Goal: Navigation & Orientation: Find specific page/section

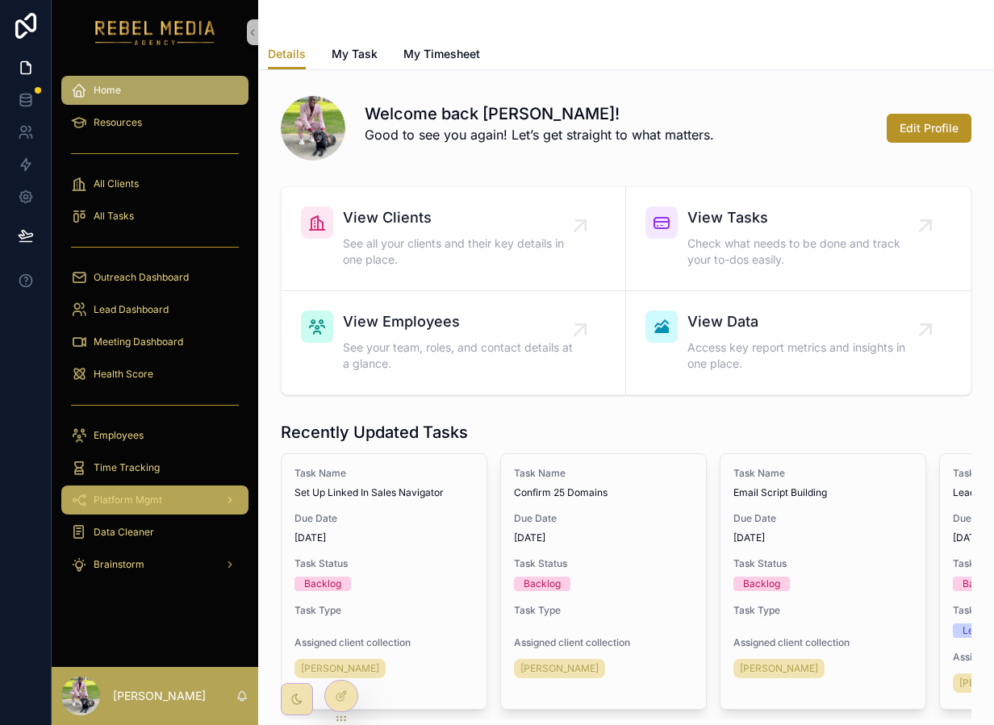
click at [183, 488] on div "Platform Mgmt" at bounding box center [155, 500] width 168 height 26
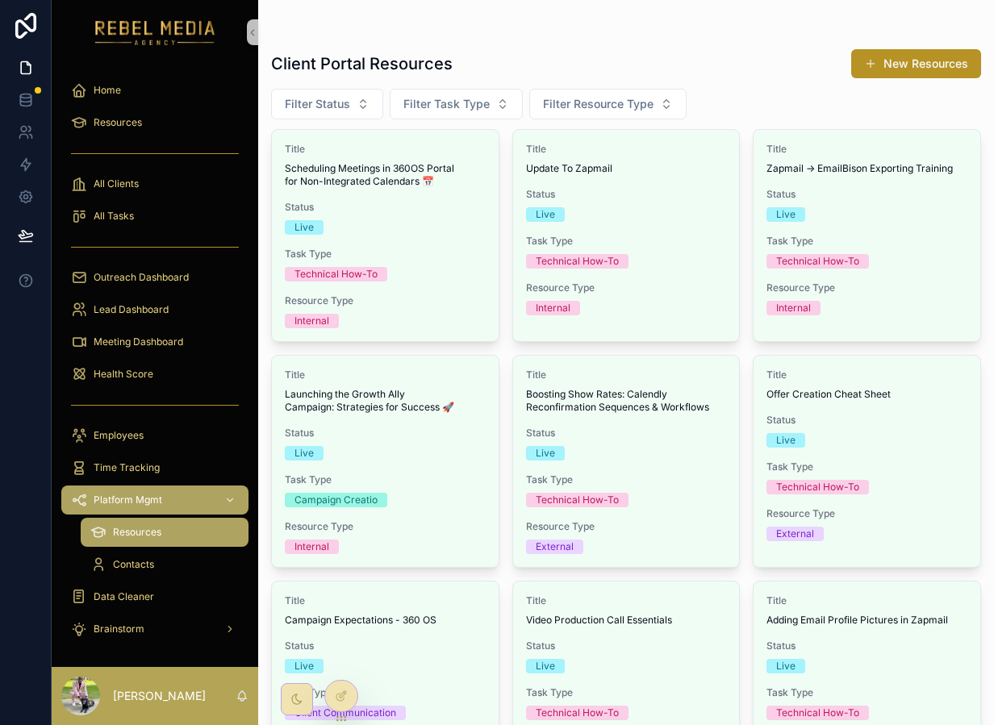
click at [170, 614] on div "Brainstorm" at bounding box center [155, 629] width 207 height 32
click at [170, 624] on div "Brainstorm" at bounding box center [155, 629] width 168 height 26
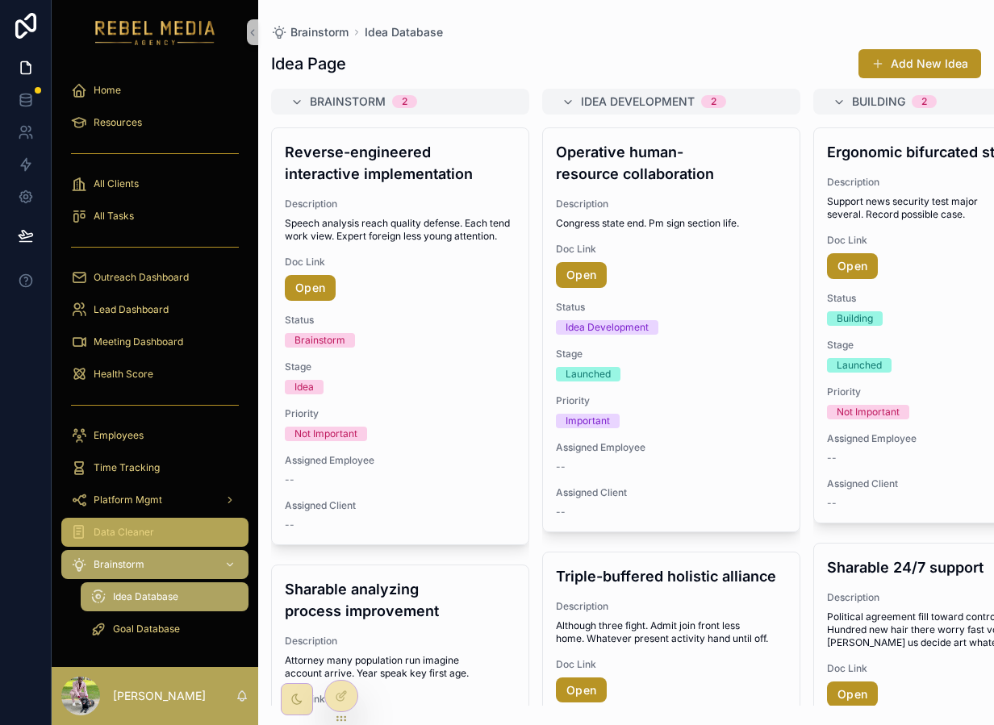
click at [169, 538] on div "Data Cleaner" at bounding box center [155, 533] width 168 height 26
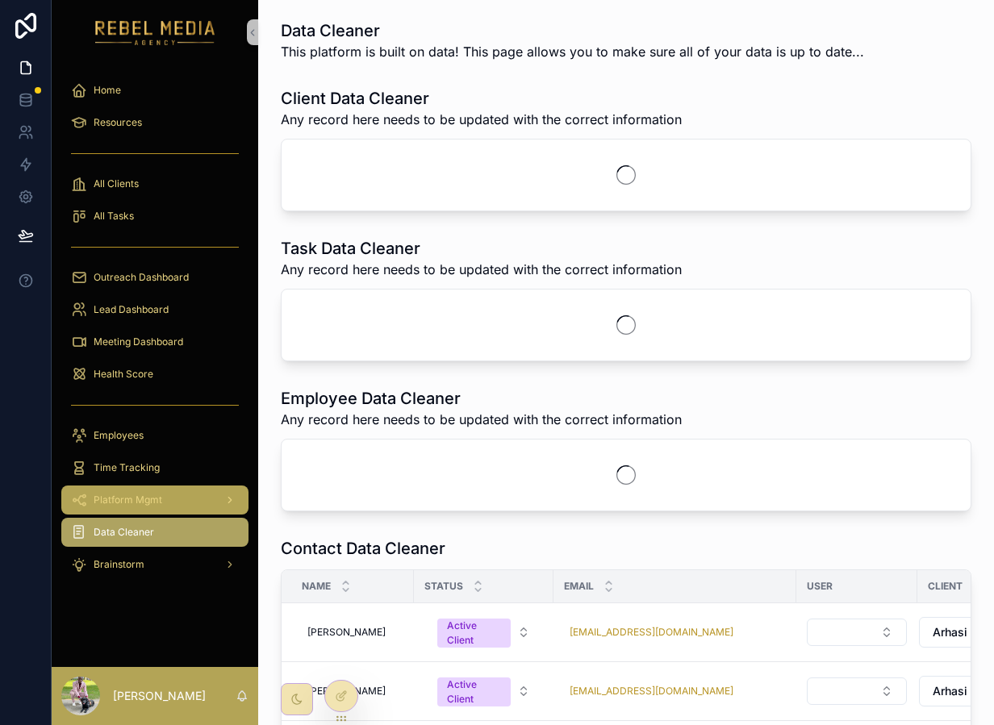
click at [160, 505] on span "Platform Mgmt" at bounding box center [128, 500] width 69 height 13
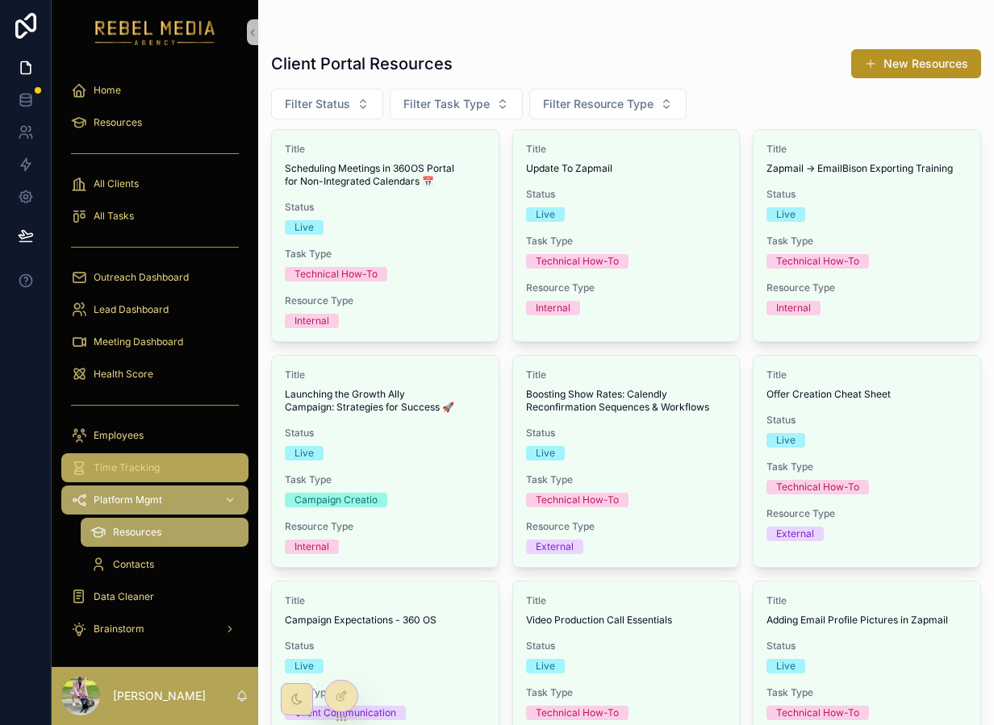
click at [157, 465] on span "Time Tracking" at bounding box center [127, 467] width 66 height 13
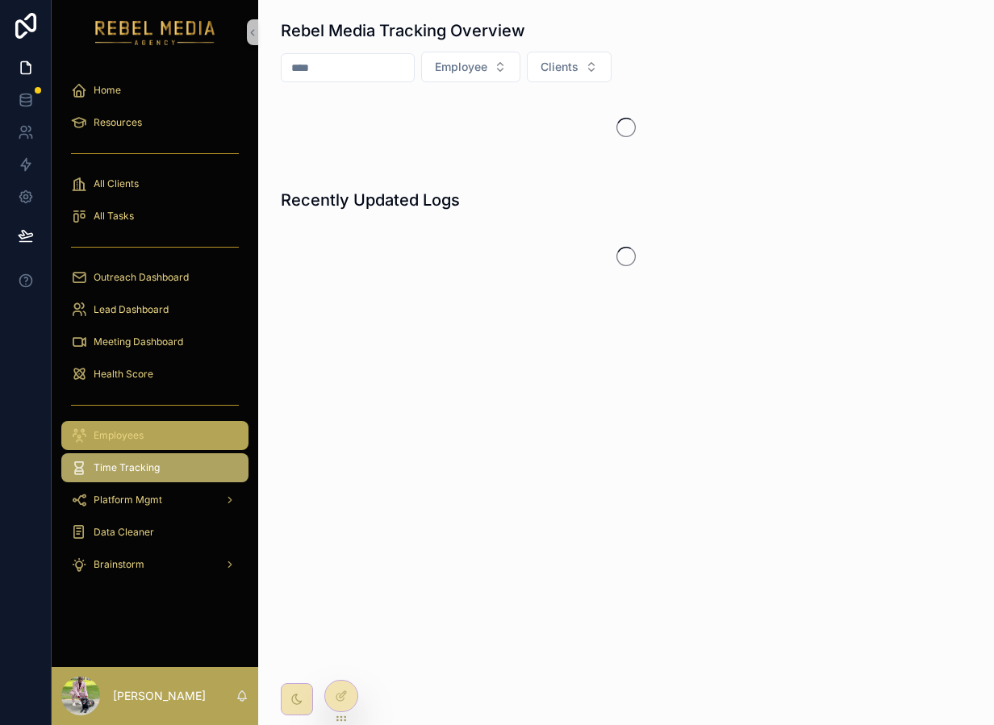
click at [156, 432] on div "Employees" at bounding box center [155, 436] width 168 height 26
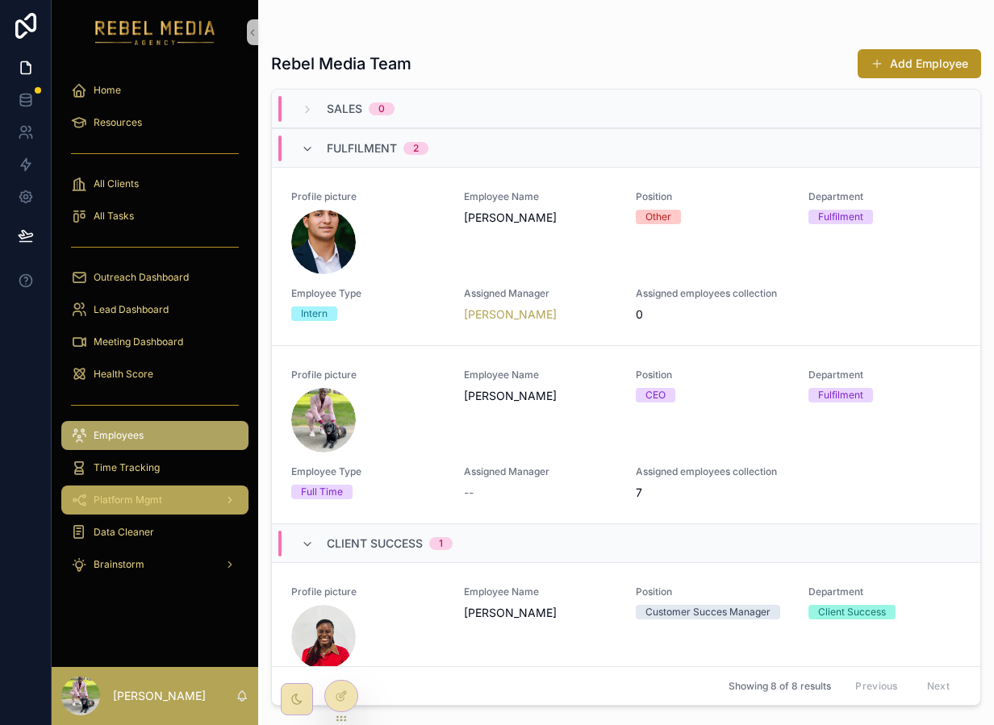
click at [167, 500] on div "Platform Mgmt" at bounding box center [155, 500] width 168 height 26
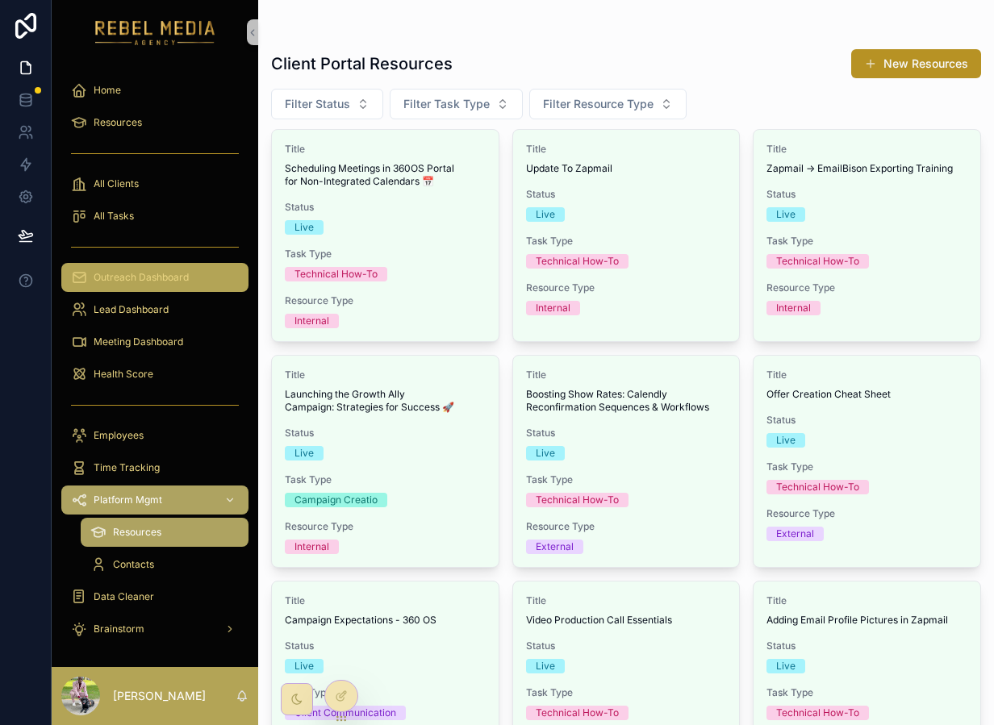
click at [143, 278] on span "Outreach Dashboard" at bounding box center [141, 277] width 95 height 13
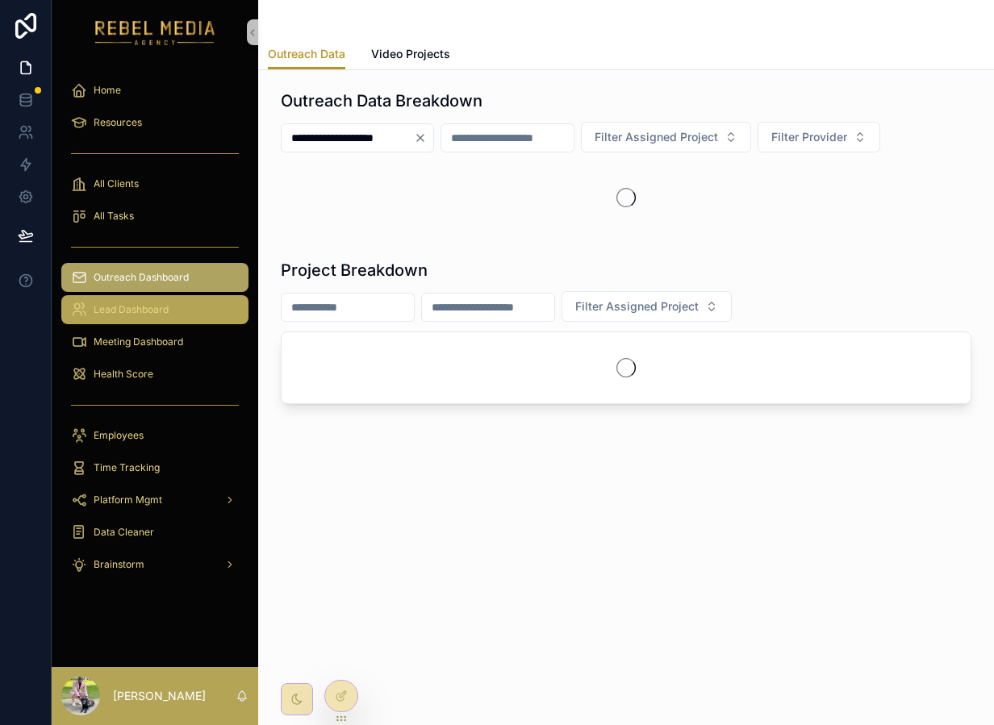
click at [144, 298] on div "Lead Dashboard" at bounding box center [155, 310] width 168 height 26
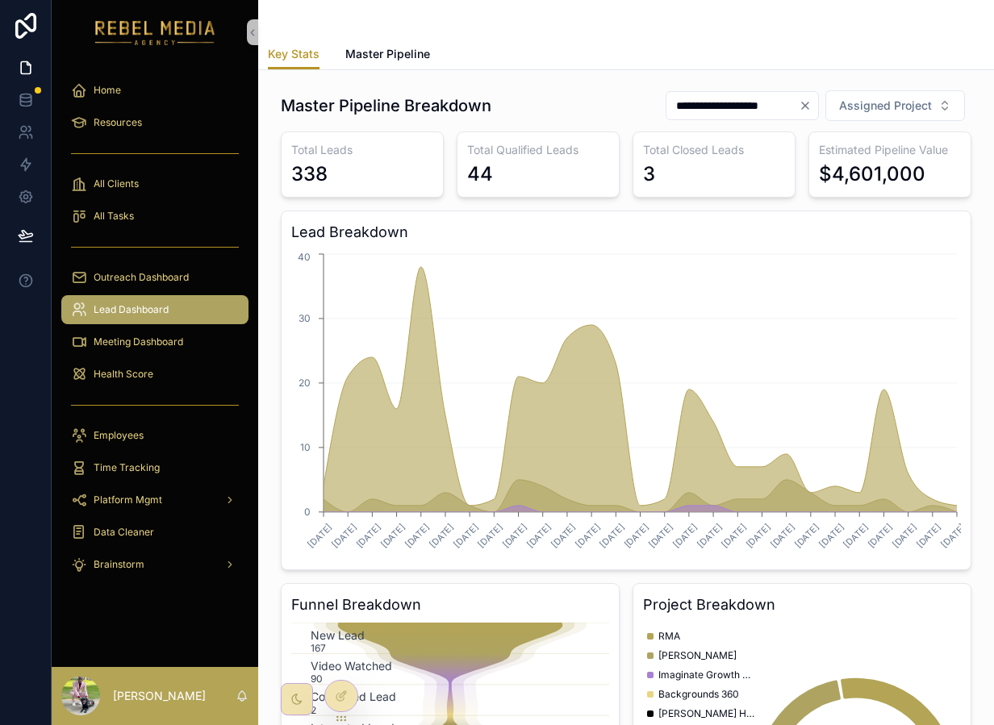
click at [799, 106] on icon "Clear" at bounding box center [805, 105] width 13 height 13
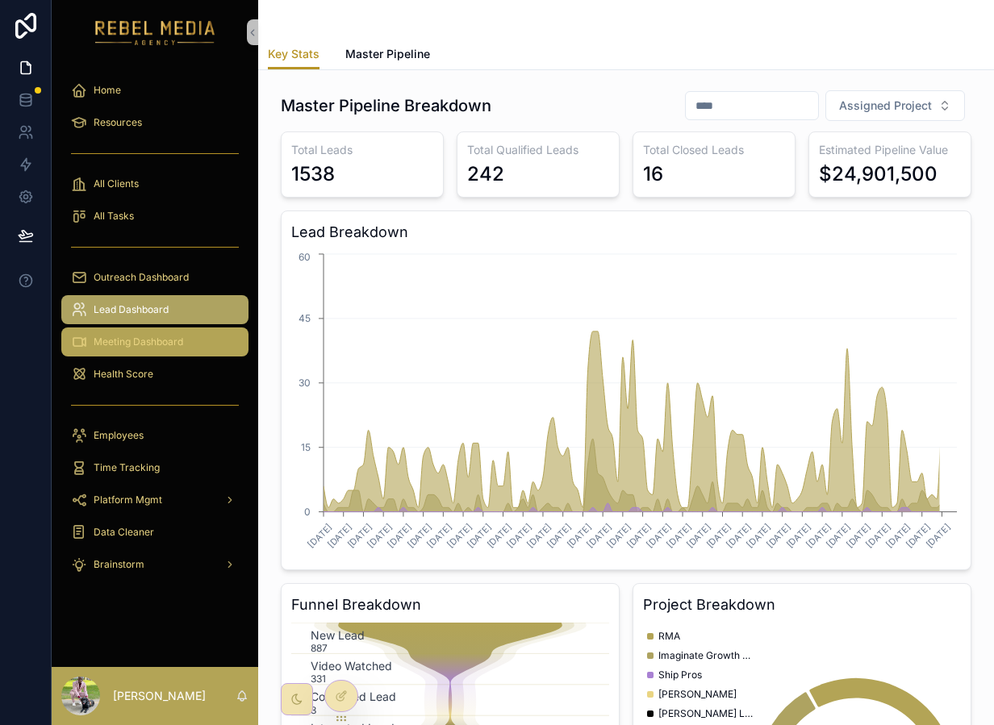
click at [199, 328] on link "Meeting Dashboard" at bounding box center [154, 342] width 187 height 29
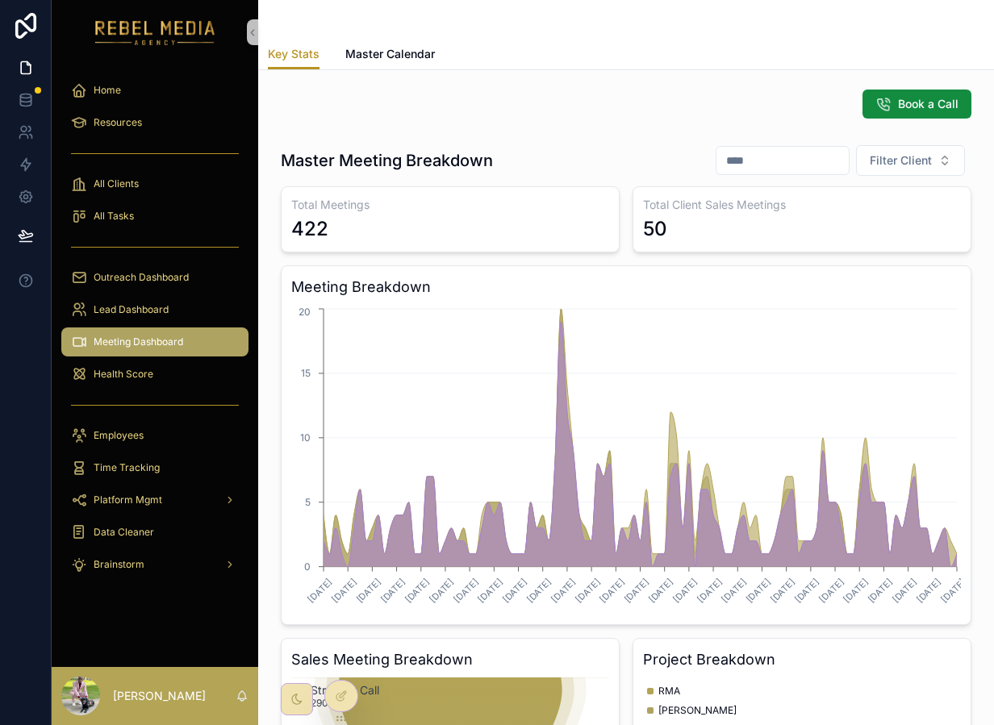
click at [120, 333] on div "Meeting Dashboard" at bounding box center [155, 342] width 168 height 26
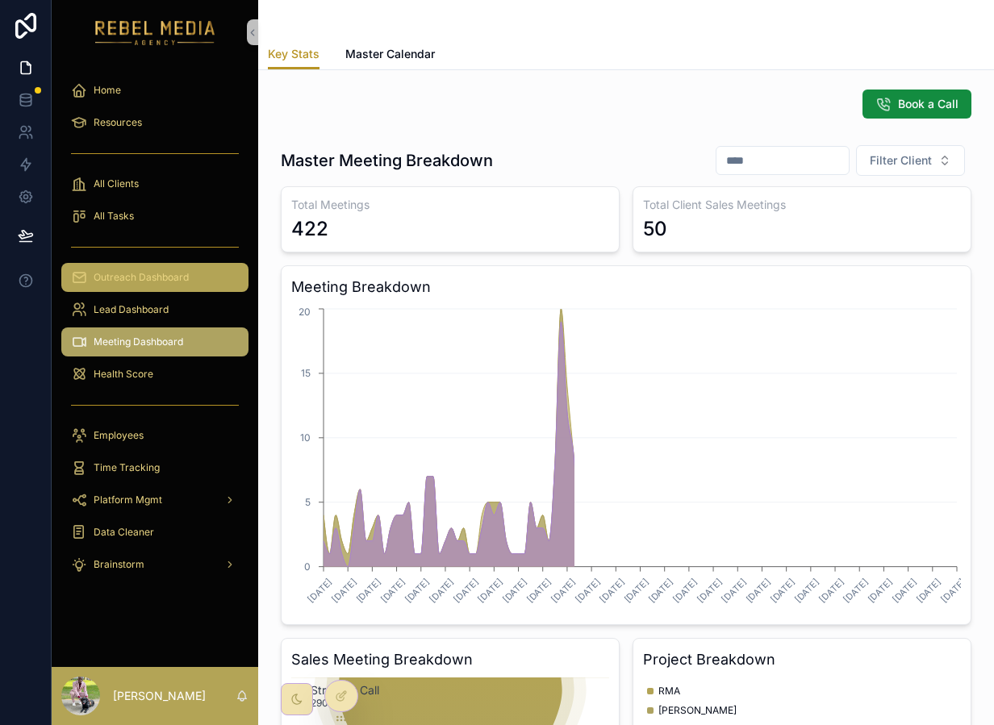
click at [119, 277] on span "Outreach Dashboard" at bounding box center [141, 277] width 95 height 13
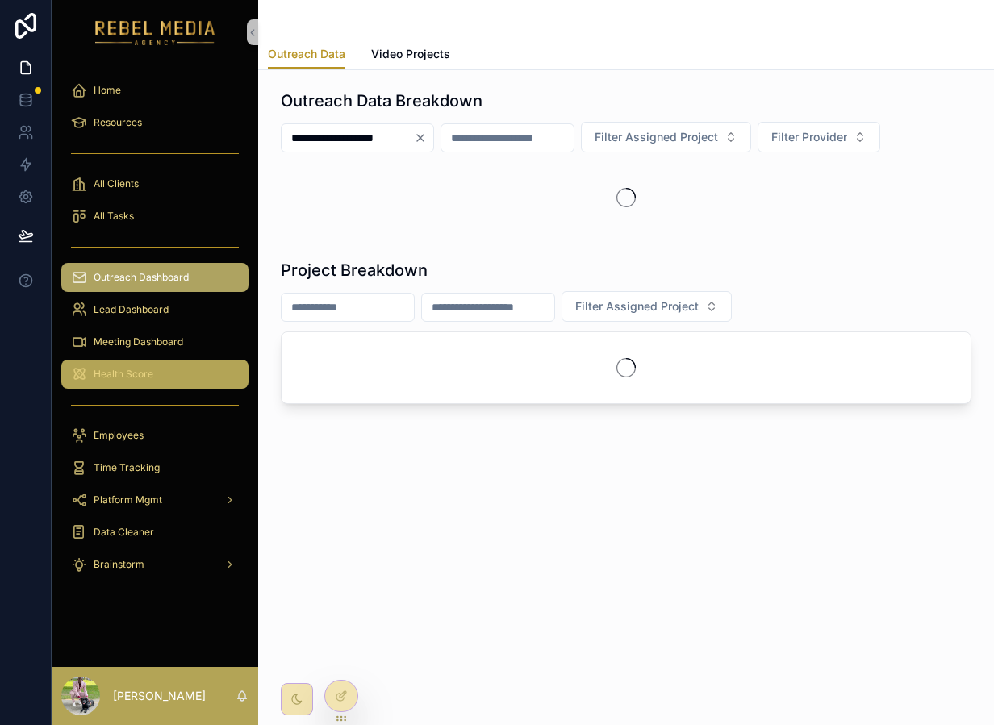
click at [152, 369] on div "Health Score" at bounding box center [155, 374] width 168 height 26
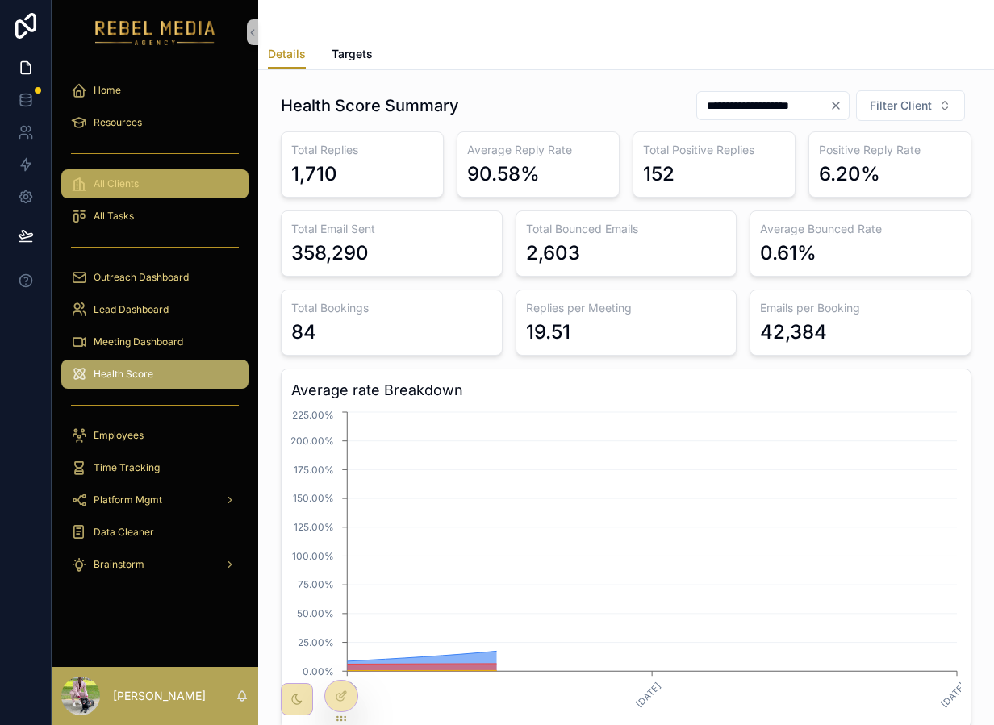
click at [152, 179] on div "All Clients" at bounding box center [155, 184] width 168 height 26
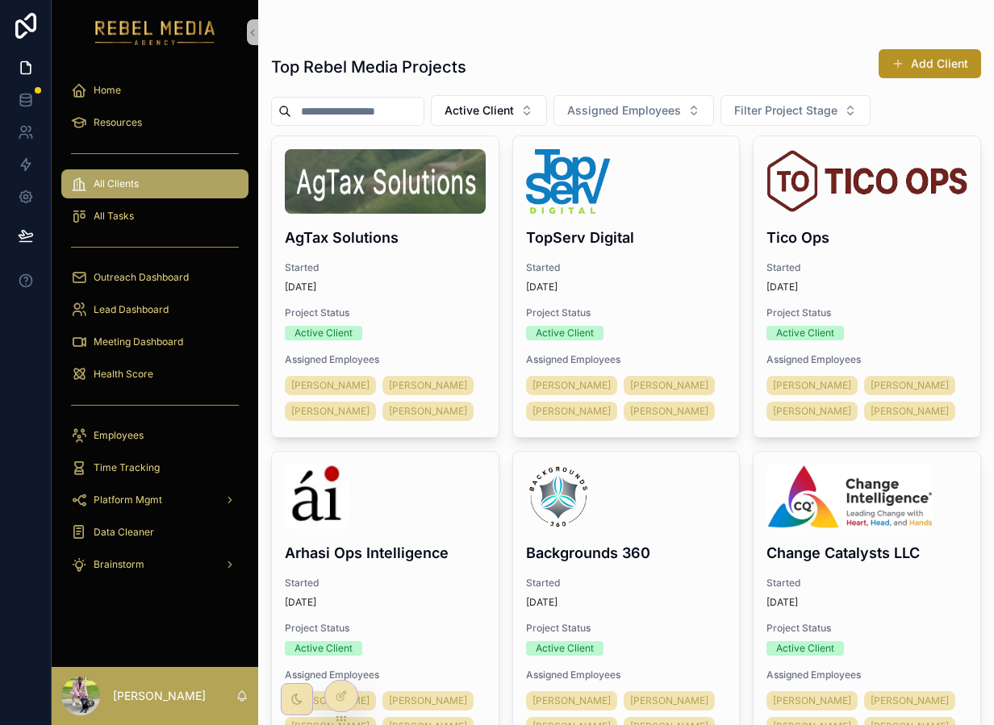
click at [163, 389] on div "Health Score" at bounding box center [155, 374] width 207 height 32
click at [161, 376] on div "Health Score" at bounding box center [155, 374] width 168 height 26
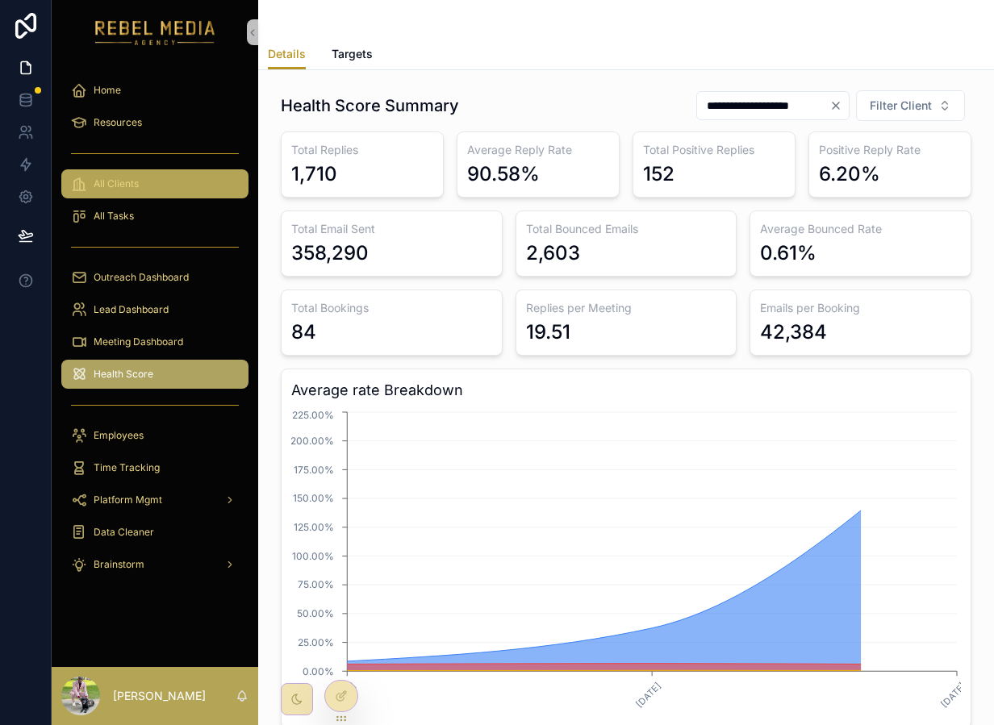
click at [182, 173] on div "All Clients" at bounding box center [155, 184] width 168 height 26
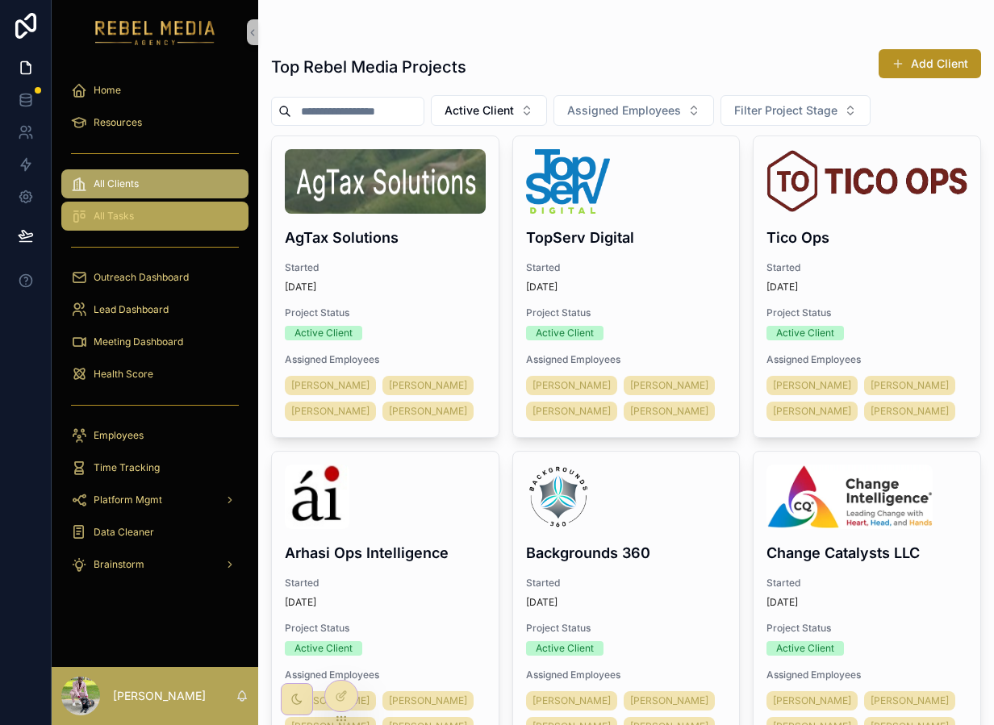
click at [165, 215] on div "All Tasks" at bounding box center [155, 216] width 168 height 26
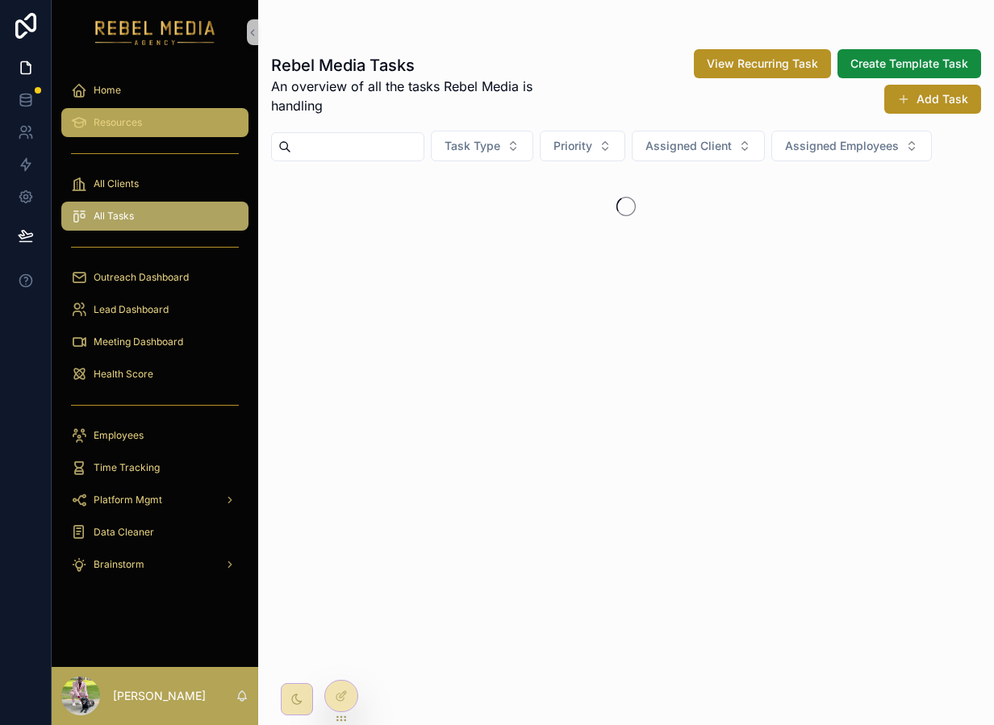
click at [186, 110] on div "Resources" at bounding box center [155, 123] width 168 height 26
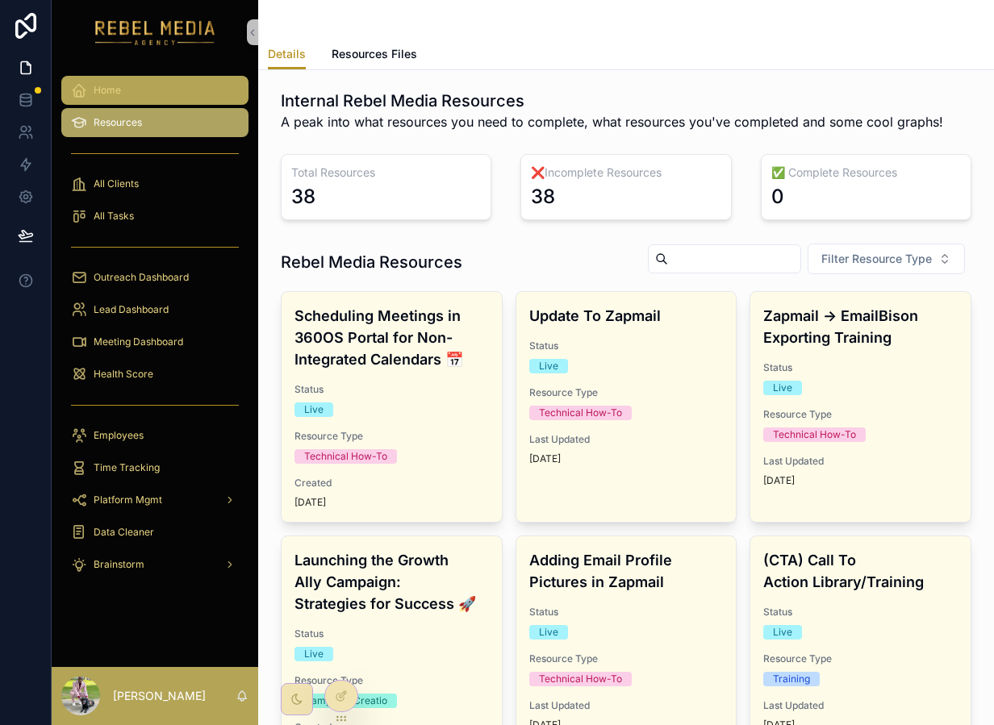
click at [114, 102] on div "Home" at bounding box center [155, 90] width 168 height 26
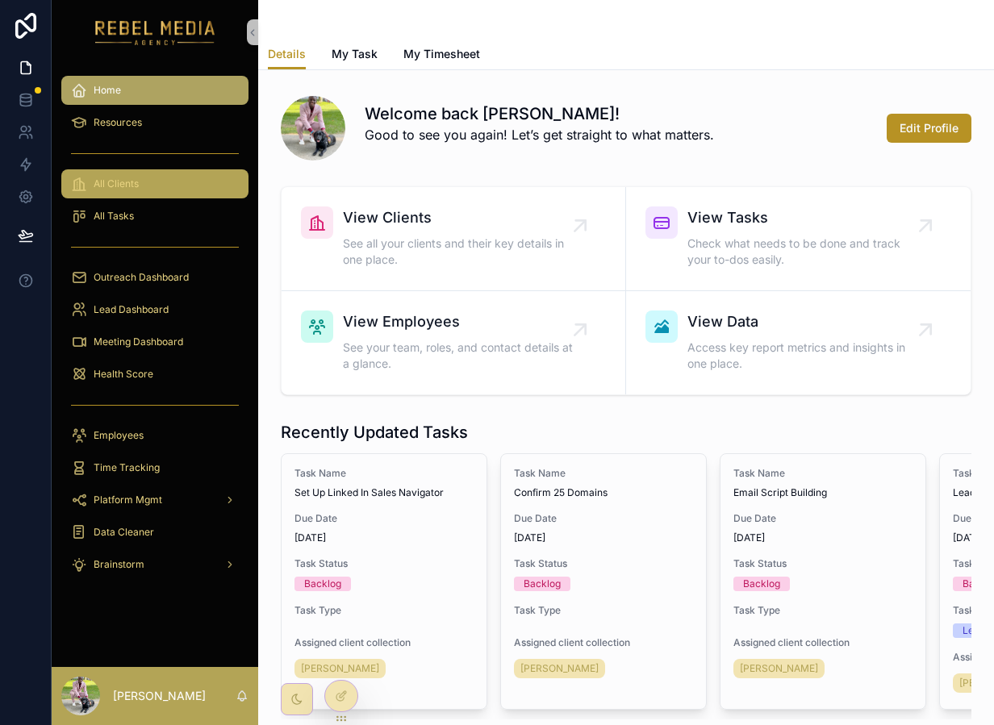
click at [131, 190] on div "All Clients" at bounding box center [155, 184] width 168 height 26
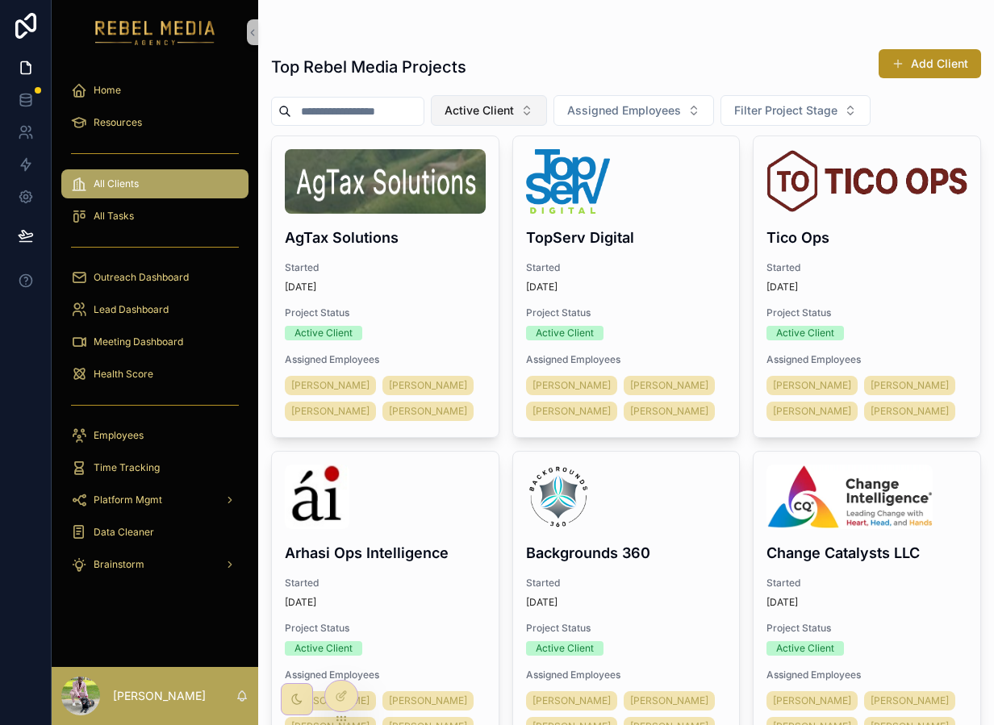
click at [514, 118] on span "Active Client" at bounding box center [478, 110] width 69 height 16
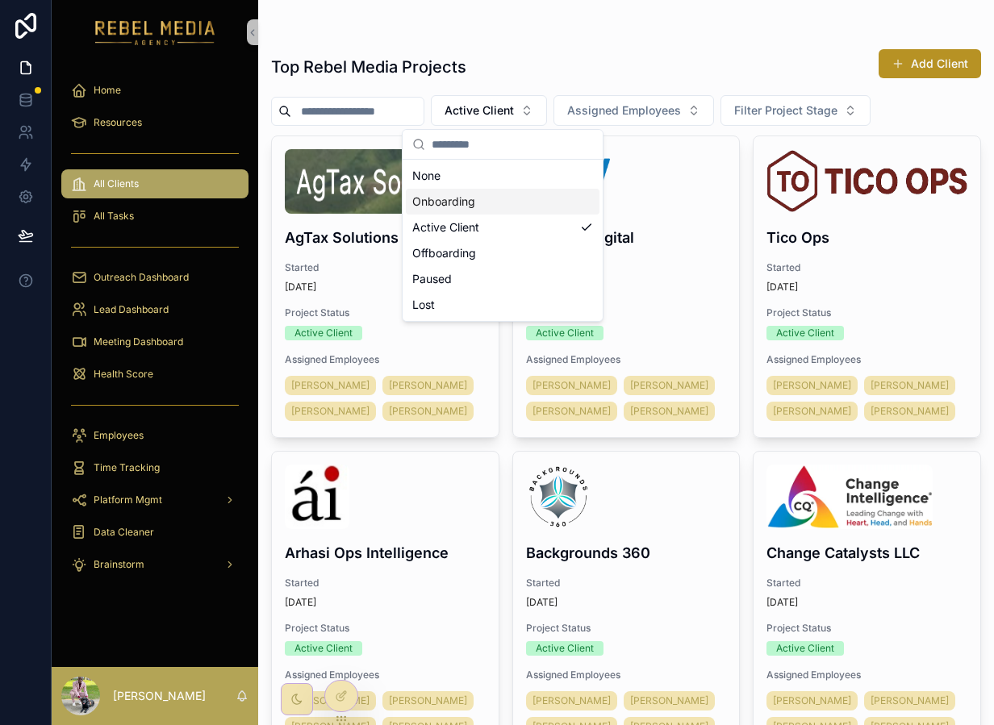
click at [500, 198] on div "Onboarding" at bounding box center [503, 202] width 194 height 26
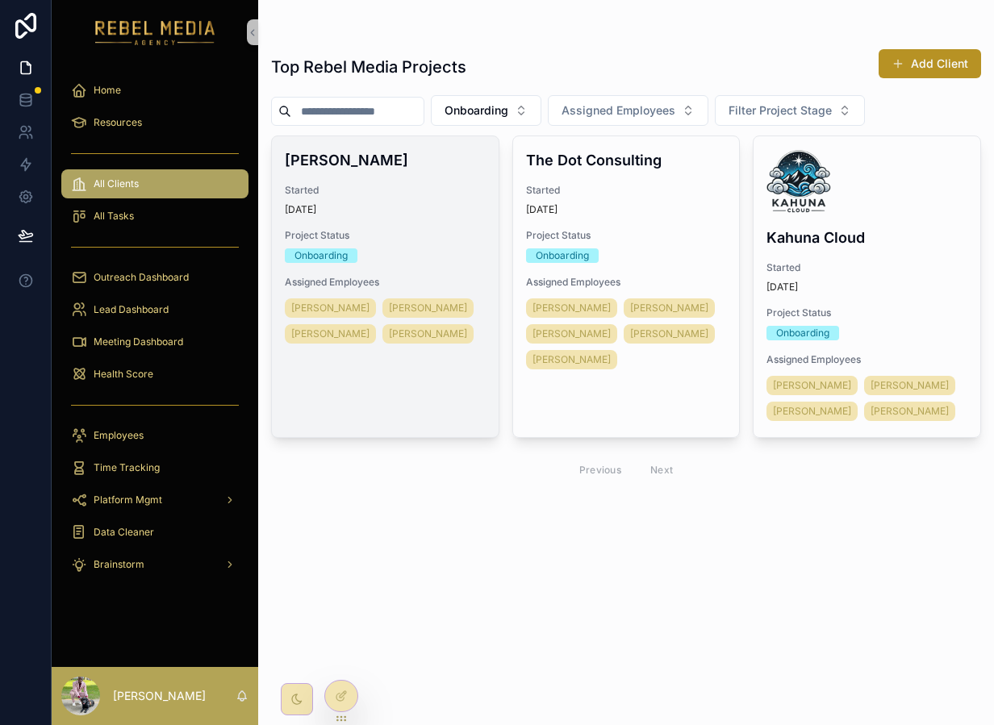
click at [407, 186] on span "Started" at bounding box center [385, 190] width 201 height 13
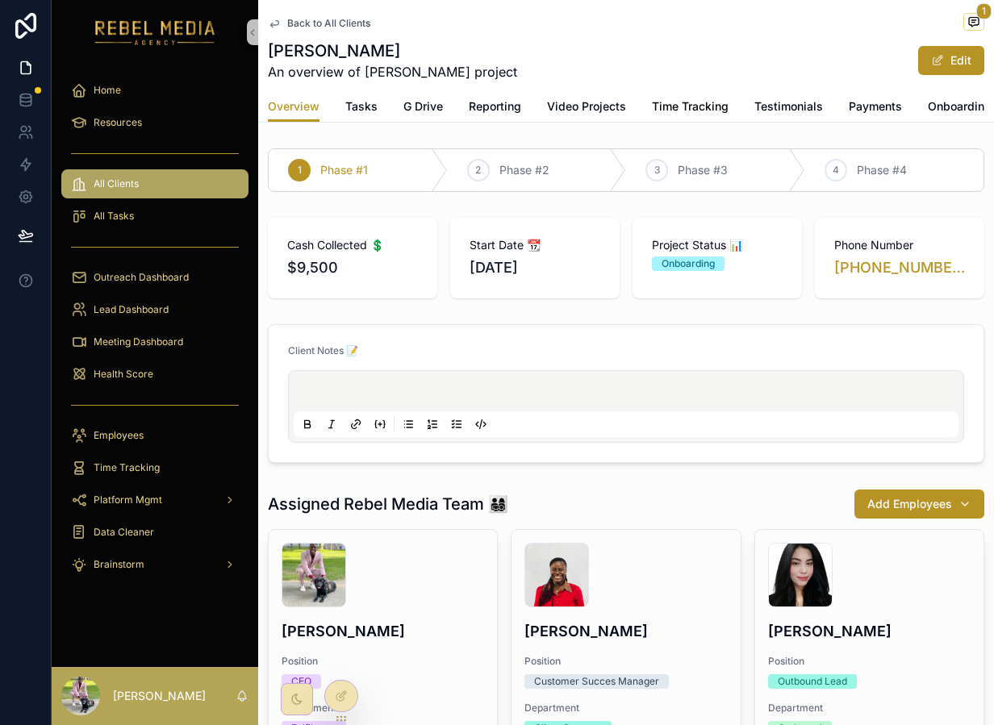
click at [660, 121] on link "Time Tracking" at bounding box center [690, 108] width 77 height 32
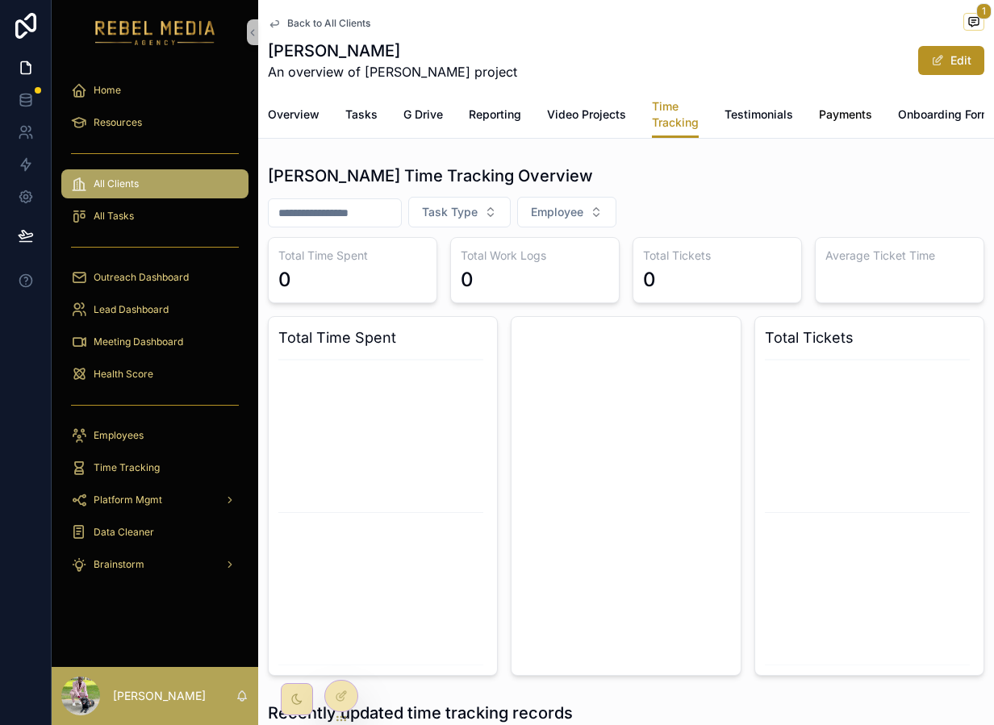
click at [848, 118] on span "Payments" at bounding box center [845, 114] width 53 height 16
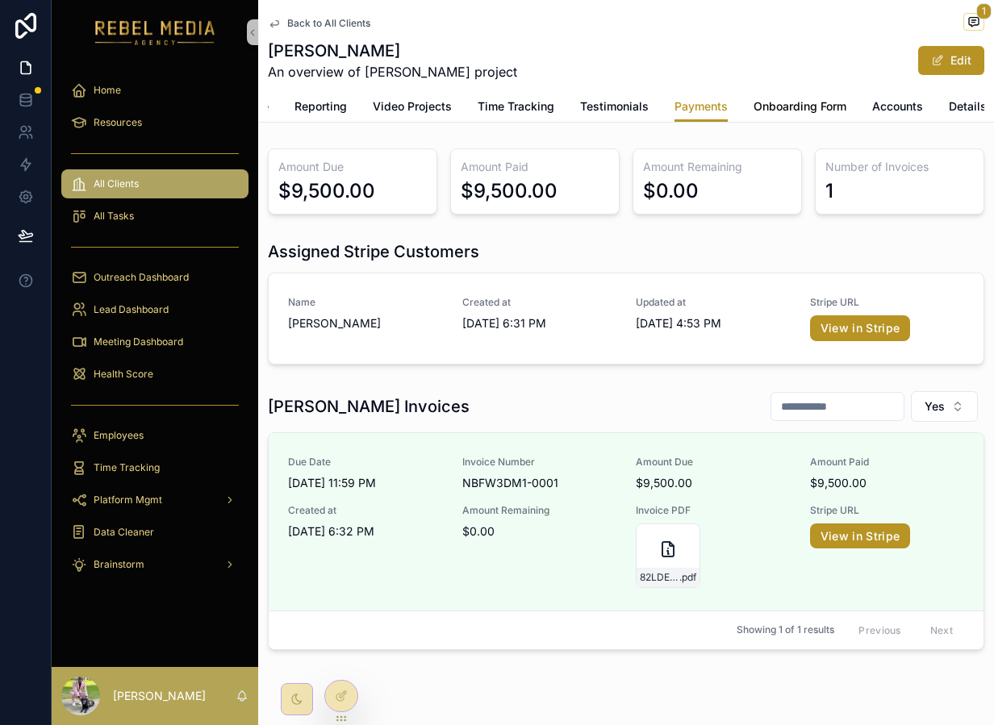
click at [795, 98] on link "Onboarding Form" at bounding box center [799, 108] width 93 height 32
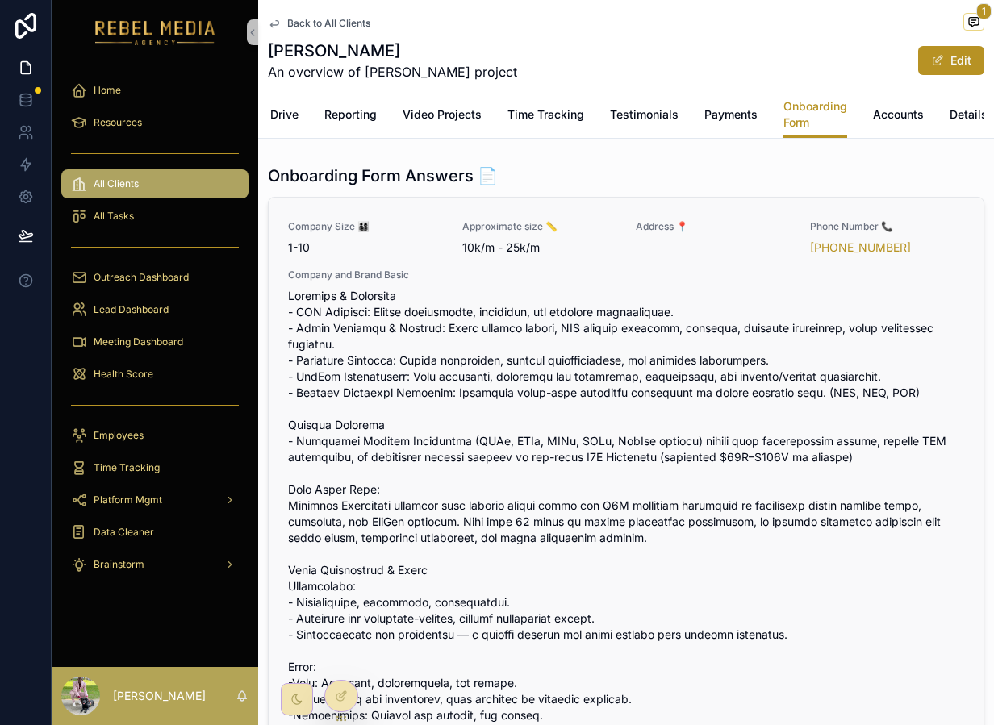
click at [649, 391] on span "scrollable content" at bounding box center [626, 530] width 676 height 484
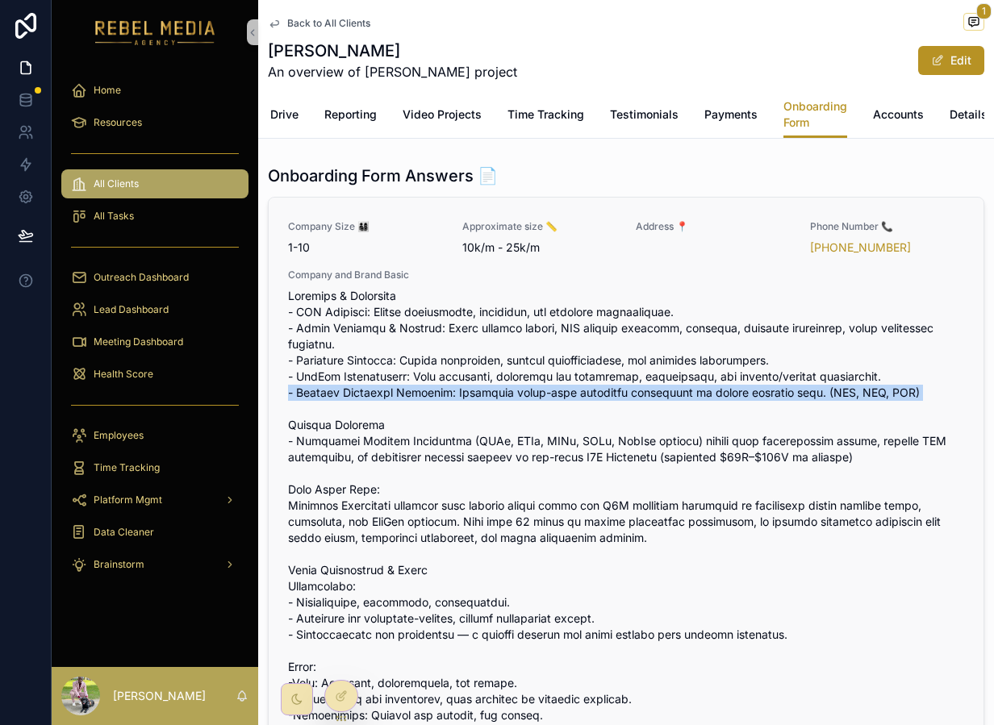
click at [649, 391] on span "scrollable content" at bounding box center [626, 530] width 676 height 484
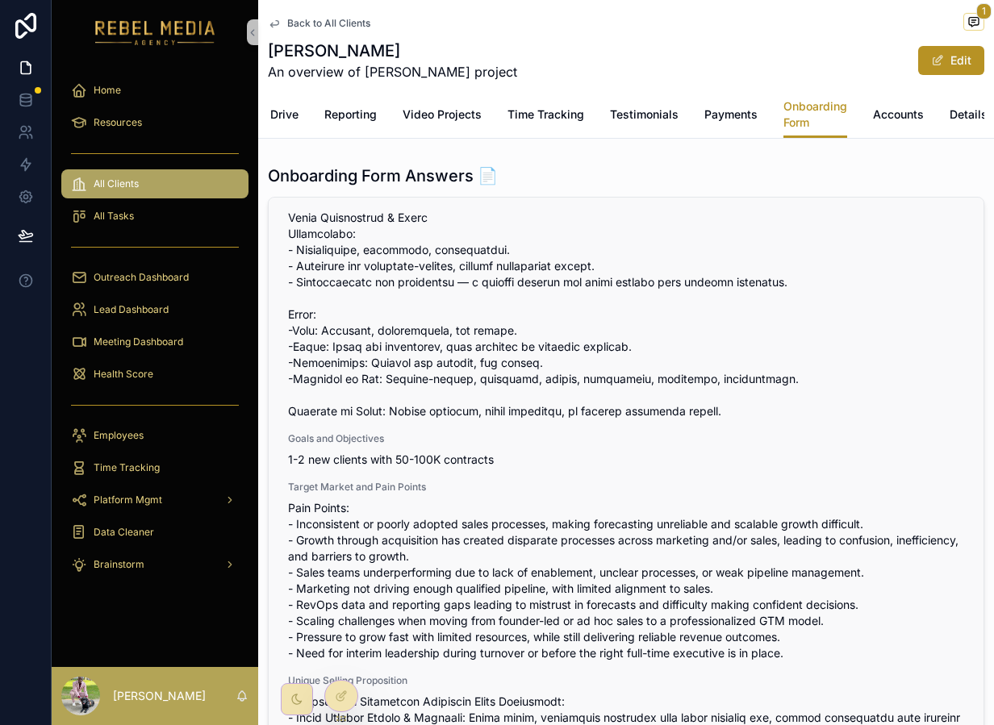
scroll to position [361, 0]
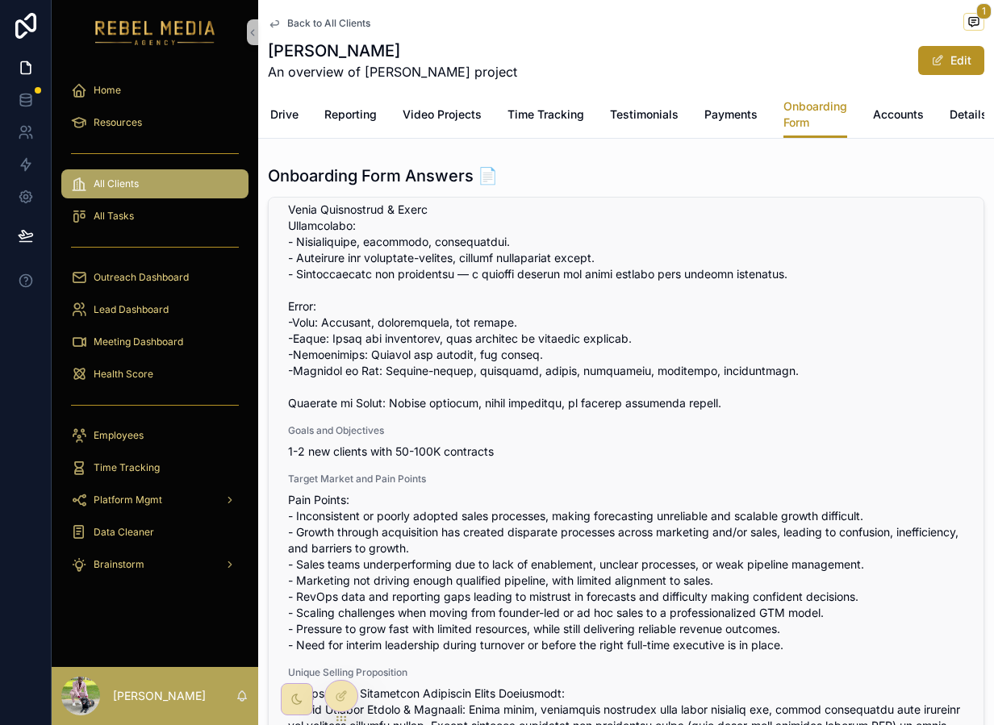
click at [432, 453] on span "1-2 new clients with 50-100K contracts" at bounding box center [626, 452] width 676 height 16
click at [432, 401] on span "scrollable content" at bounding box center [626, 169] width 676 height 484
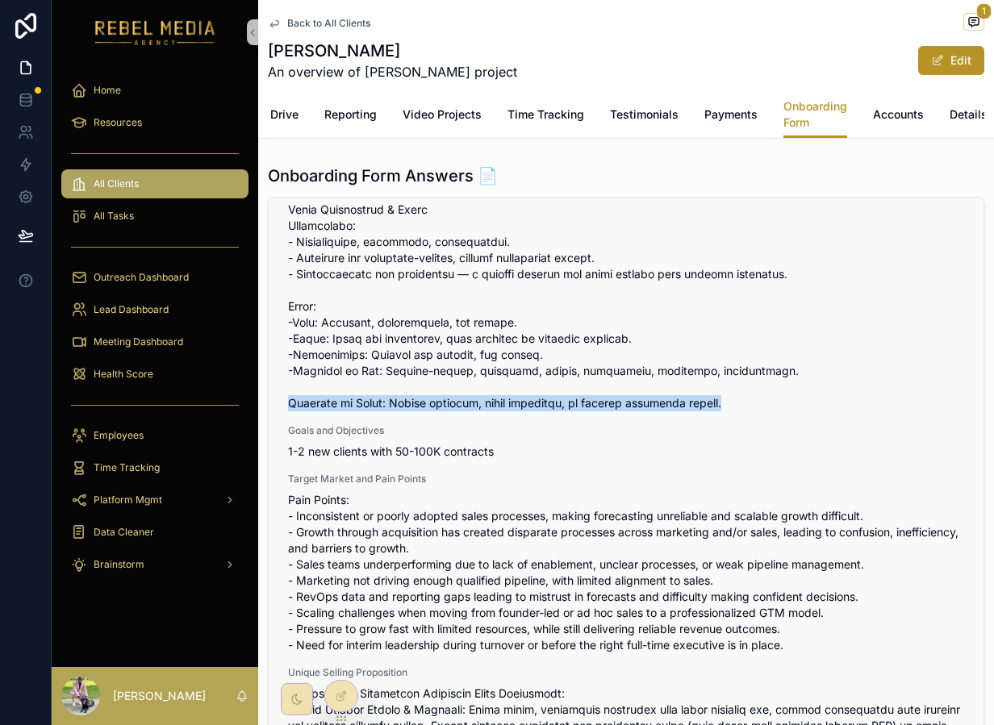
click at [432, 401] on span "scrollable content" at bounding box center [626, 169] width 676 height 484
click at [436, 404] on span "scrollable content" at bounding box center [626, 169] width 676 height 484
click at [478, 403] on span "scrollable content" at bounding box center [626, 169] width 676 height 484
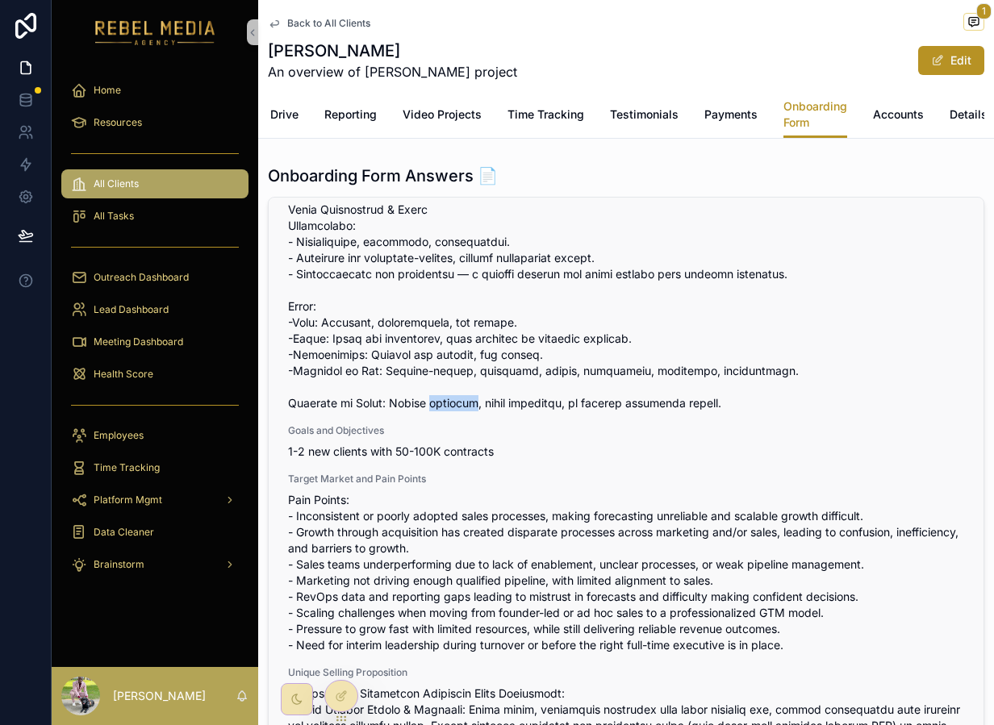
click at [478, 403] on span "scrollable content" at bounding box center [626, 169] width 676 height 484
click at [602, 401] on span "scrollable content" at bounding box center [626, 169] width 676 height 484
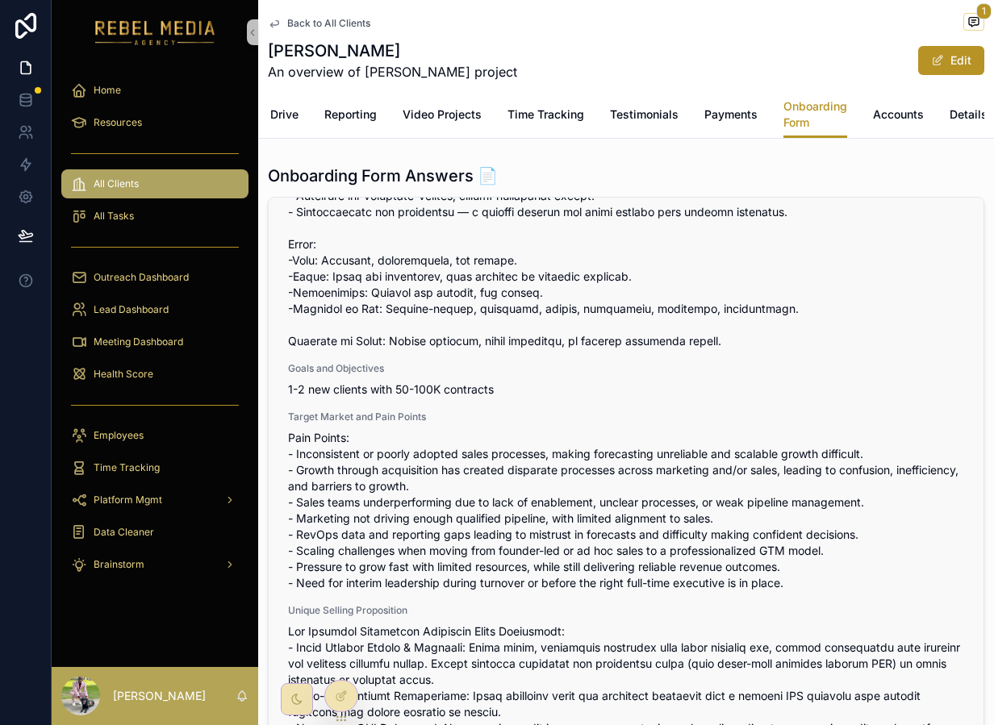
scroll to position [432, 0]
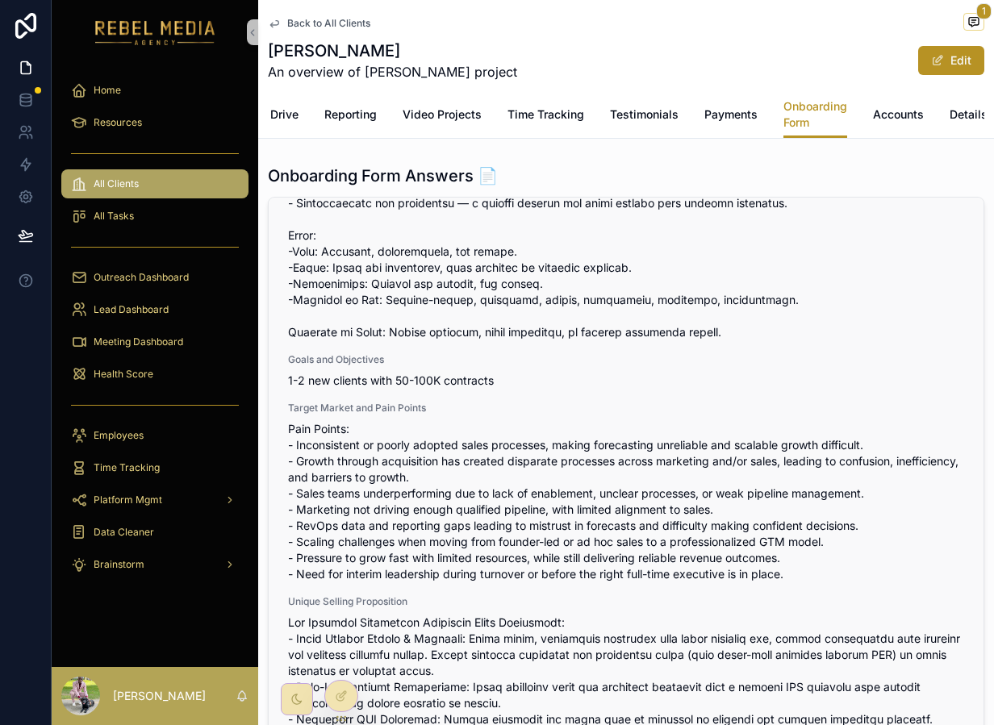
click at [428, 449] on span "Pain Points: - Inconsistent or poorly adopted sales processes, making forecasti…" at bounding box center [626, 501] width 676 height 161
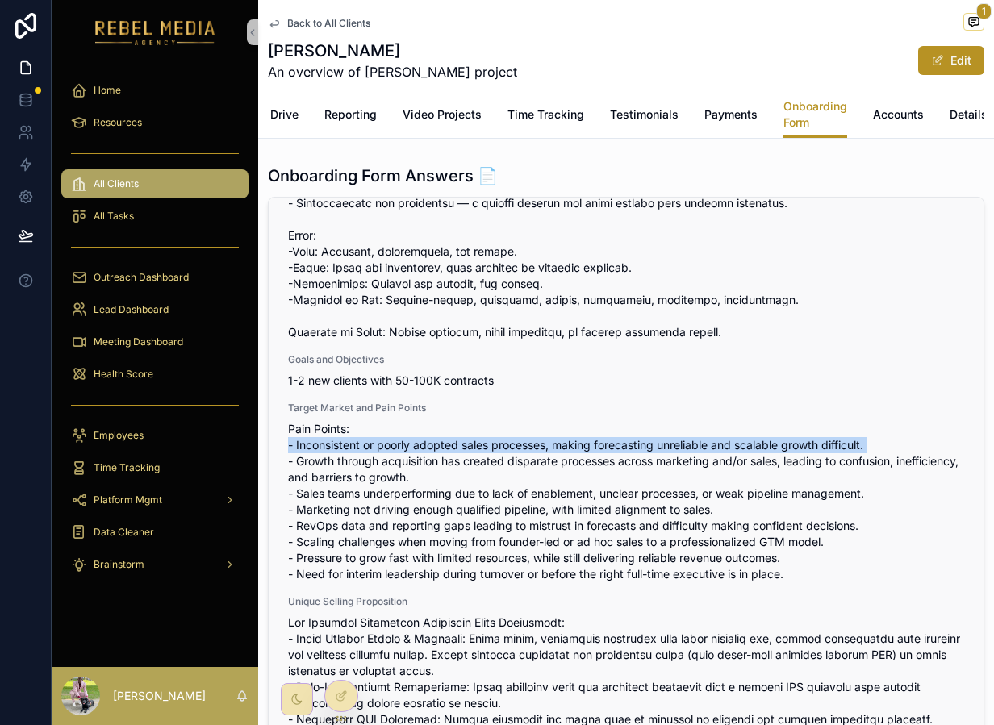
click at [428, 449] on span "Pain Points: - Inconsistent or poorly adopted sales processes, making forecasti…" at bounding box center [626, 501] width 676 height 161
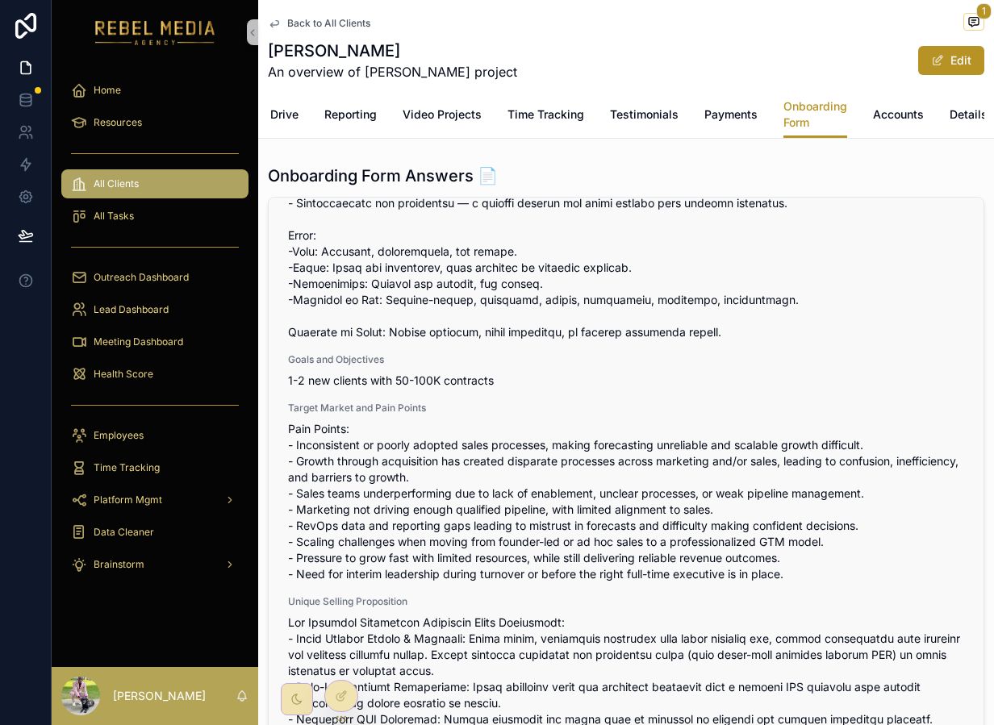
click at [432, 461] on span "Pain Points: - Inconsistent or poorly adopted sales processes, making forecasti…" at bounding box center [626, 501] width 676 height 161
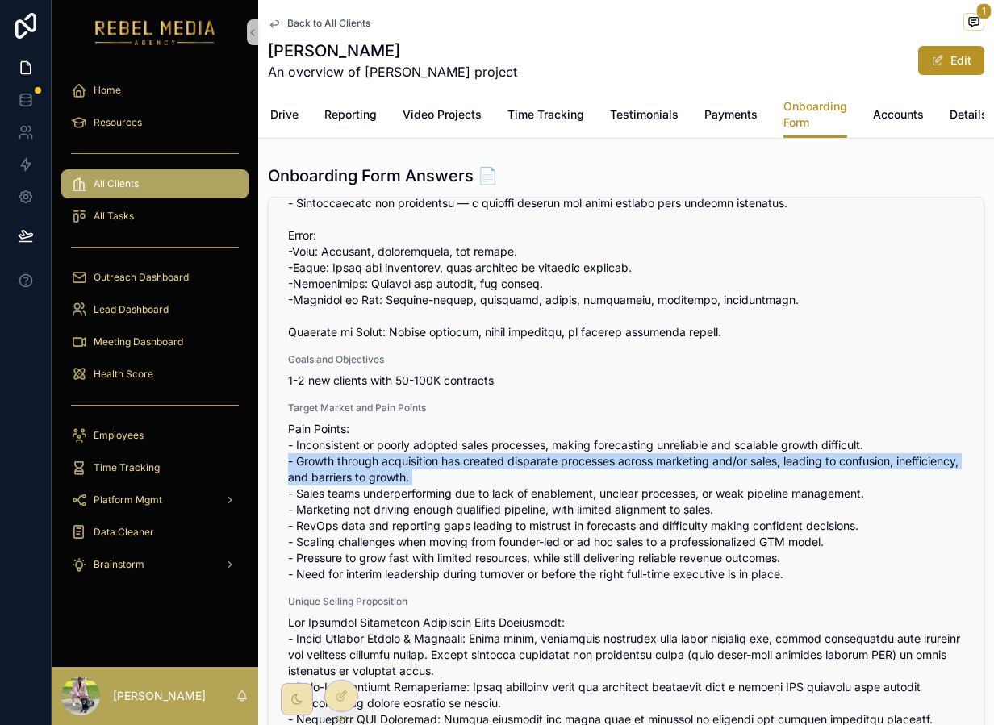
click at [432, 461] on span "Pain Points: - Inconsistent or poorly adopted sales processes, making forecasti…" at bounding box center [626, 501] width 676 height 161
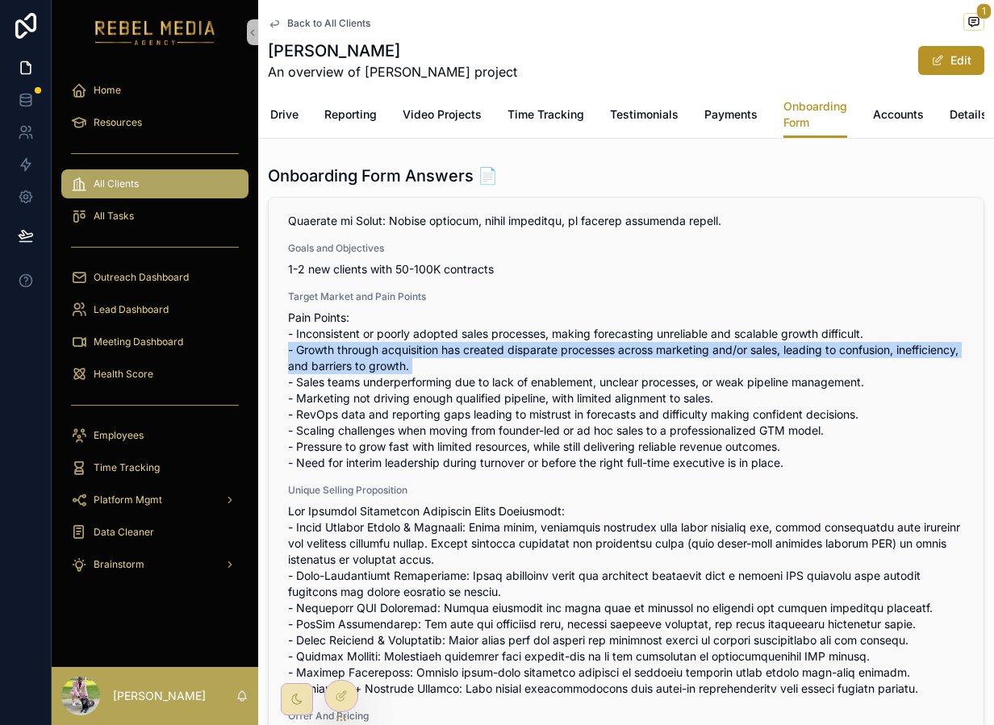
scroll to position [574, 0]
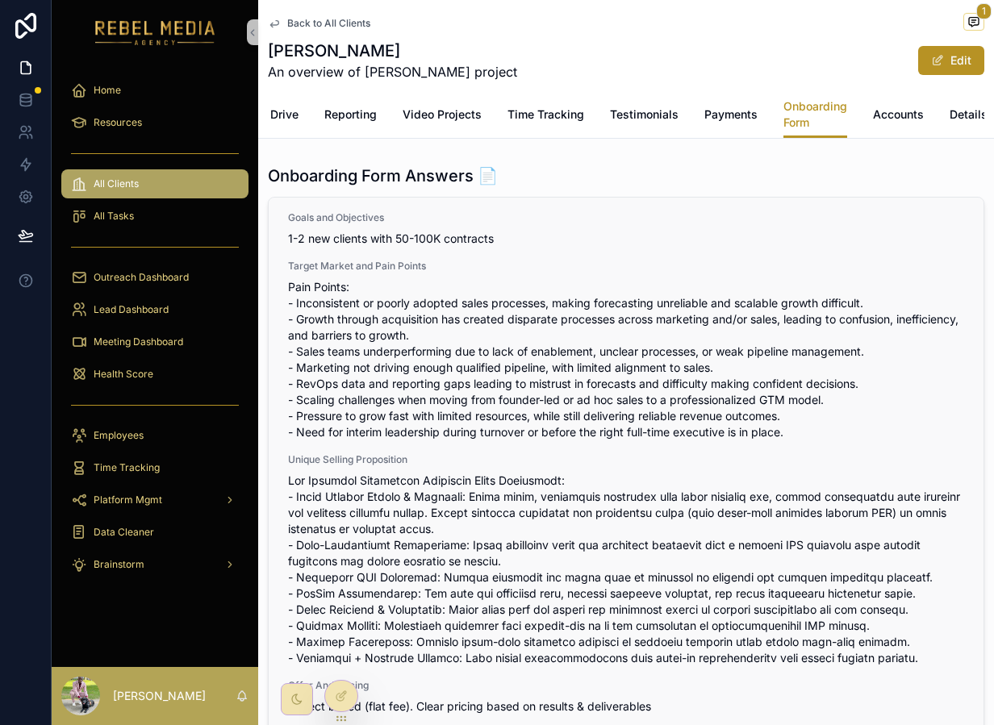
click at [419, 509] on span "scrollable content" at bounding box center [626, 570] width 676 height 194
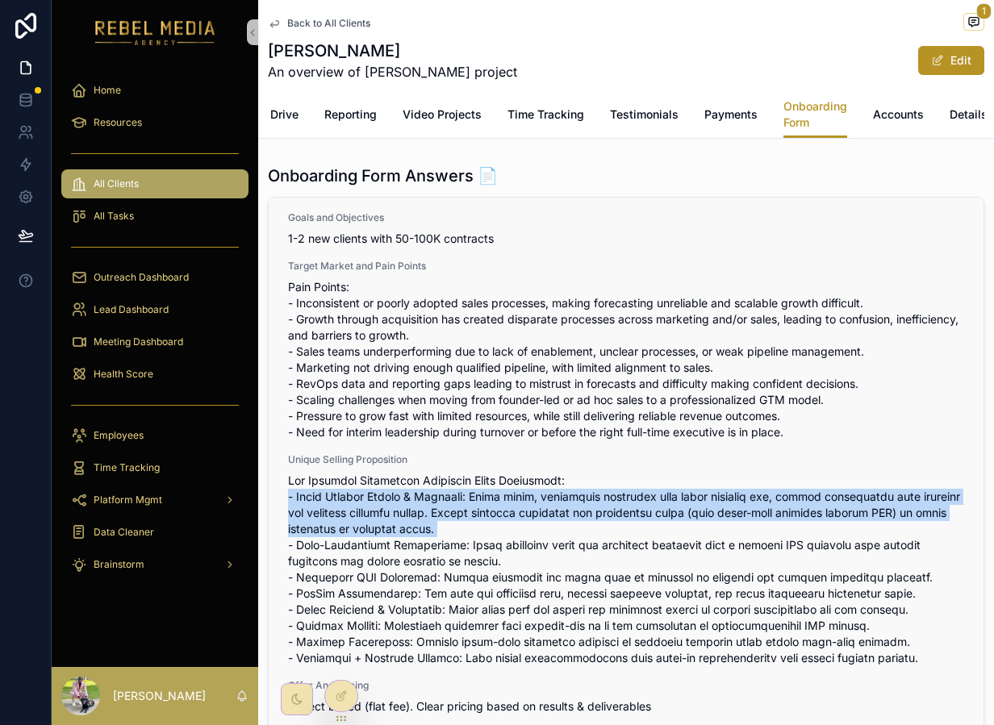
click at [419, 509] on span "scrollable content" at bounding box center [626, 570] width 676 height 194
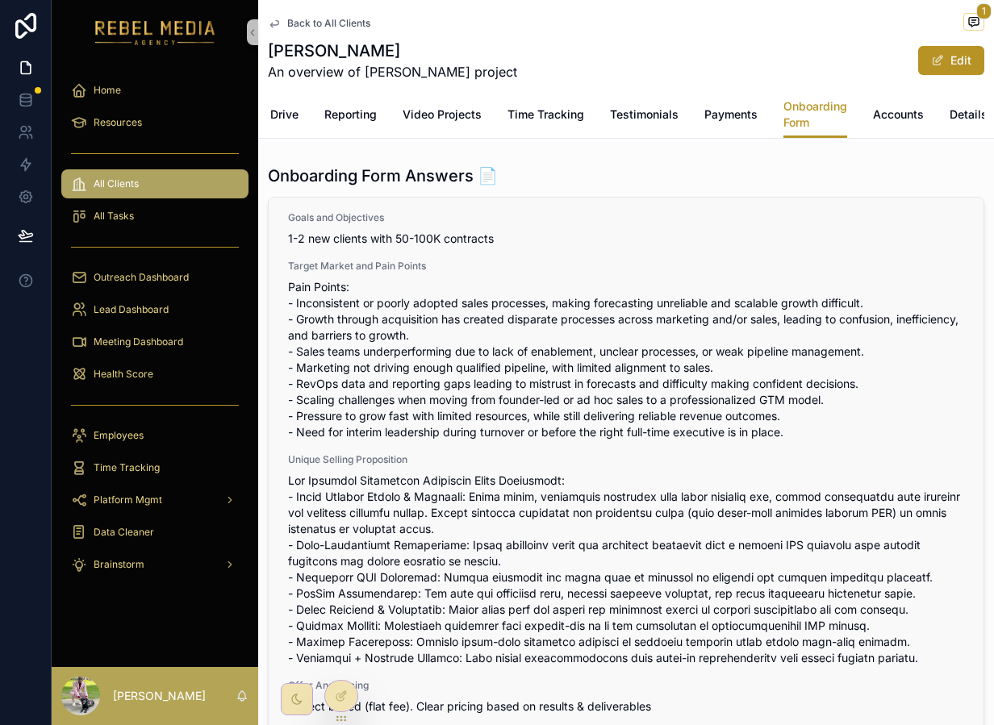
click at [419, 565] on span "scrollable content" at bounding box center [626, 570] width 676 height 194
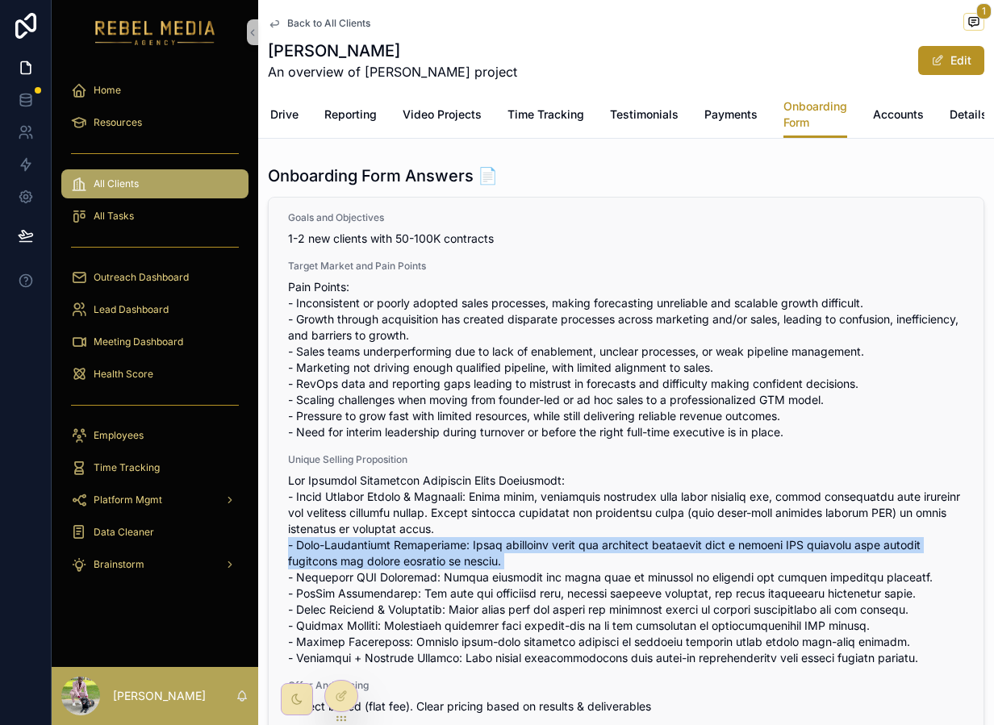
click at [419, 565] on span "scrollable content" at bounding box center [626, 570] width 676 height 194
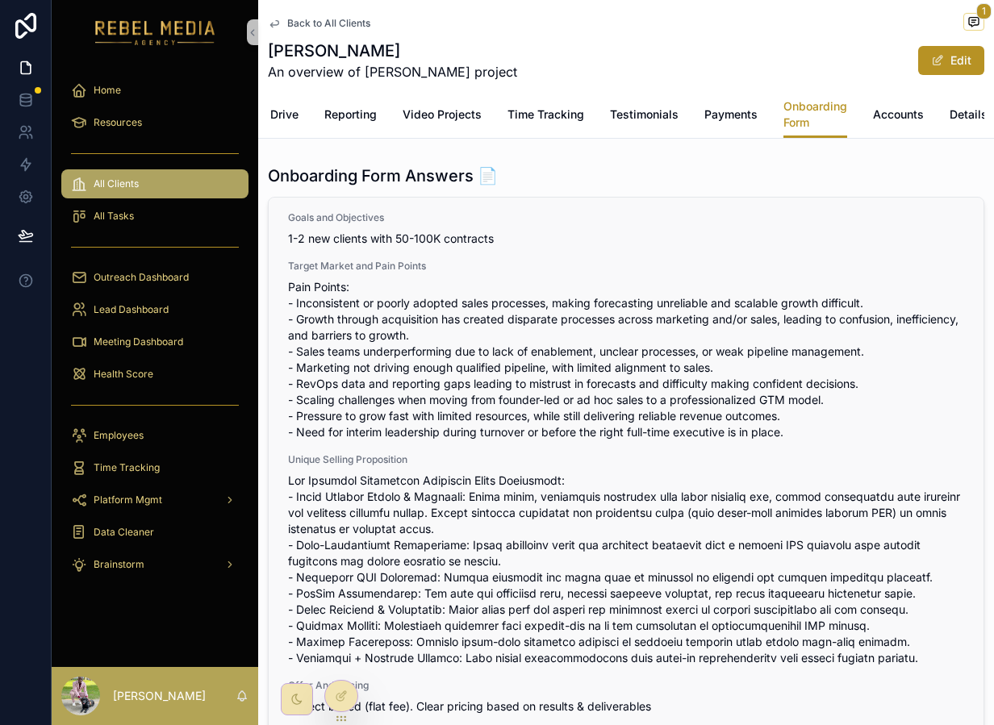
click at [415, 588] on span "scrollable content" at bounding box center [626, 570] width 676 height 194
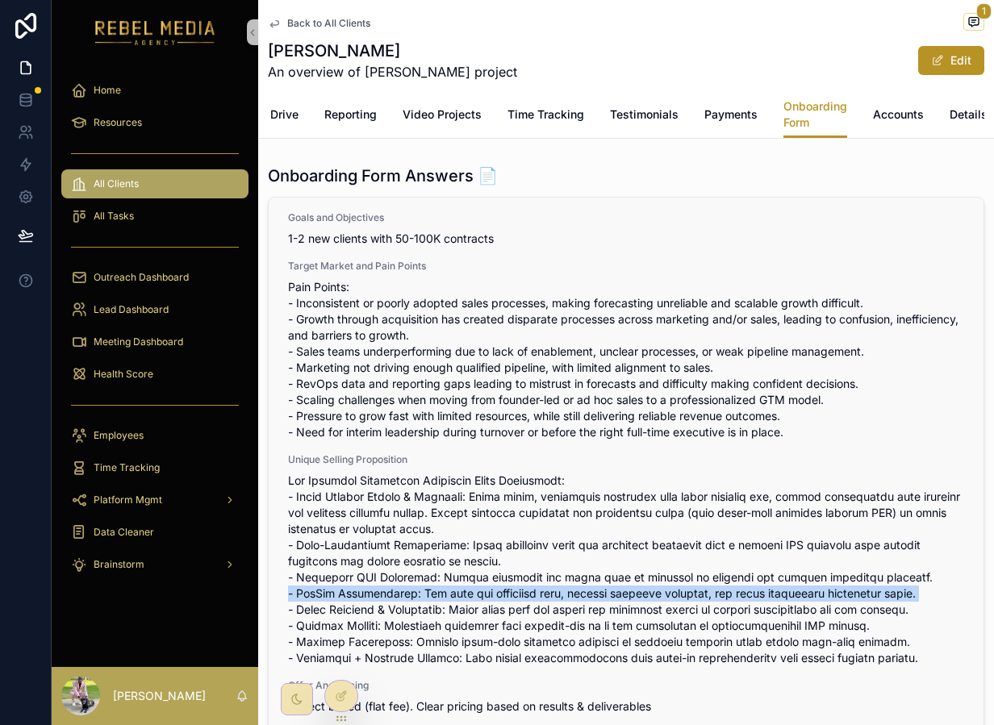
click at [415, 588] on span "scrollable content" at bounding box center [626, 570] width 676 height 194
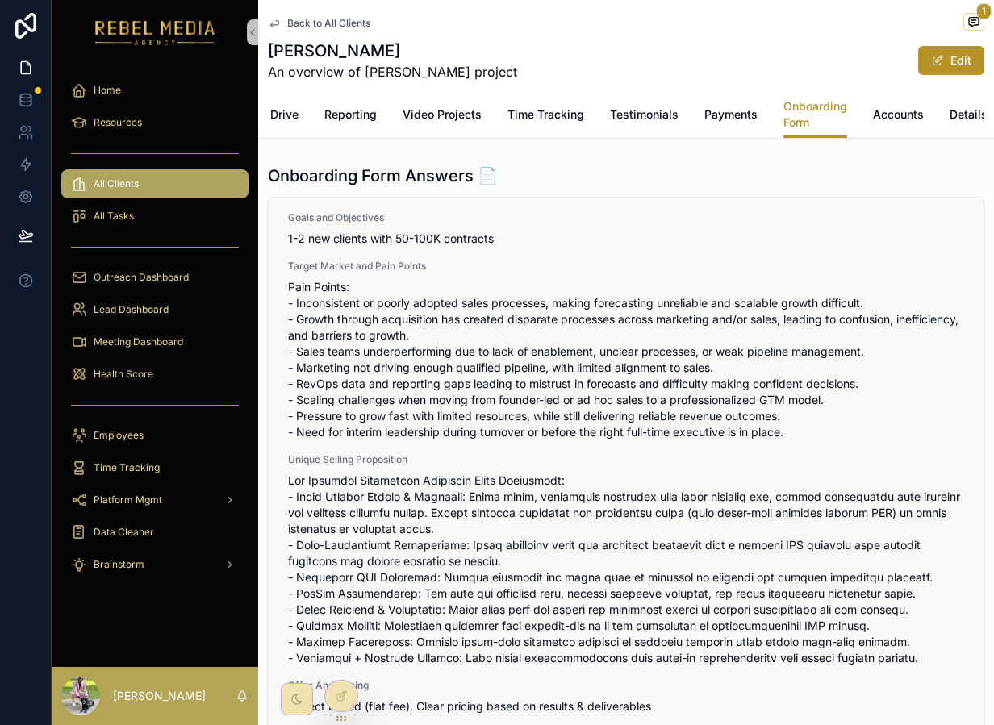
click at [415, 581] on span "scrollable content" at bounding box center [626, 570] width 676 height 194
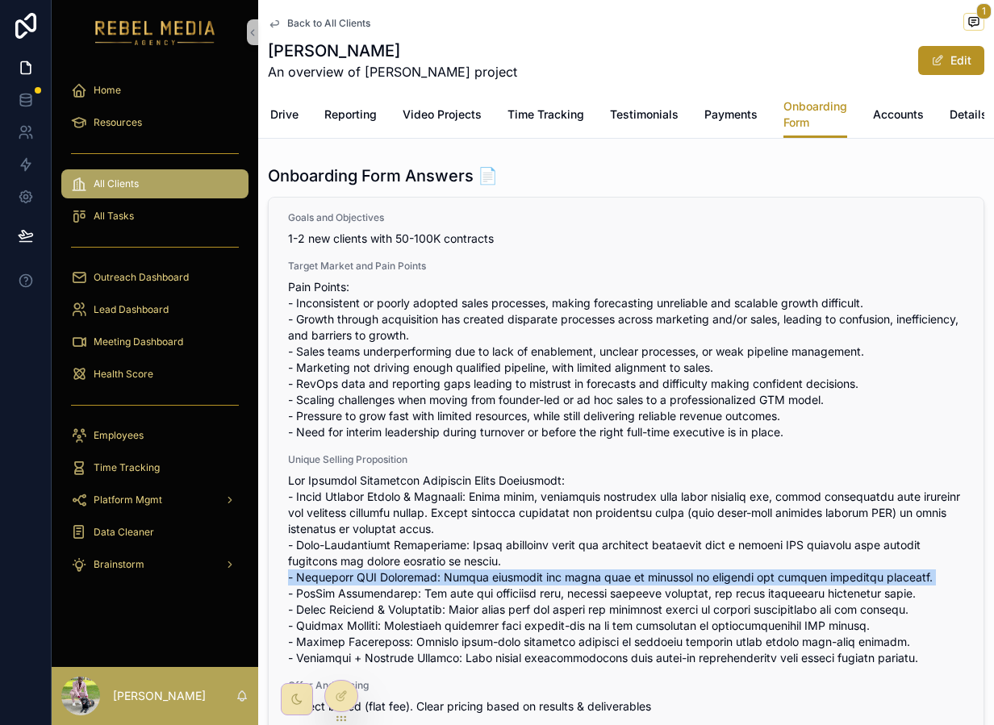
click at [415, 581] on span "scrollable content" at bounding box center [626, 570] width 676 height 194
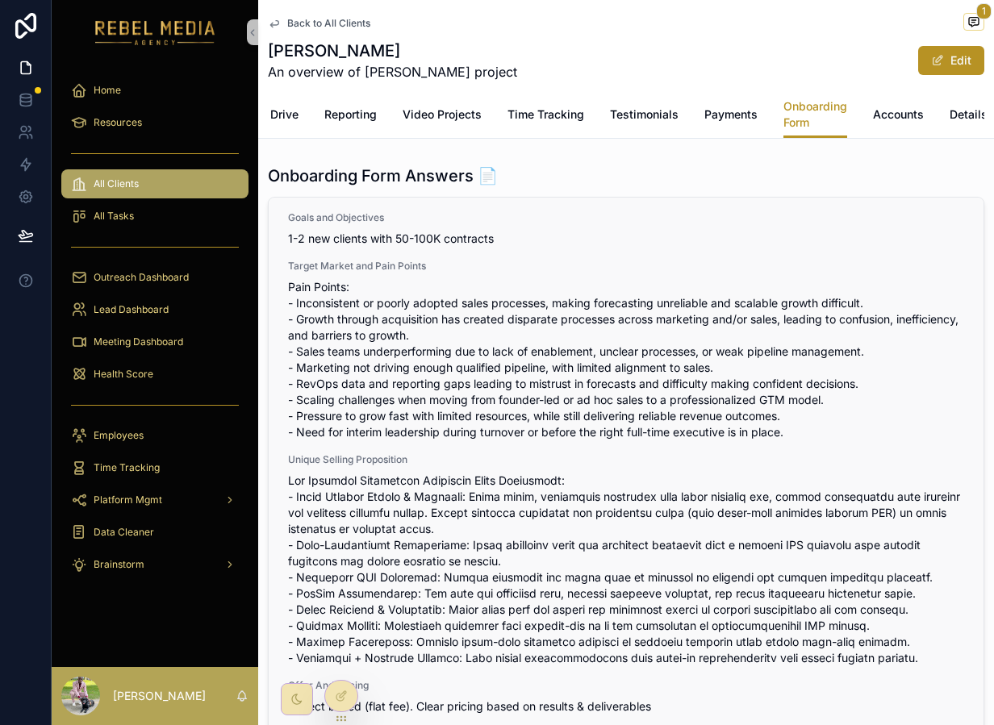
click at [415, 593] on span "scrollable content" at bounding box center [626, 570] width 676 height 194
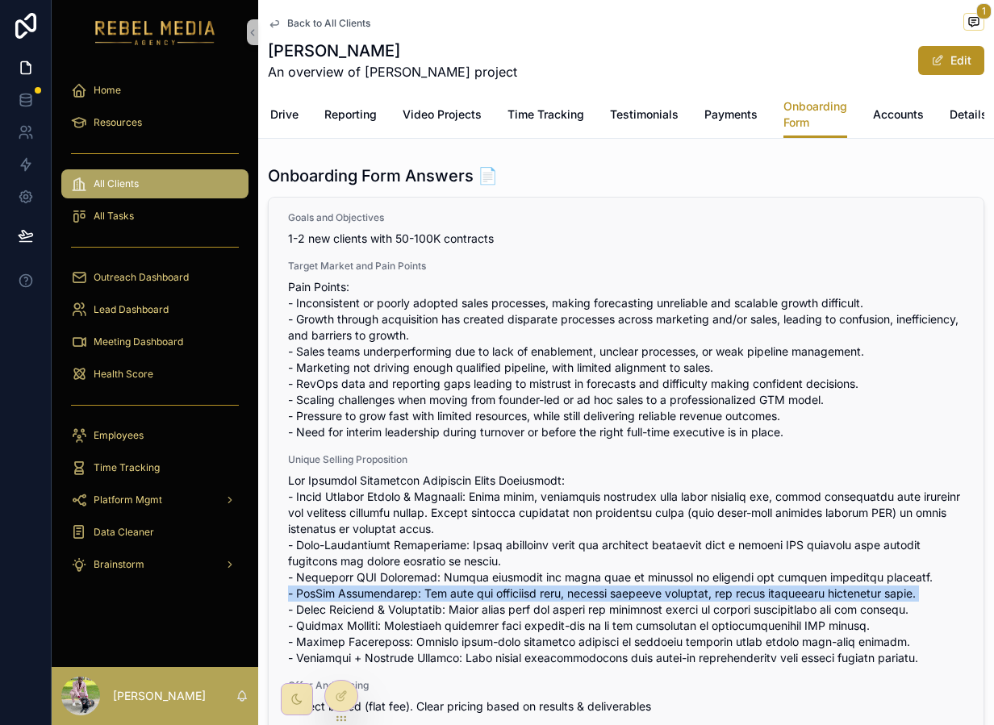
click at [415, 593] on span "scrollable content" at bounding box center [626, 570] width 676 height 194
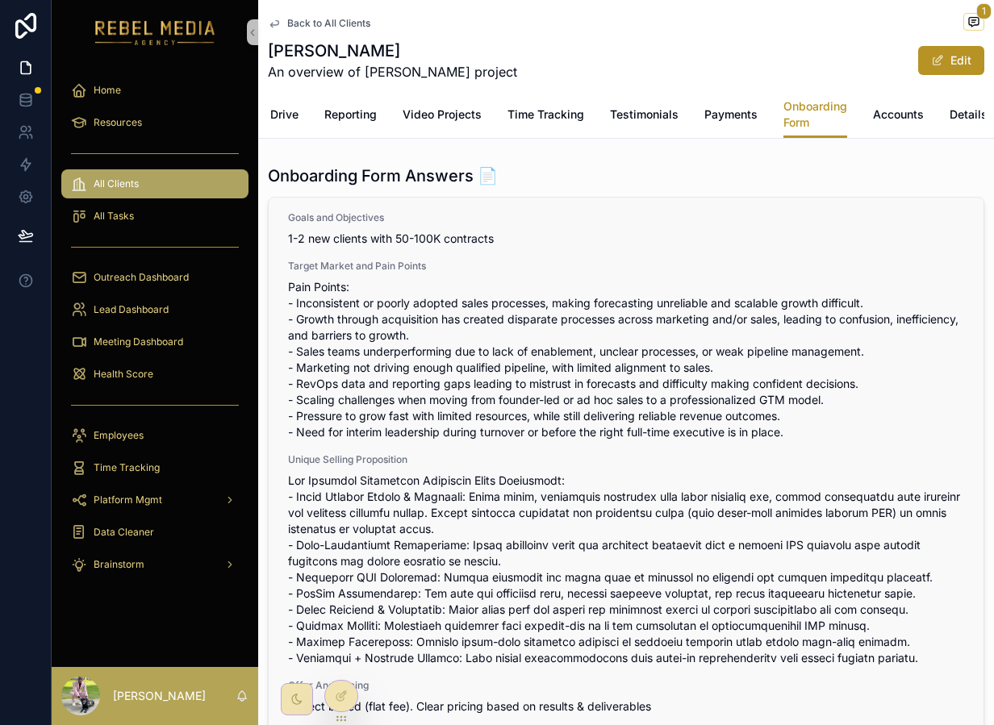
click at [415, 607] on span "scrollable content" at bounding box center [626, 570] width 676 height 194
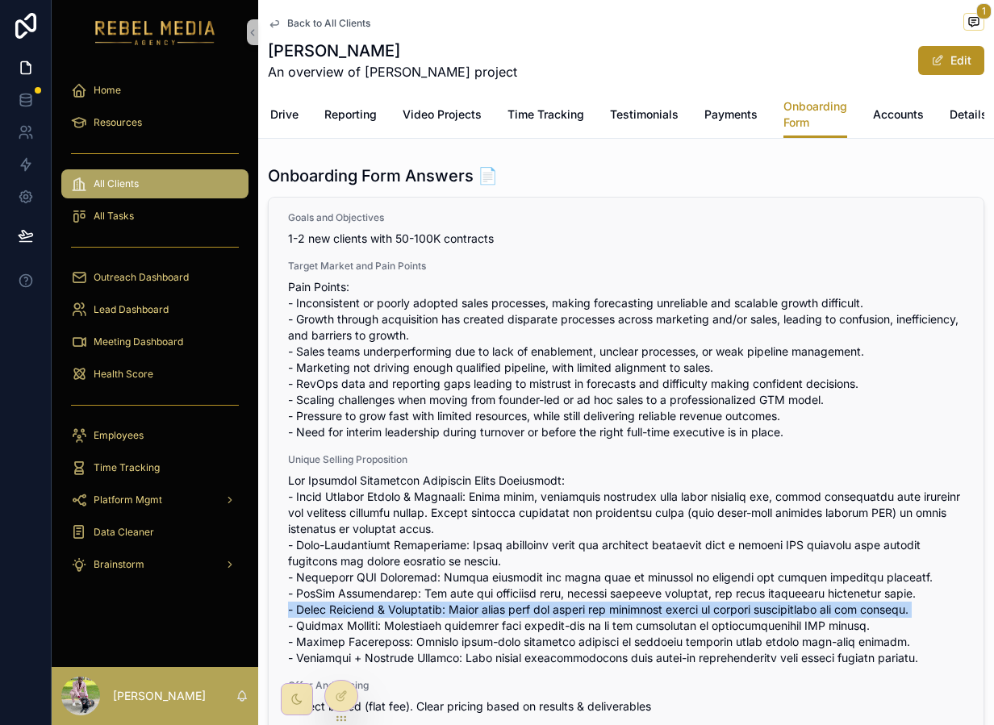
click at [415, 607] on span "scrollable content" at bounding box center [626, 570] width 676 height 194
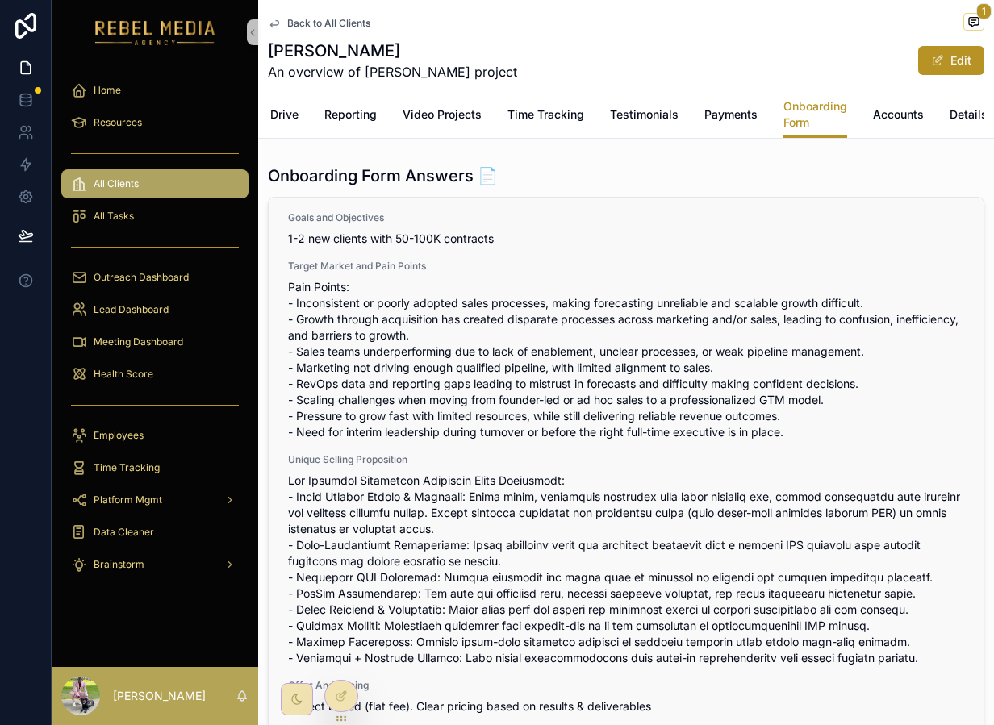
click at [415, 620] on span "scrollable content" at bounding box center [626, 570] width 676 height 194
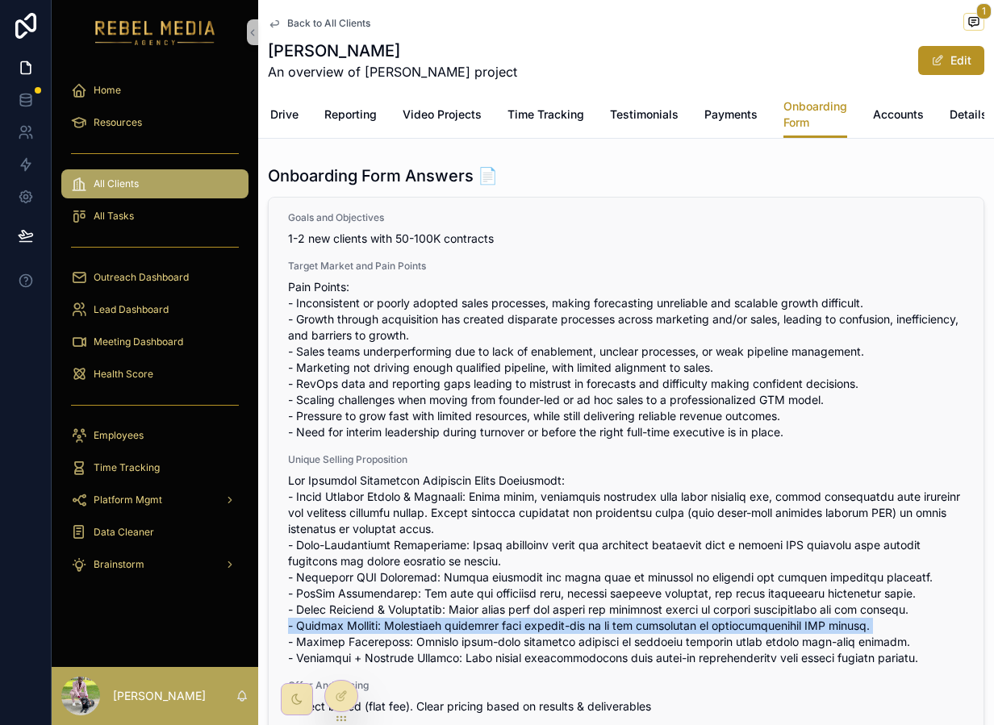
click at [415, 620] on span "scrollable content" at bounding box center [626, 570] width 676 height 194
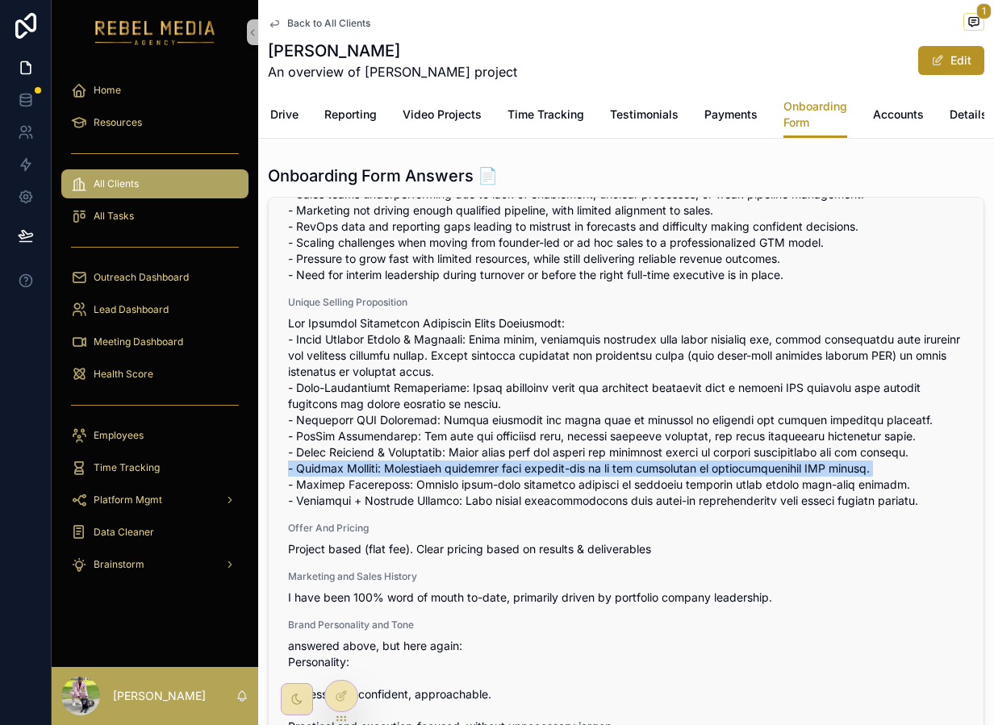
scroll to position [732, 0]
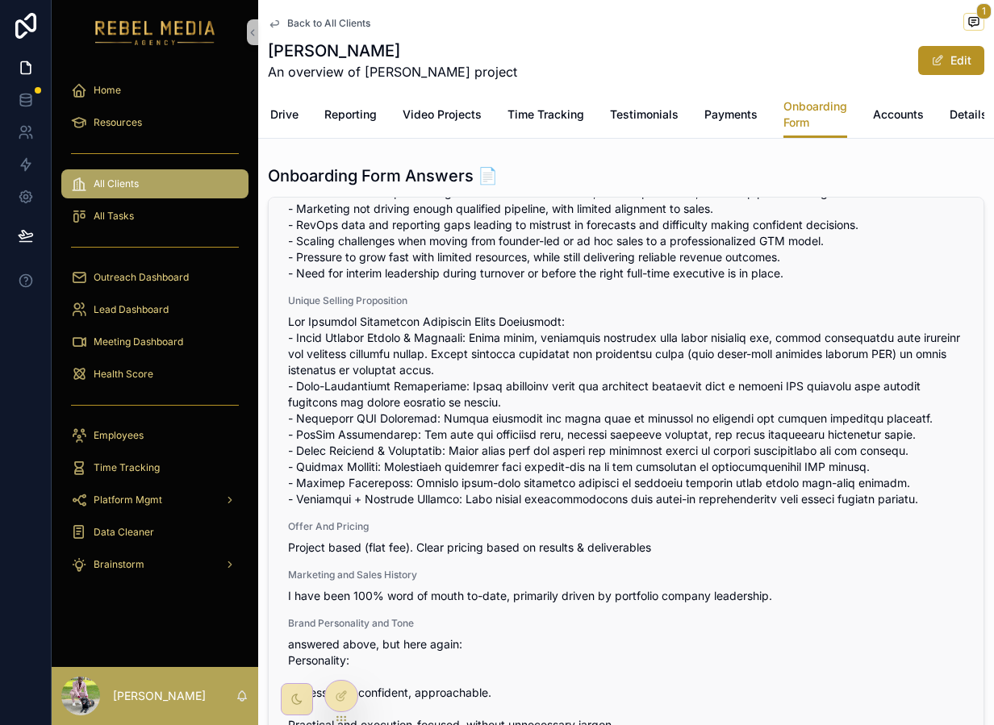
click at [442, 549] on span "Project based (flat fee). Clear pricing based on results & deliverables" at bounding box center [626, 548] width 676 height 16
click at [459, 542] on span "Project based (flat fee). Clear pricing based on results & deliverables" at bounding box center [626, 548] width 676 height 16
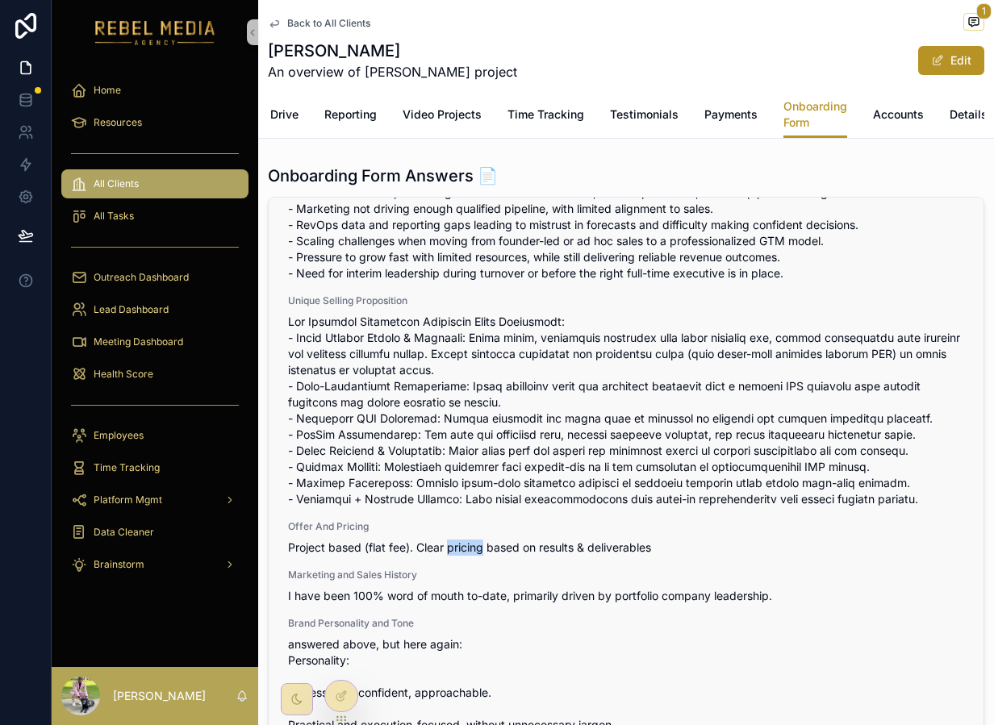
click at [459, 542] on span "Project based (flat fee). Clear pricing based on results & deliverables" at bounding box center [626, 548] width 676 height 16
click at [481, 599] on span "I have been 100% word of mouth to-date, primarily driven by portfolio company l…" at bounding box center [626, 596] width 676 height 16
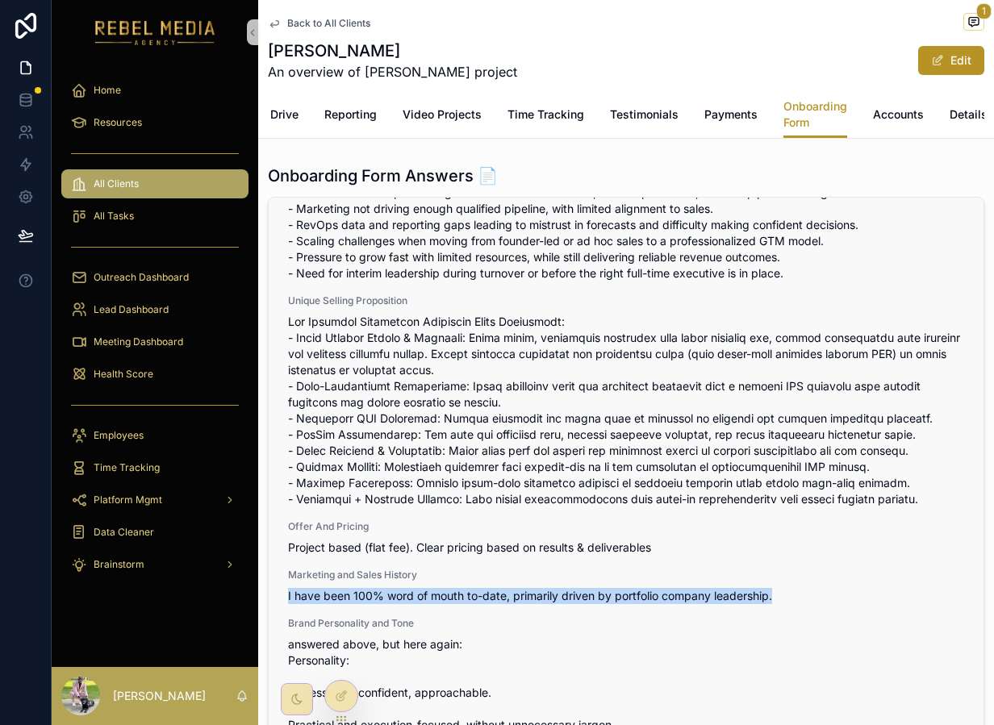
click at [481, 599] on span "I have been 100% word of mouth to-date, primarily driven by portfolio company l…" at bounding box center [626, 596] width 676 height 16
click at [481, 600] on span "I have been 100% word of mouth to-date, primarily driven by portfolio company l…" at bounding box center [626, 596] width 676 height 16
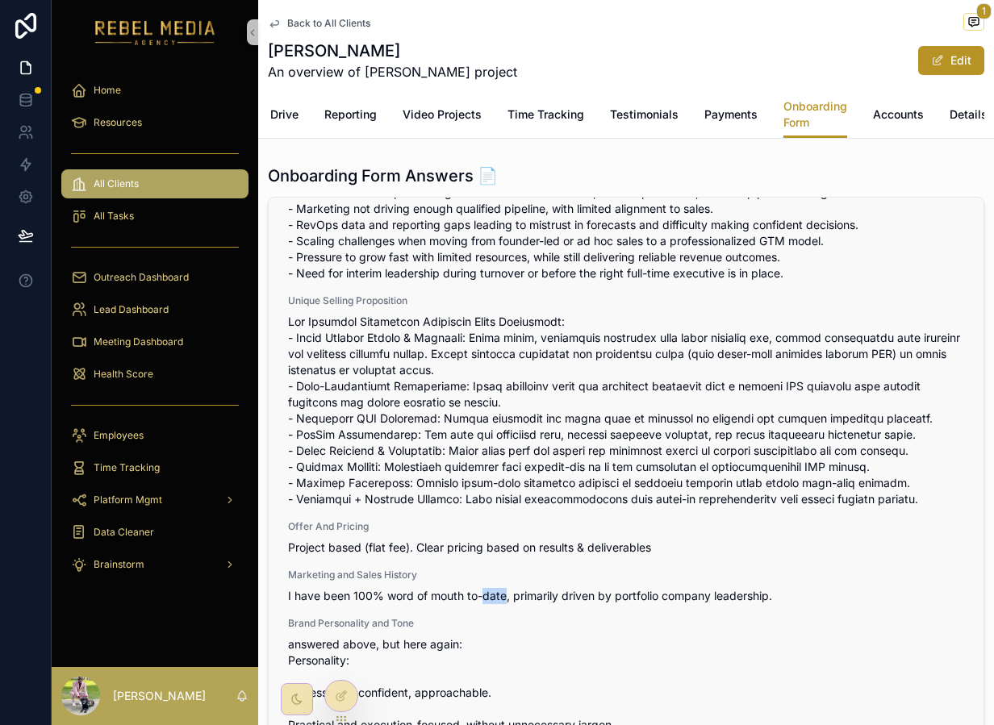
click at [481, 600] on span "I have been 100% word of mouth to-date, primarily driven by portfolio company l…" at bounding box center [626, 596] width 676 height 16
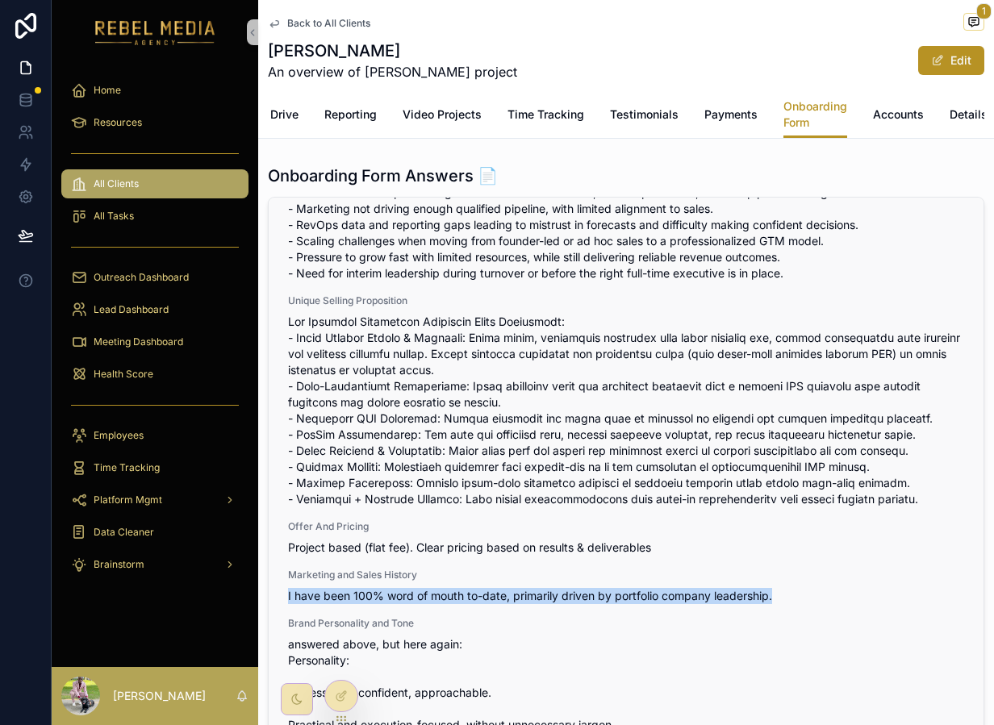
click at [481, 600] on span "I have been 100% word of mouth to-date, primarily driven by portfolio company l…" at bounding box center [626, 596] width 676 height 16
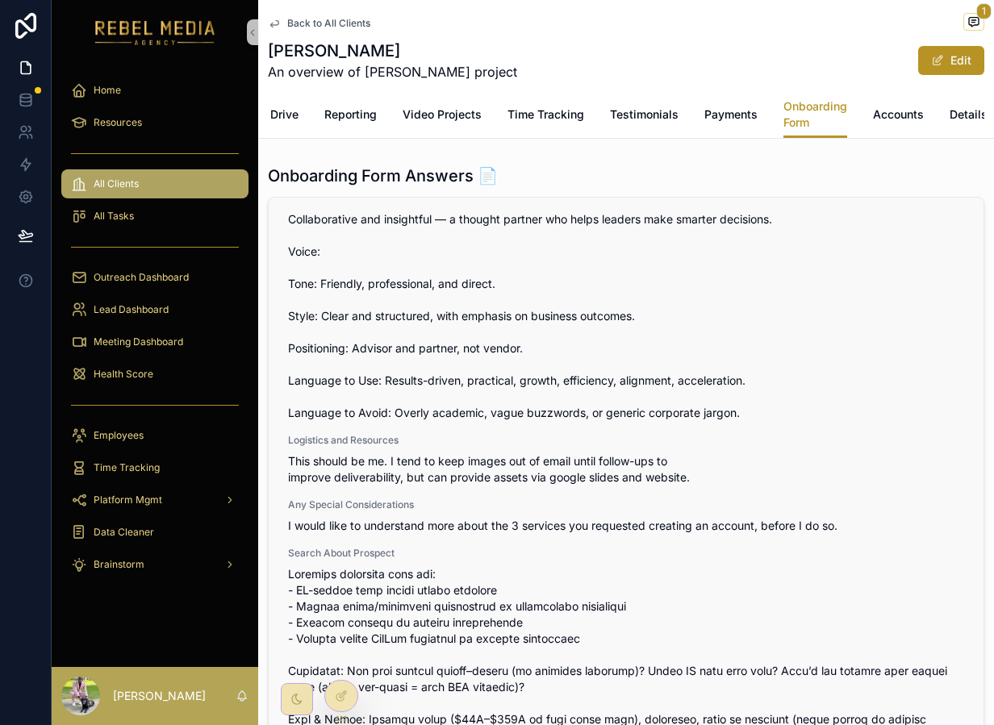
scroll to position [1272, 0]
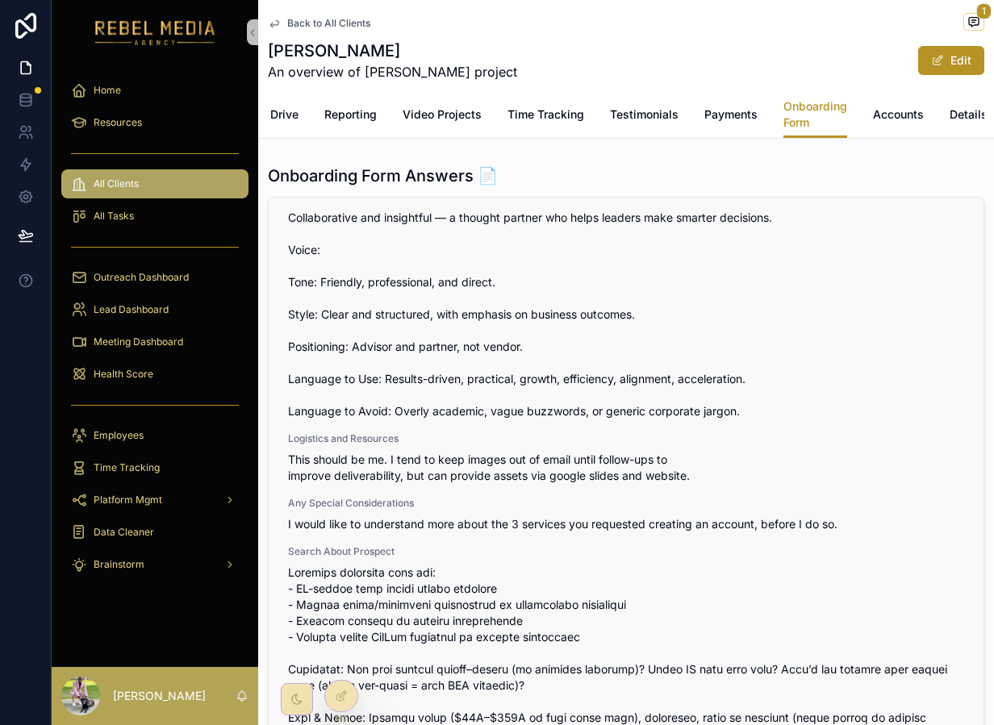
click at [520, 477] on span "This should be me. I tend to keep images out of email until follow-ups to impro…" at bounding box center [626, 468] width 676 height 32
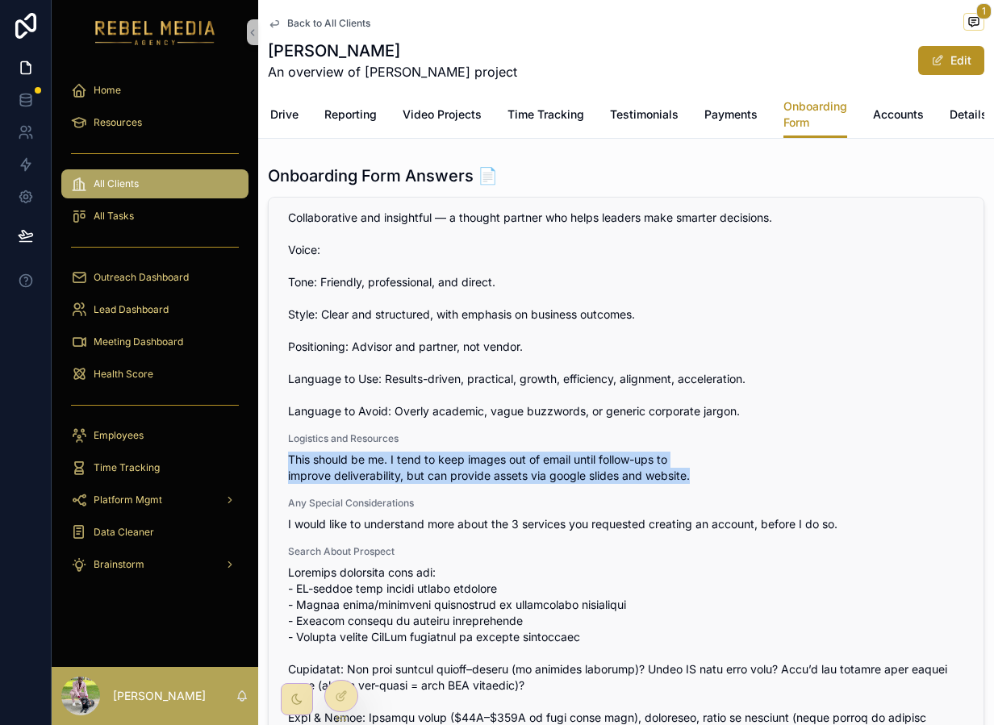
click at [520, 477] on span "This should be me. I tend to keep images out of email until follow-ups to impro…" at bounding box center [626, 468] width 676 height 32
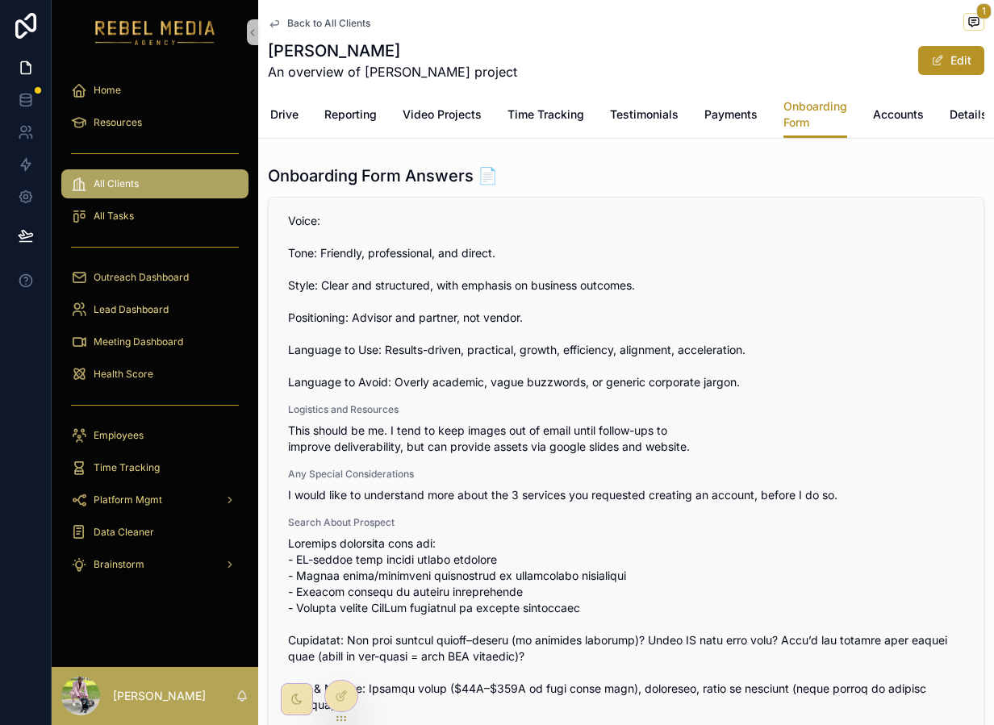
click at [525, 498] on span "I would like to understand more about the 3 services you requested creating an …" at bounding box center [626, 495] width 676 height 16
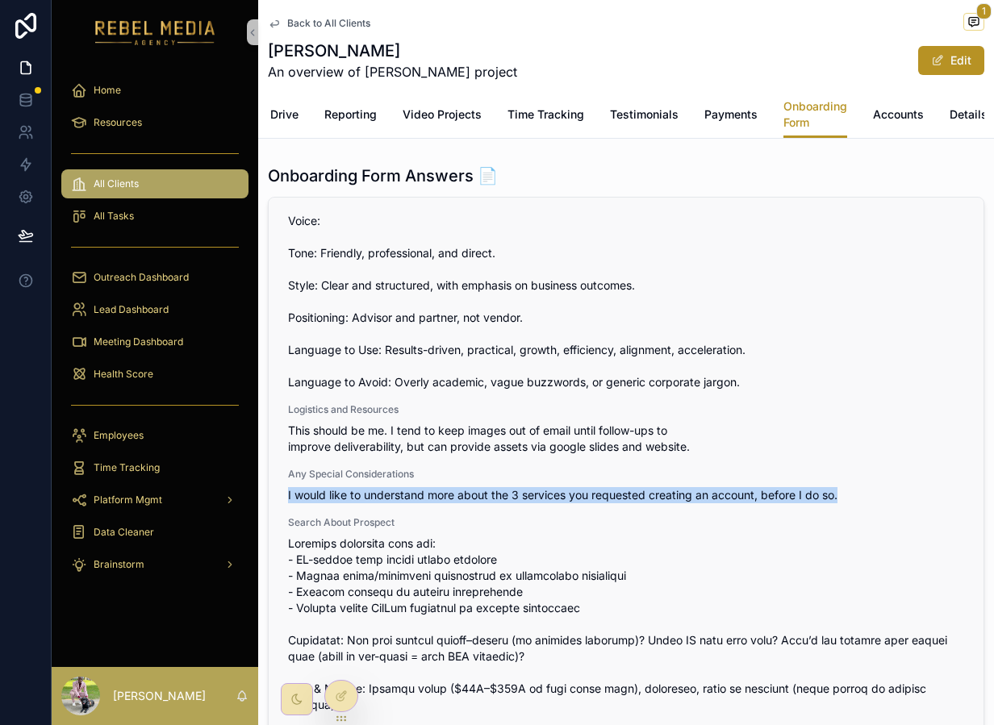
click at [525, 498] on span "I would like to understand more about the 3 services you requested creating an …" at bounding box center [626, 495] width 676 height 16
click at [575, 500] on span "I would like to understand more about the 3 services you requested creating an …" at bounding box center [626, 495] width 676 height 16
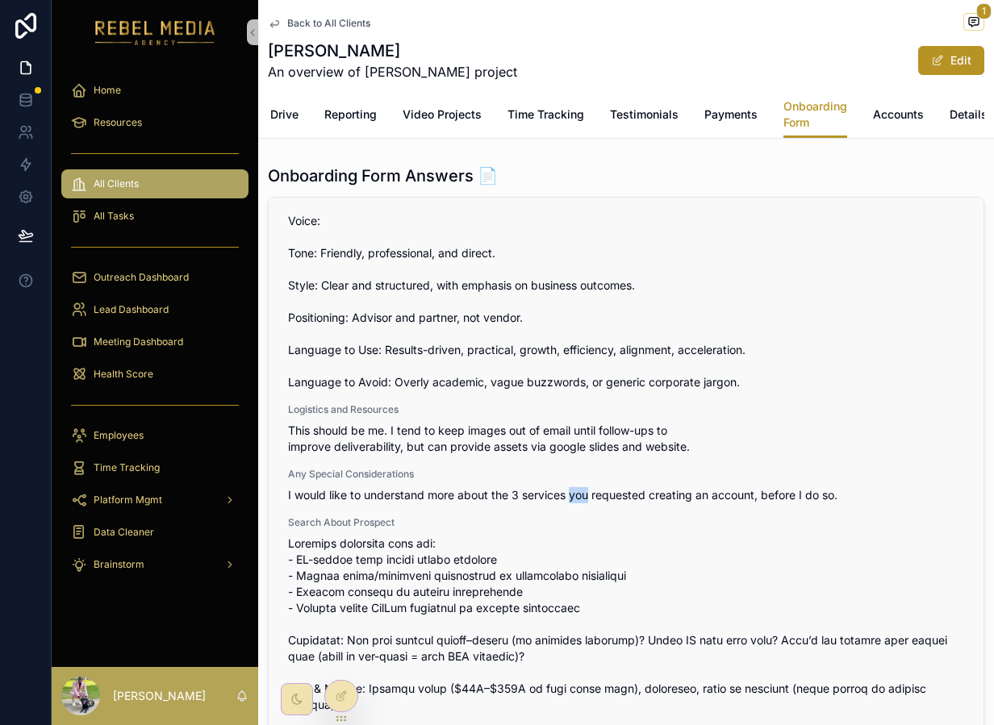
click at [575, 500] on span "I would like to understand more about the 3 services you requested creating an …" at bounding box center [626, 495] width 676 height 16
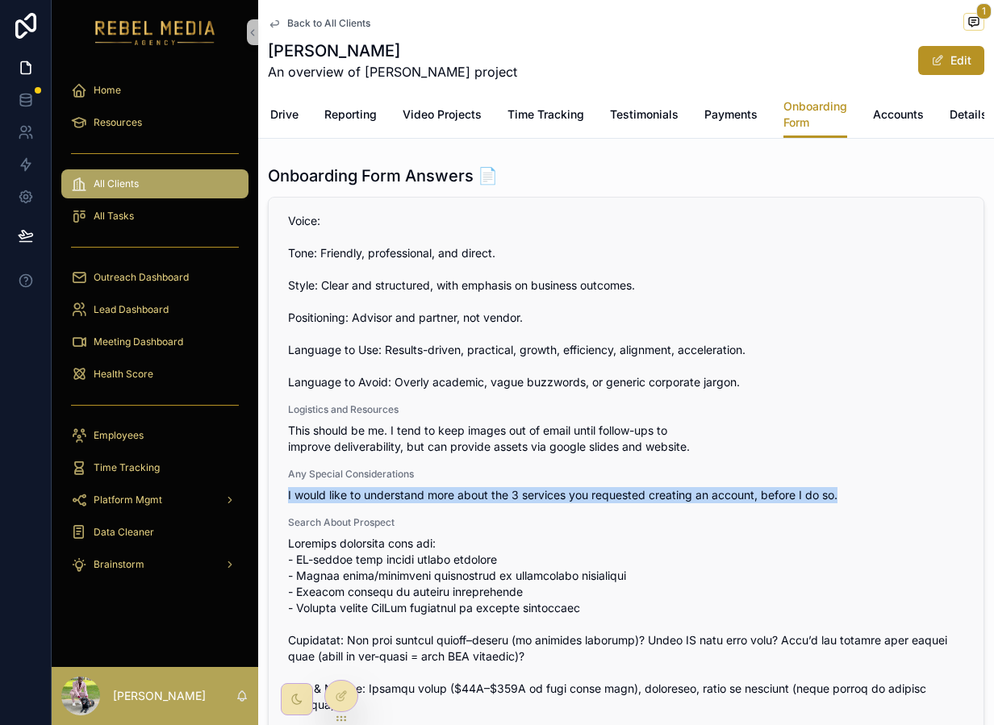
click at [575, 500] on span "I would like to understand more about the 3 services you requested creating an …" at bounding box center [626, 495] width 676 height 16
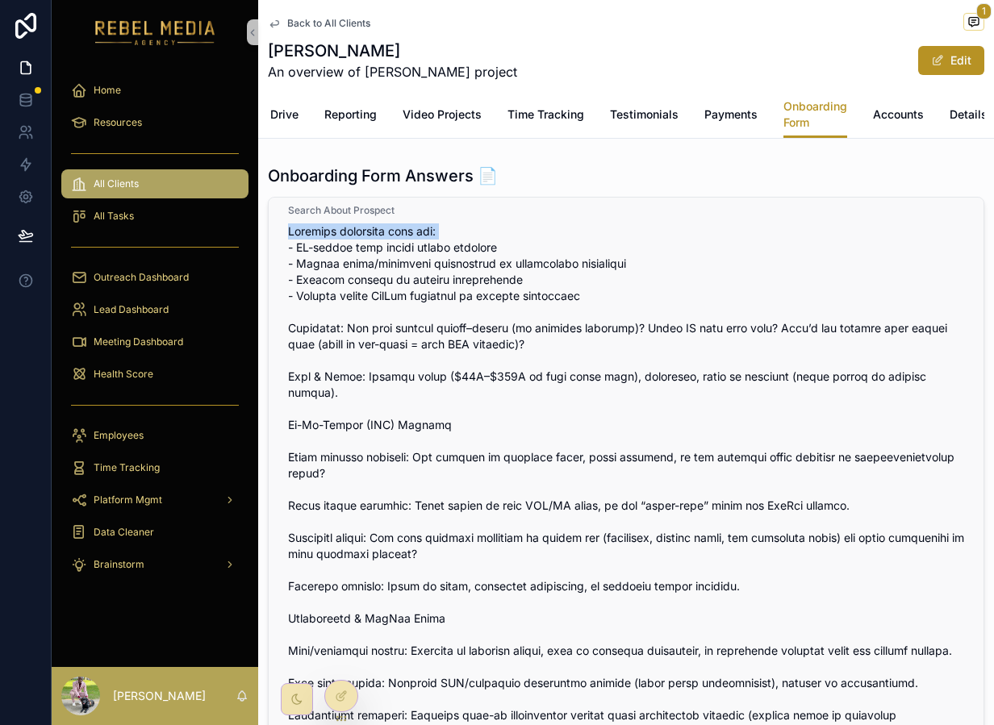
scroll to position [1600, 0]
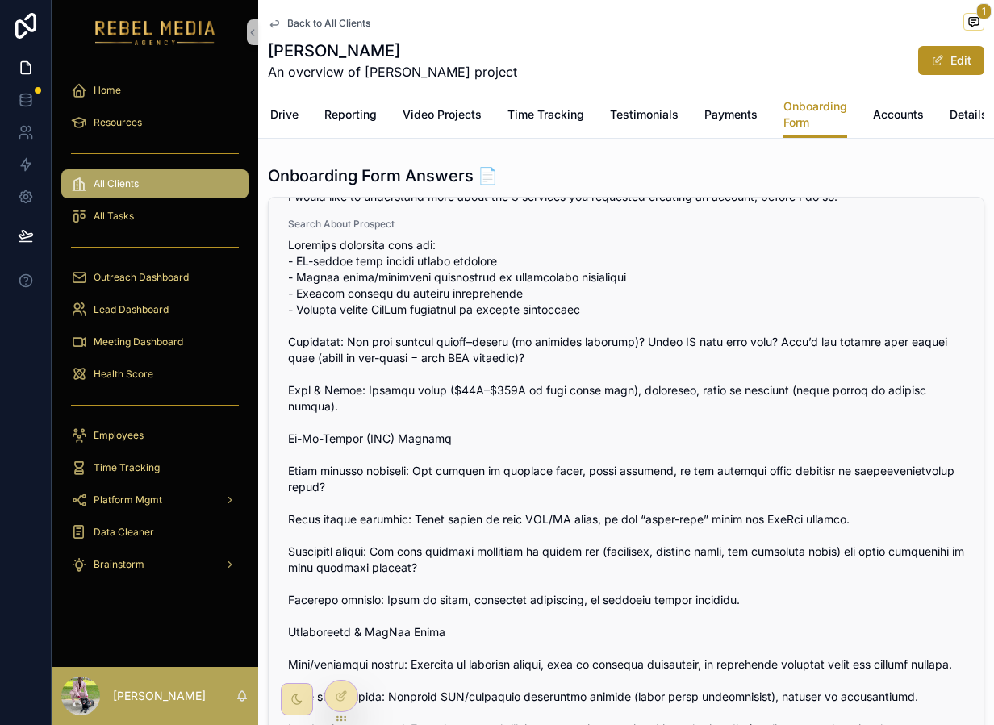
click at [366, 257] on span "scrollable content" at bounding box center [626, 600] width 676 height 726
click at [399, 277] on span "scrollable content" at bounding box center [626, 600] width 676 height 726
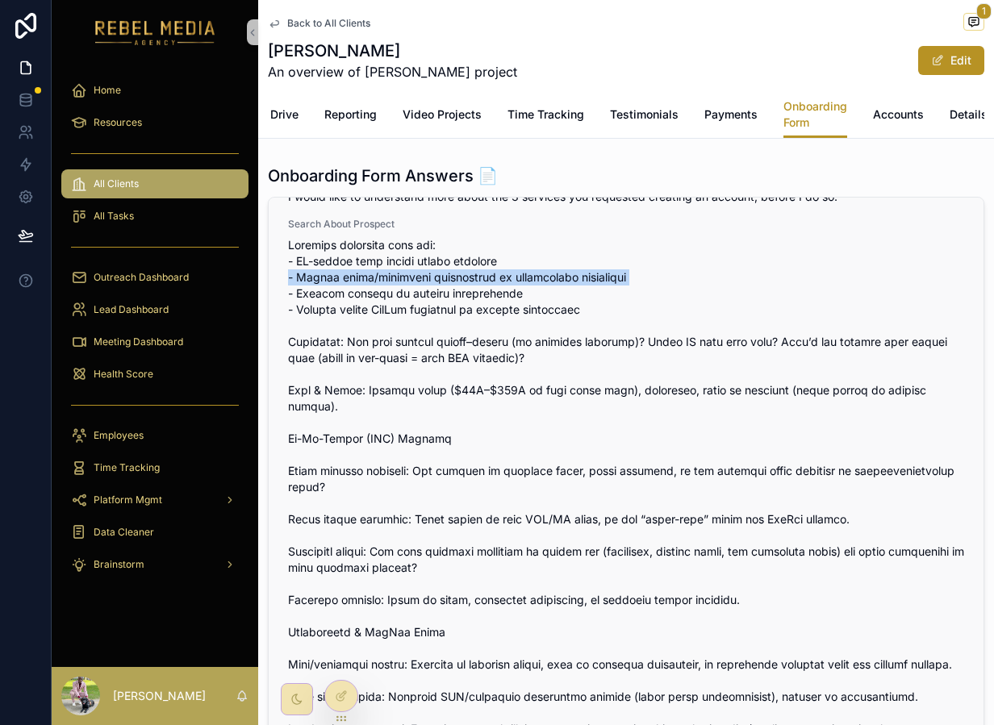
click at [399, 277] on span "scrollable content" at bounding box center [626, 600] width 676 height 726
click at [430, 265] on span "scrollable content" at bounding box center [626, 600] width 676 height 726
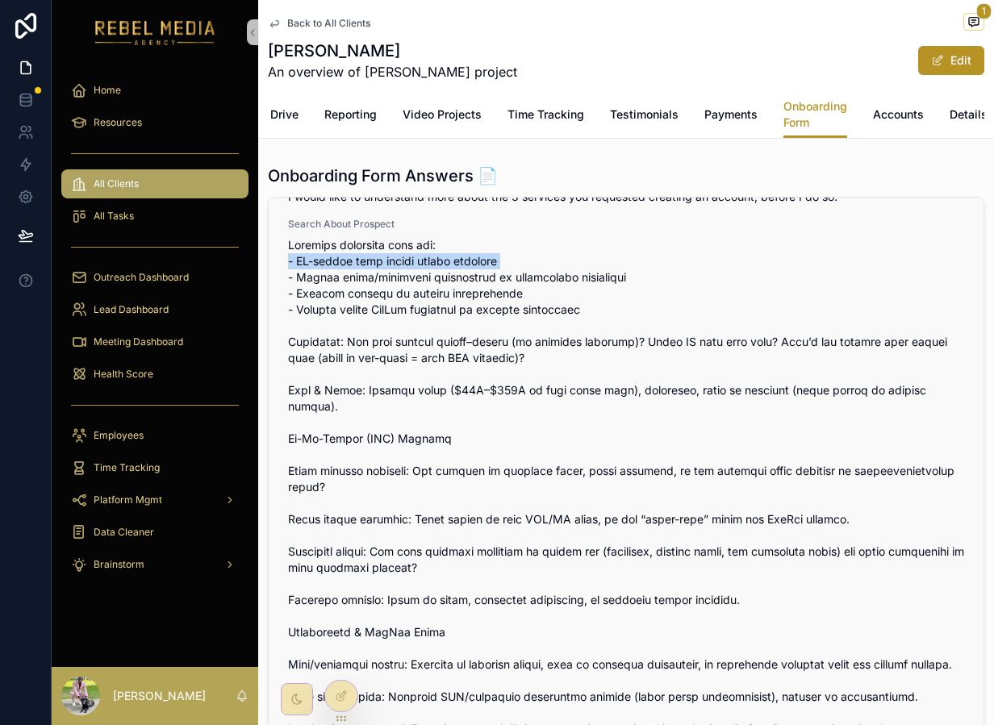
click at [430, 265] on span "scrollable content" at bounding box center [626, 600] width 676 height 726
click at [432, 277] on span "scrollable content" at bounding box center [626, 600] width 676 height 726
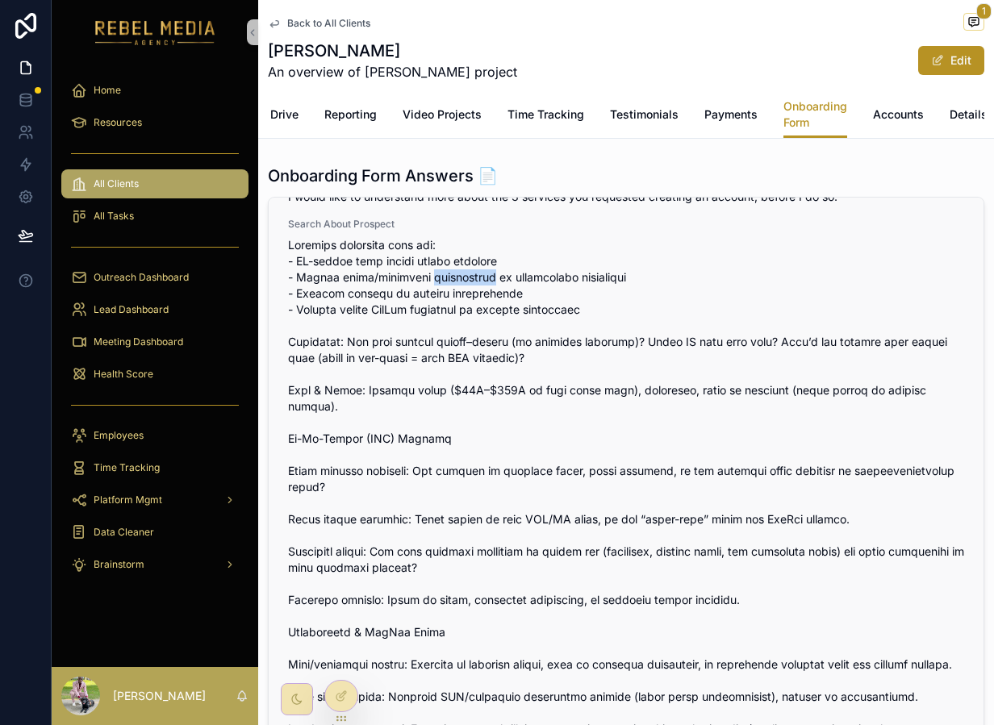
click at [432, 277] on span "scrollable content" at bounding box center [626, 600] width 676 height 726
click at [408, 255] on span "scrollable content" at bounding box center [626, 600] width 676 height 726
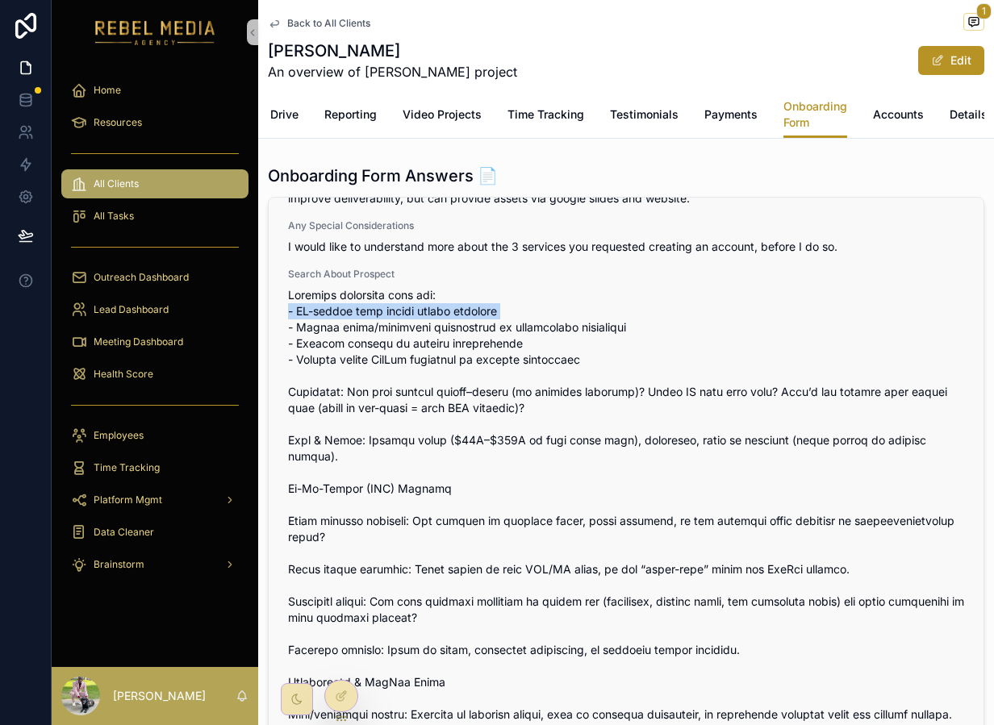
scroll to position [1544, 0]
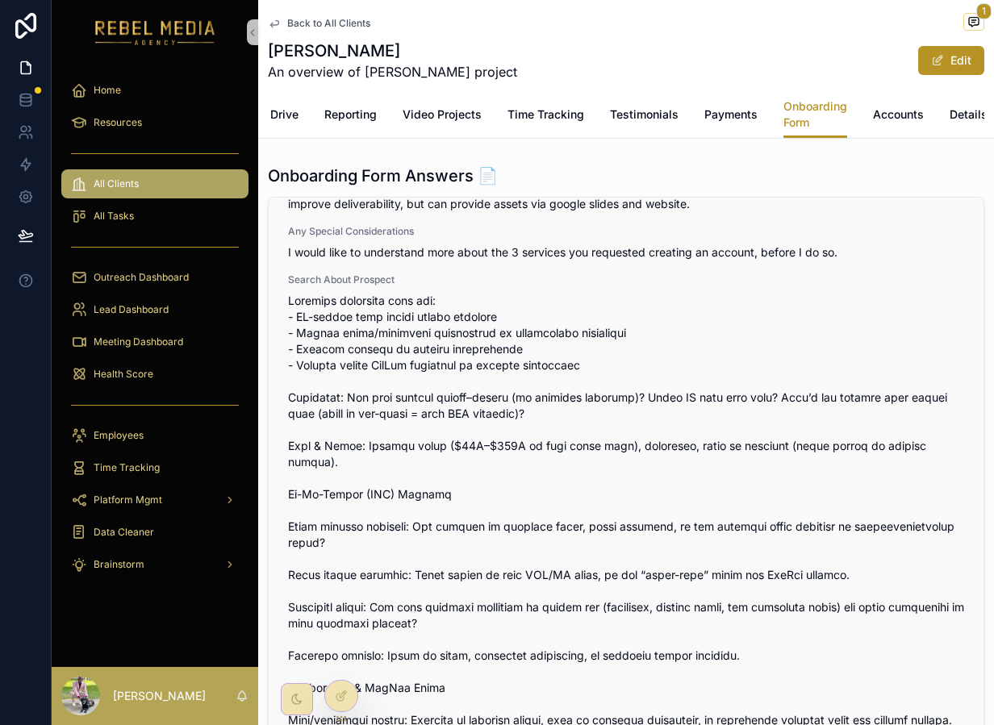
click at [387, 353] on span "scrollable content" at bounding box center [626, 656] width 676 height 726
click at [387, 365] on span "scrollable content" at bounding box center [626, 656] width 676 height 726
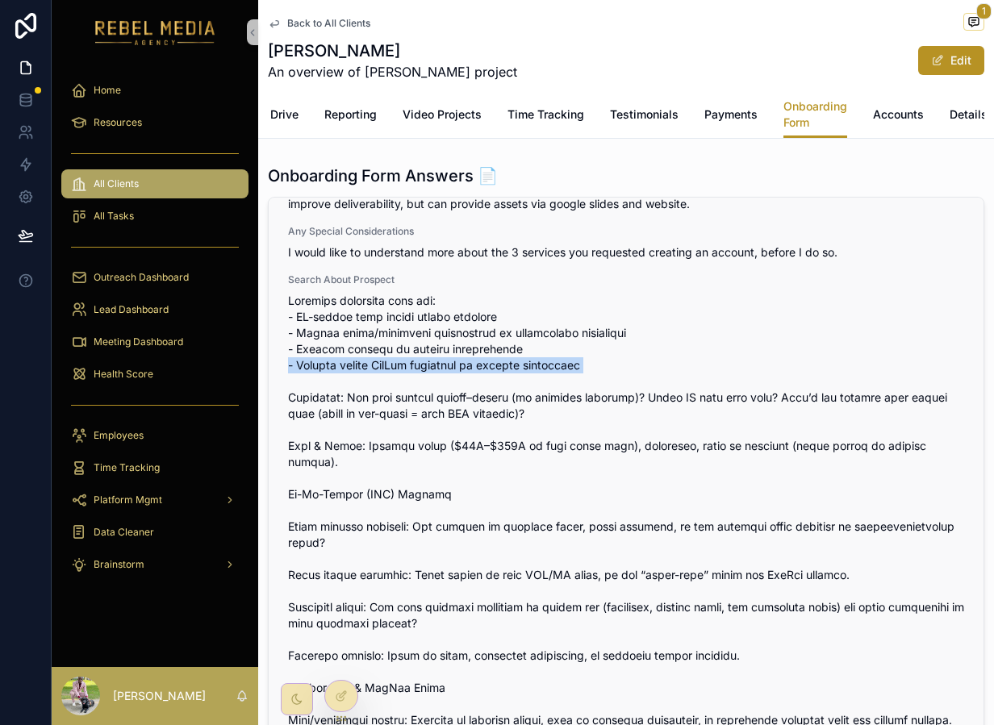
click at [387, 365] on span "scrollable content" at bounding box center [626, 656] width 676 height 726
click at [419, 361] on span "scrollable content" at bounding box center [626, 656] width 676 height 726
click at [408, 349] on span "scrollable content" at bounding box center [626, 656] width 676 height 726
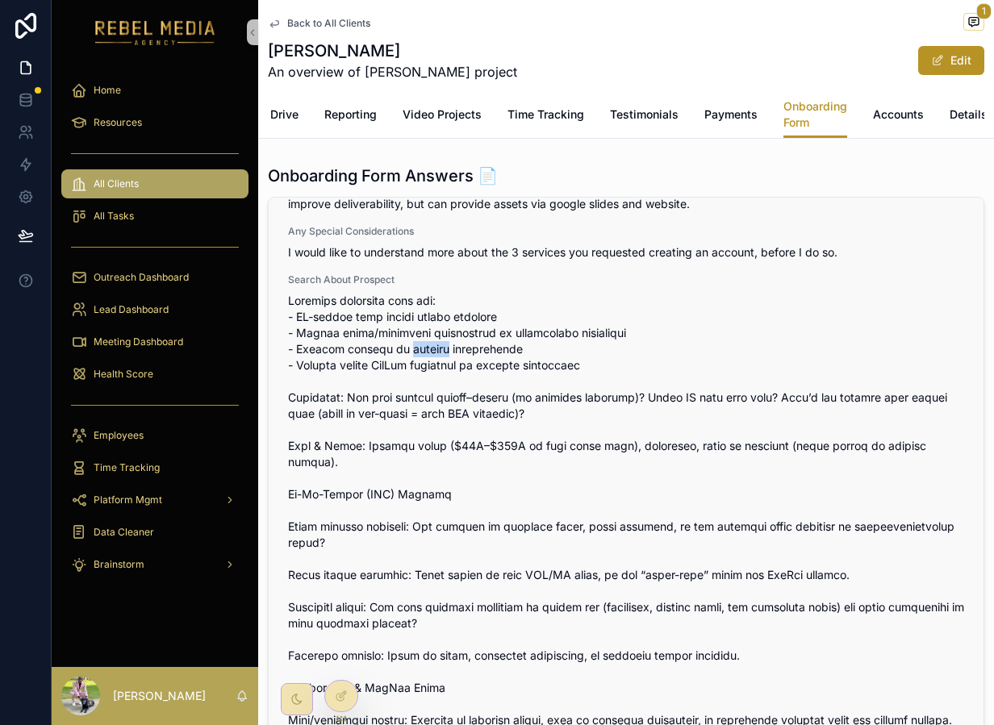
click at [408, 349] on span "scrollable content" at bounding box center [626, 656] width 676 height 726
click at [408, 336] on span "scrollable content" at bounding box center [626, 656] width 676 height 726
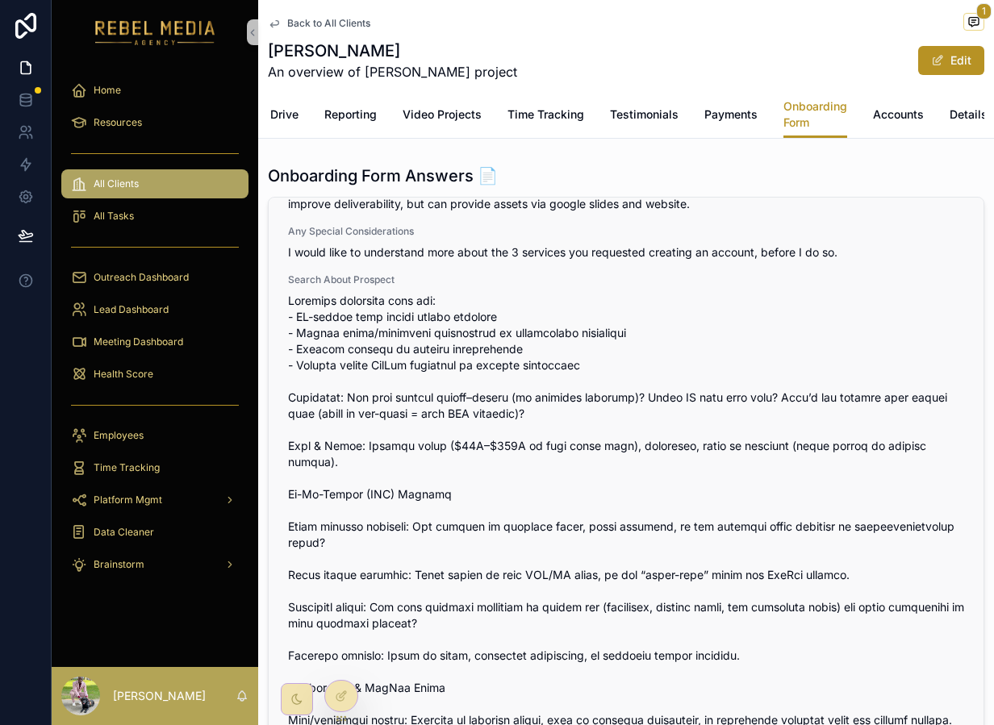
click at [408, 315] on span "scrollable content" at bounding box center [626, 656] width 676 height 726
click at [425, 321] on span "scrollable content" at bounding box center [626, 656] width 676 height 726
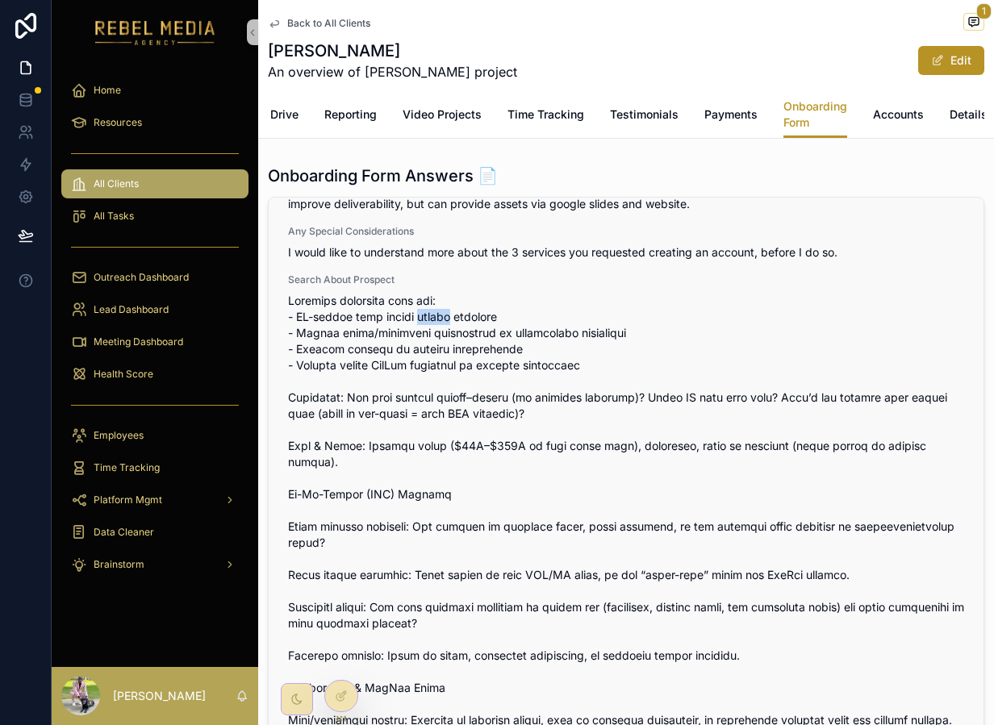
click at [425, 321] on span "scrollable content" at bounding box center [626, 656] width 676 height 726
click at [425, 328] on span "scrollable content" at bounding box center [626, 656] width 676 height 726
click at [425, 343] on span "scrollable content" at bounding box center [626, 656] width 676 height 726
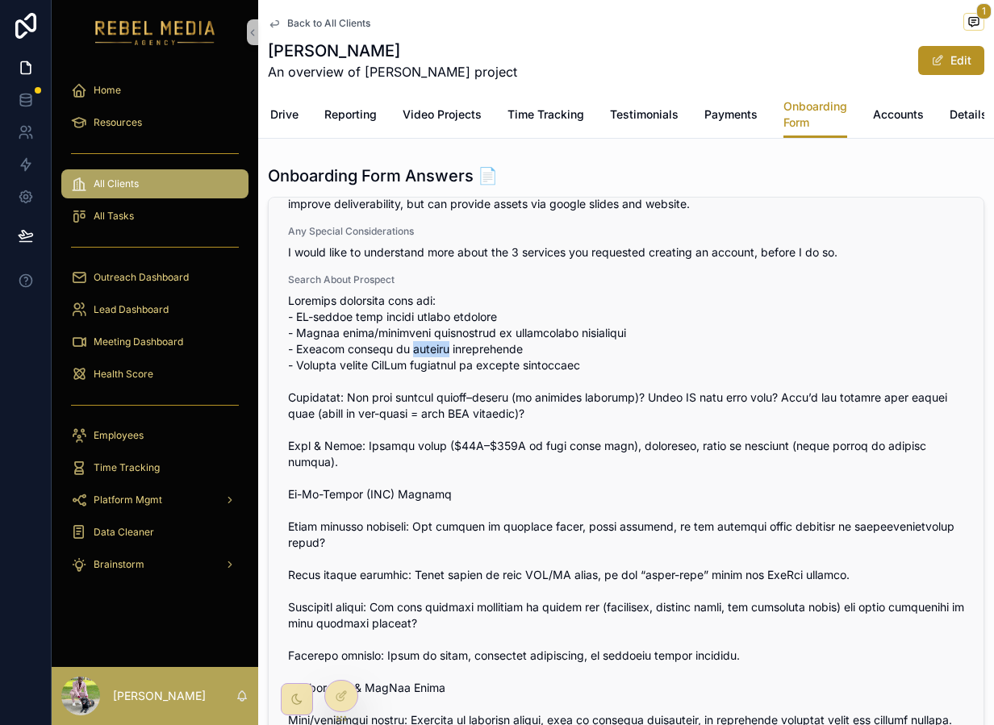
click at [425, 343] on span "scrollable content" at bounding box center [626, 656] width 676 height 726
click at [428, 367] on span "scrollable content" at bounding box center [626, 656] width 676 height 726
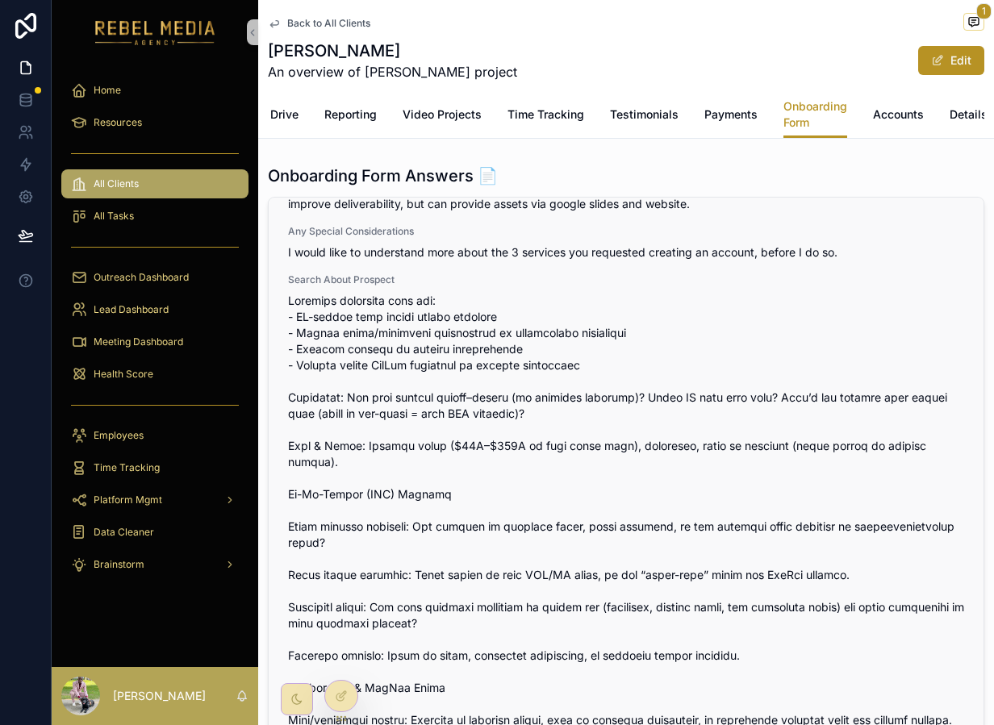
click at [410, 402] on span "scrollable content" at bounding box center [626, 656] width 676 height 726
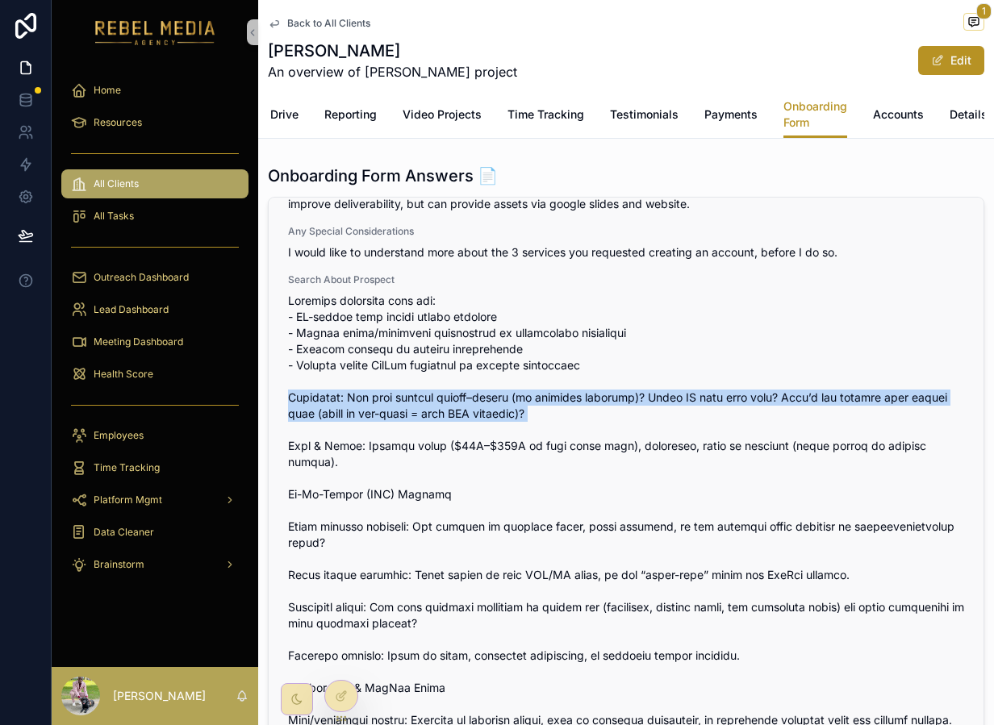
click at [410, 402] on span "scrollable content" at bounding box center [626, 656] width 676 height 726
click at [433, 411] on span "scrollable content" at bounding box center [626, 656] width 676 height 726
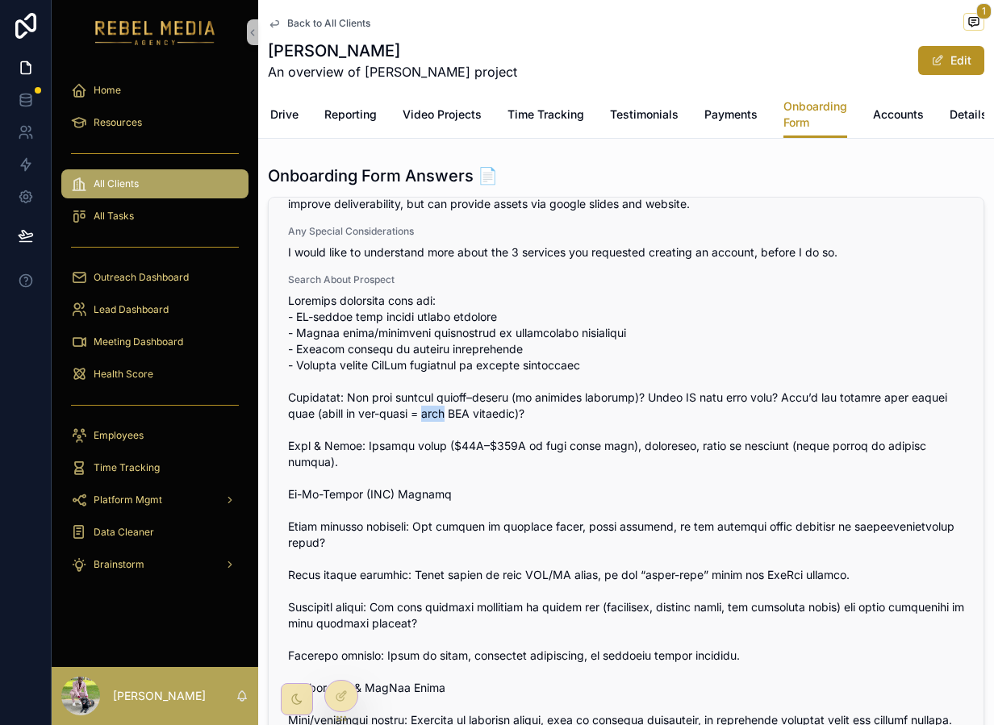
click at [433, 411] on span "scrollable content" at bounding box center [626, 656] width 676 height 726
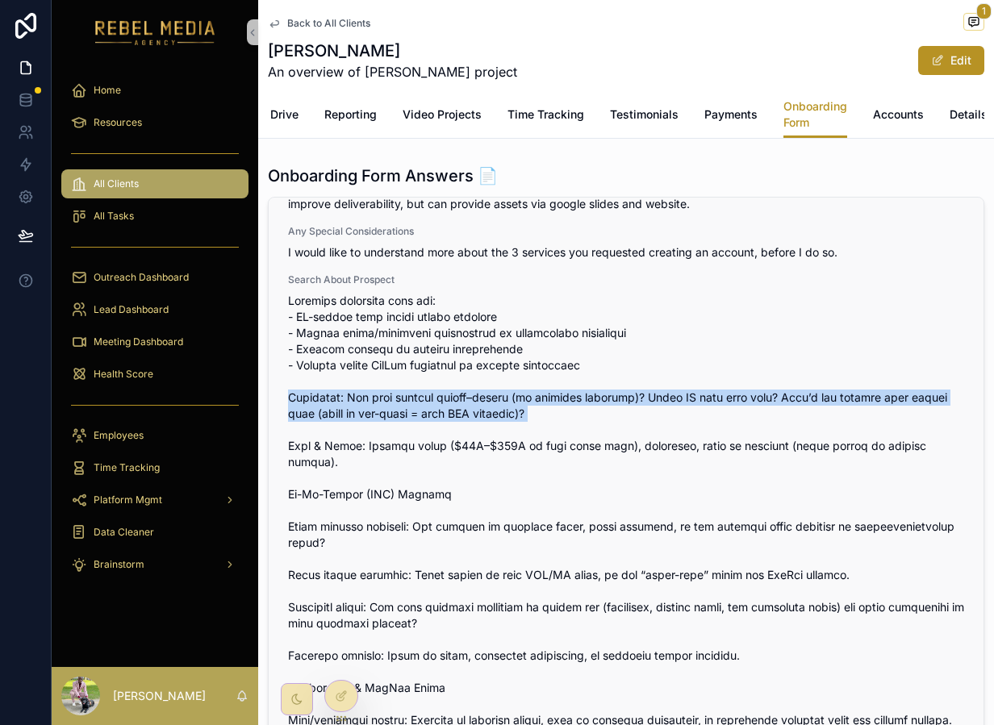
click at [433, 411] on span "scrollable content" at bounding box center [626, 656] width 676 height 726
click at [522, 424] on span "scrollable content" at bounding box center [626, 656] width 676 height 726
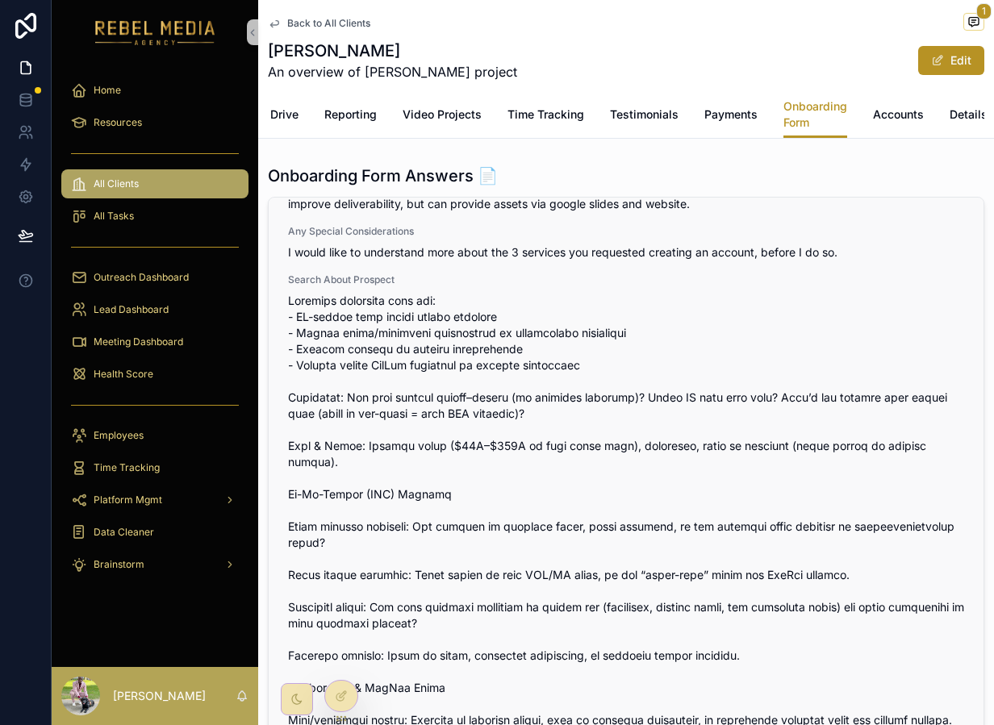
click at [473, 416] on span "scrollable content" at bounding box center [626, 656] width 676 height 726
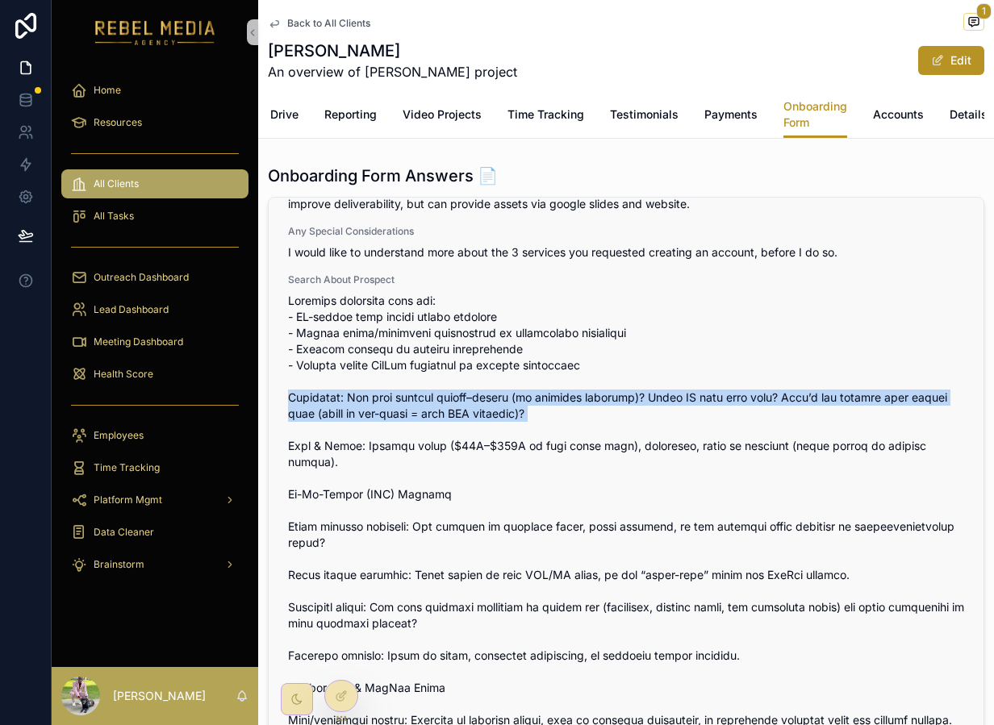
click at [473, 416] on span "scrollable content" at bounding box center [626, 656] width 676 height 726
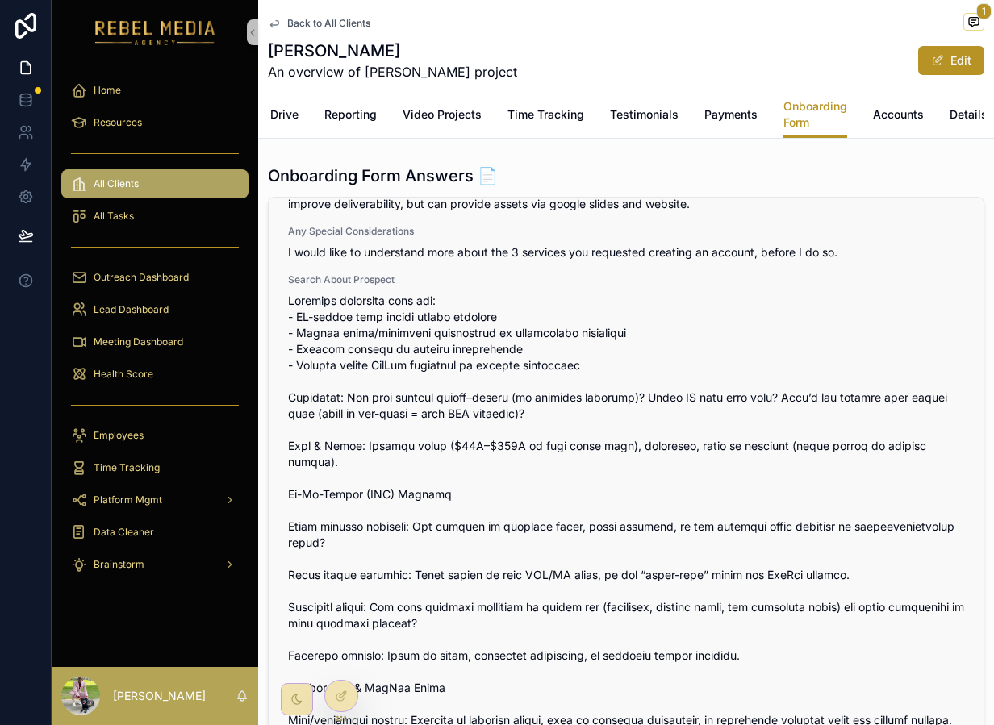
click at [440, 438] on span "scrollable content" at bounding box center [626, 656] width 676 height 726
click at [440, 440] on span "scrollable content" at bounding box center [626, 656] width 676 height 726
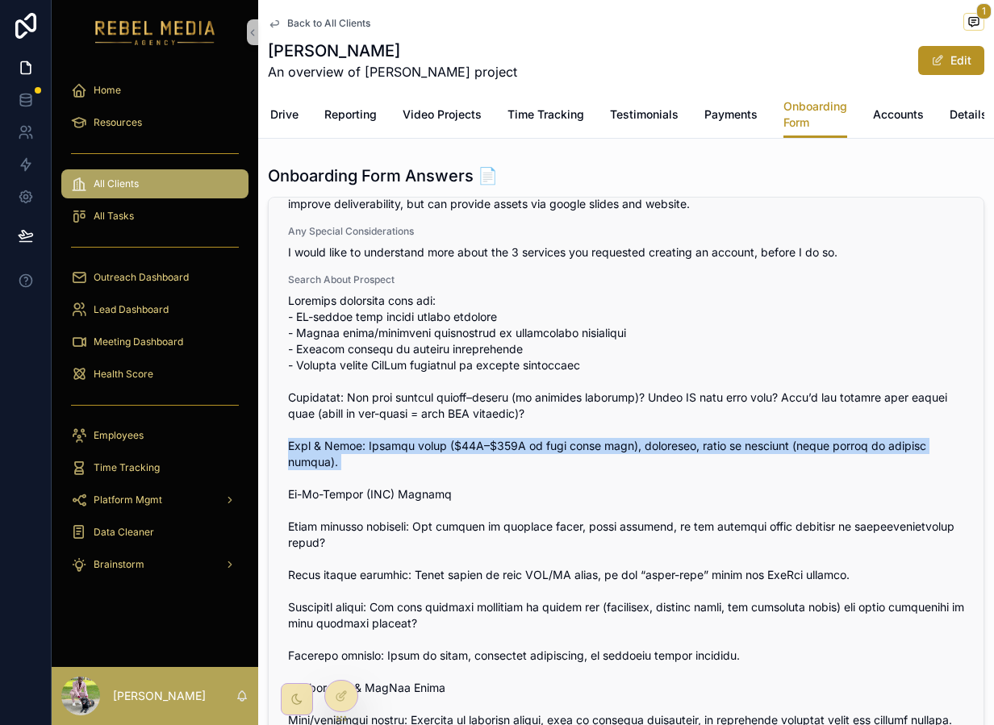
click at [440, 440] on span "scrollable content" at bounding box center [626, 656] width 676 height 726
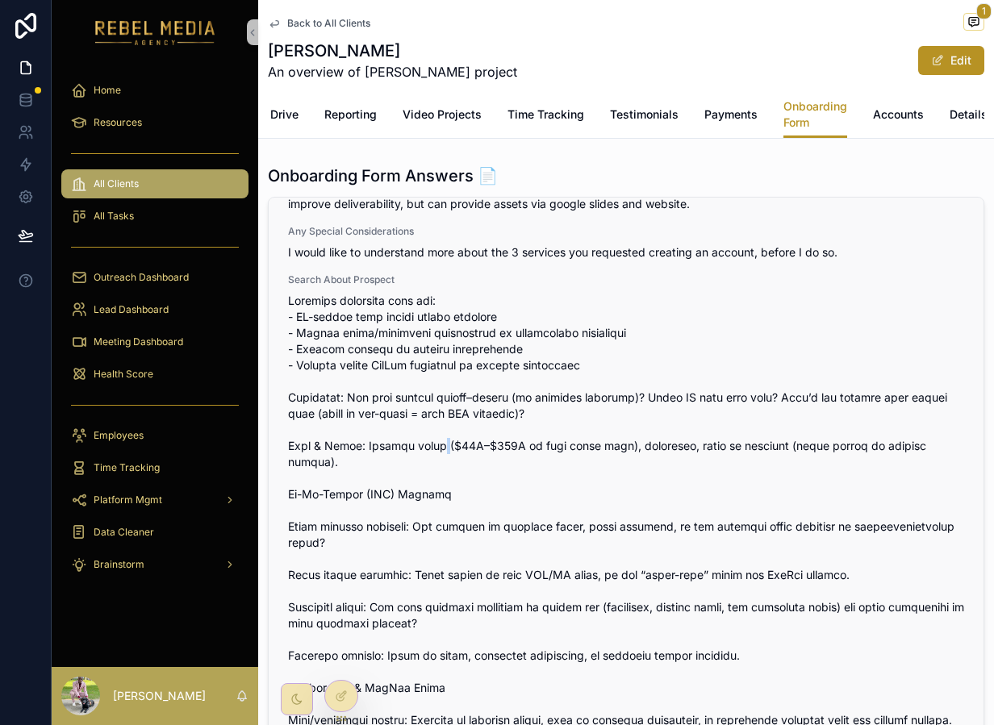
click at [440, 440] on span "scrollable content" at bounding box center [626, 656] width 676 height 726
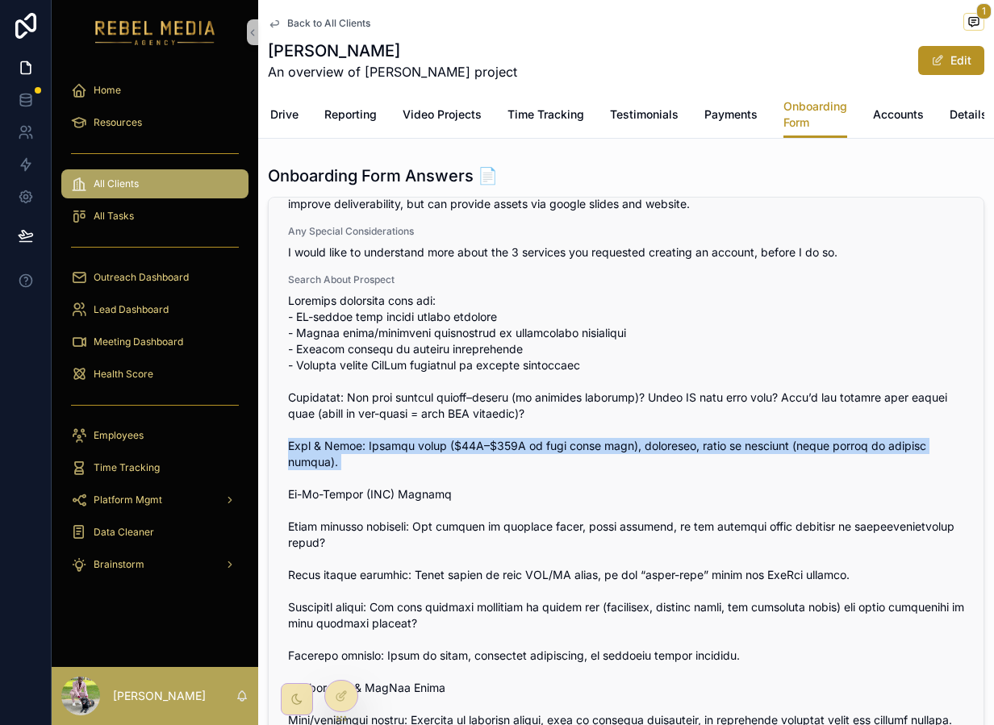
click at [440, 440] on span "scrollable content" at bounding box center [626, 656] width 676 height 726
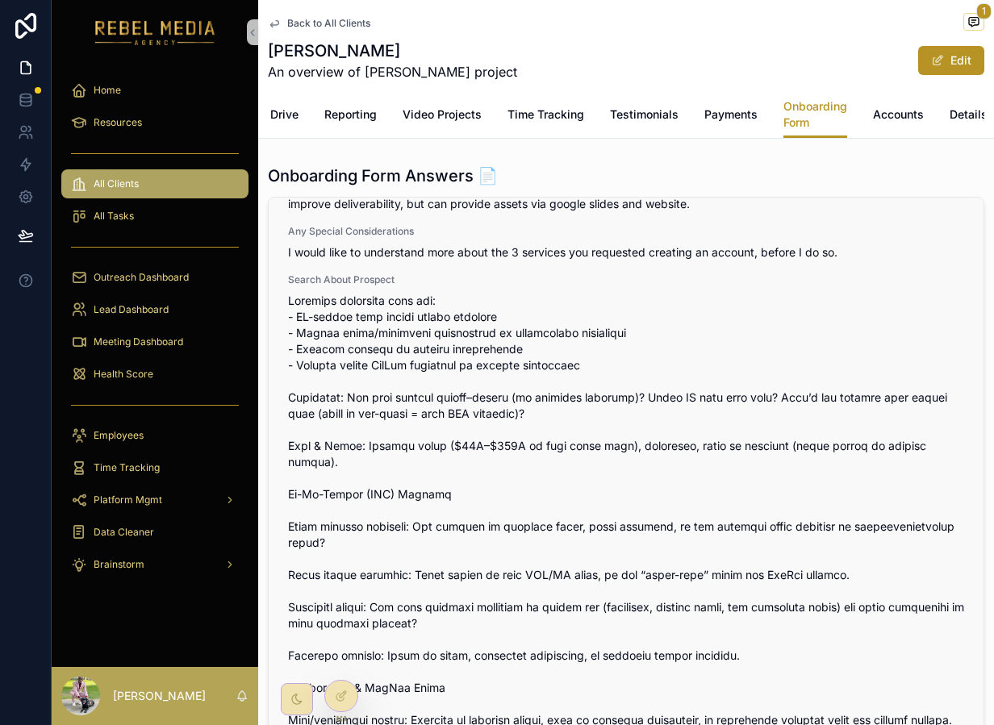
click at [416, 491] on span "scrollable content" at bounding box center [626, 656] width 676 height 726
click at [421, 527] on span "scrollable content" at bounding box center [626, 656] width 676 height 726
click at [412, 527] on span "scrollable content" at bounding box center [626, 656] width 676 height 726
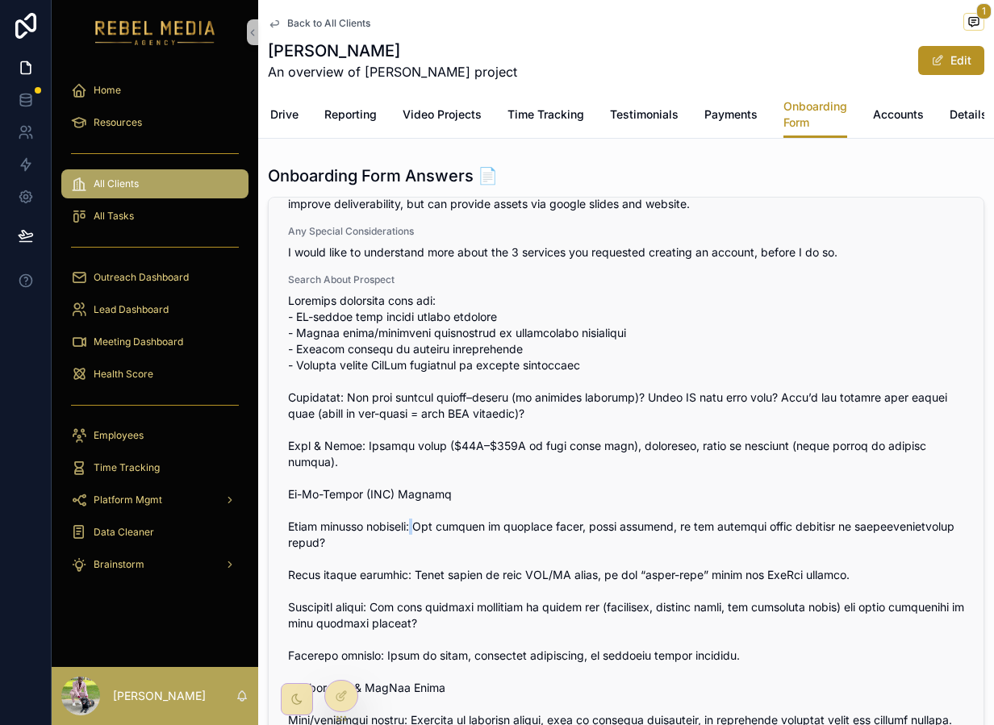
click at [412, 527] on span "scrollable content" at bounding box center [626, 656] width 676 height 726
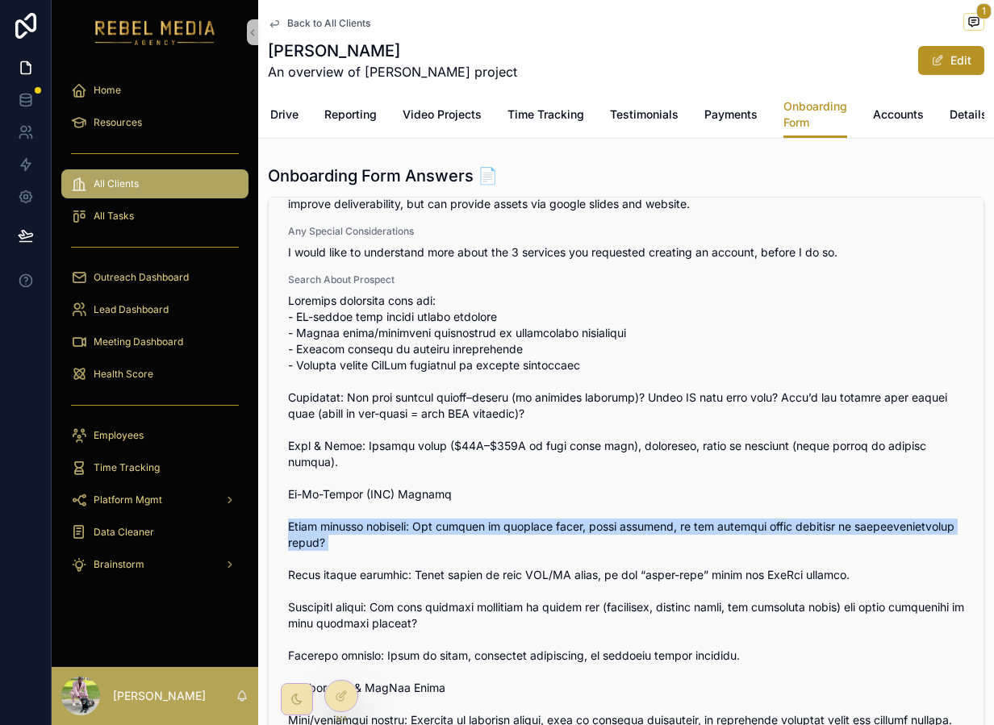
click at [412, 527] on span "scrollable content" at bounding box center [626, 656] width 676 height 726
click at [404, 527] on span "scrollable content" at bounding box center [626, 656] width 676 height 726
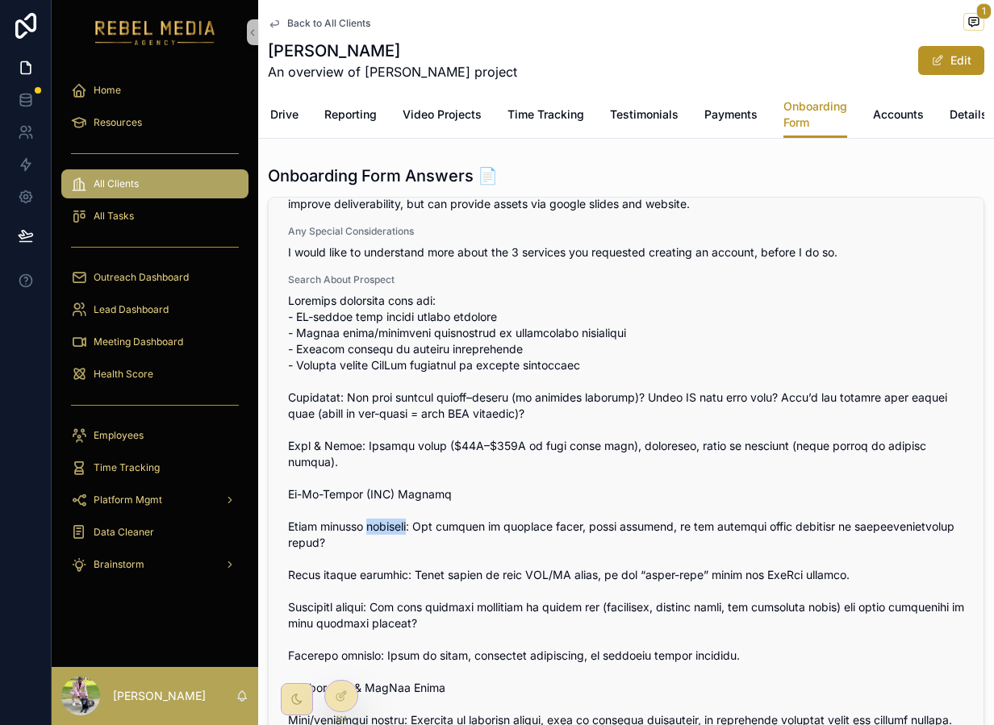
click at [404, 527] on span "scrollable content" at bounding box center [626, 656] width 676 height 726
click at [444, 559] on span "scrollable content" at bounding box center [626, 656] width 676 height 726
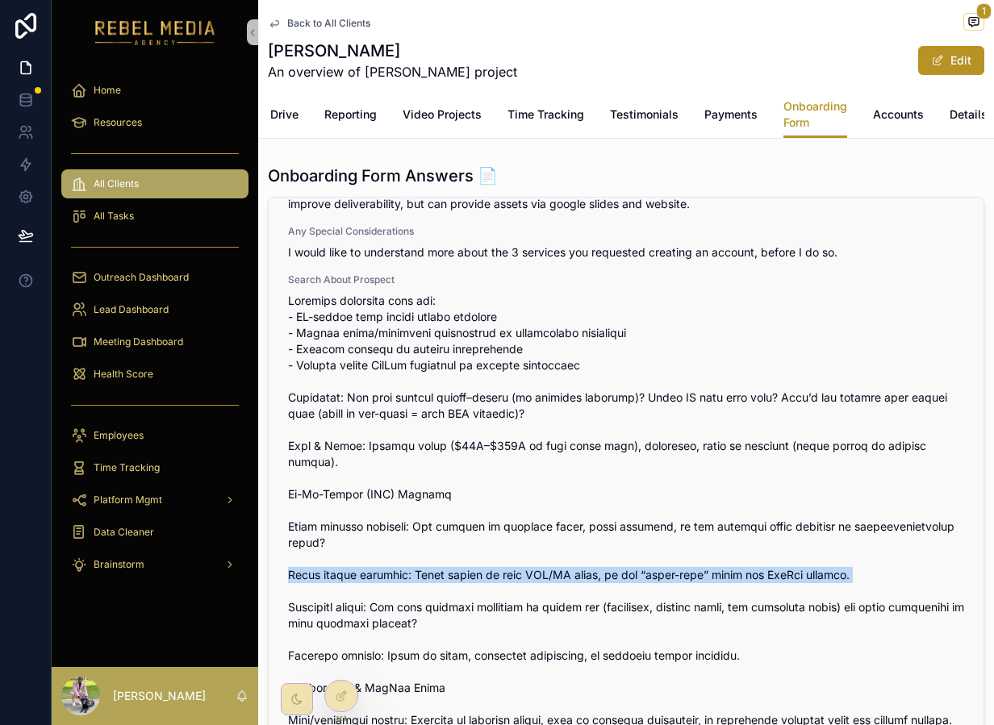
click at [444, 559] on span "scrollable content" at bounding box center [626, 656] width 676 height 726
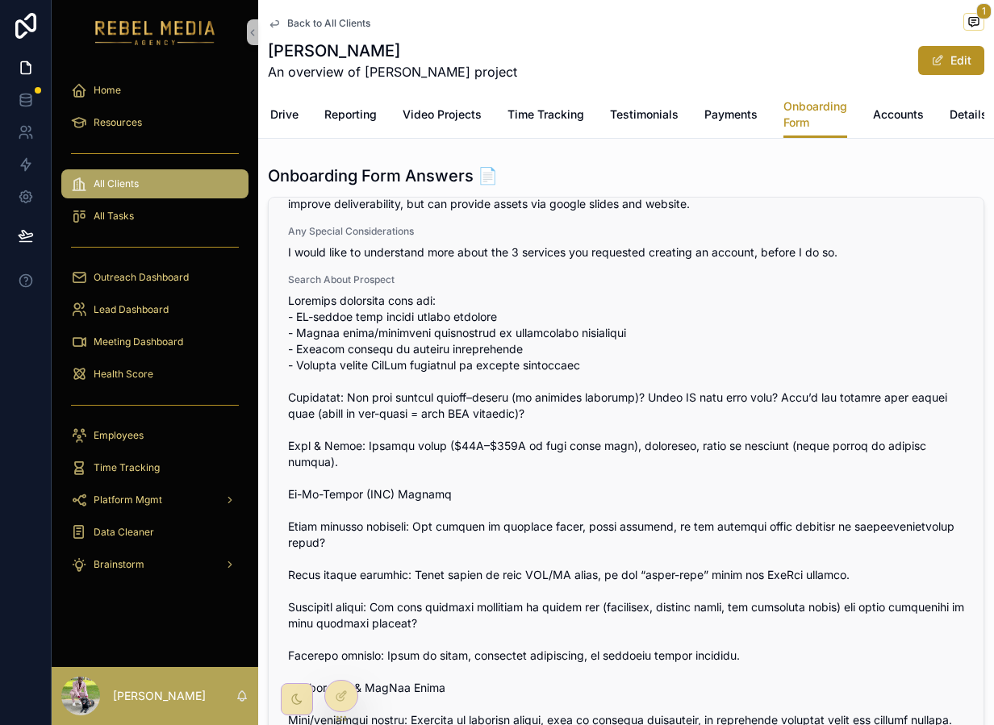
click at [469, 524] on span "scrollable content" at bounding box center [626, 656] width 676 height 726
click at [466, 532] on span "scrollable content" at bounding box center [626, 656] width 676 height 726
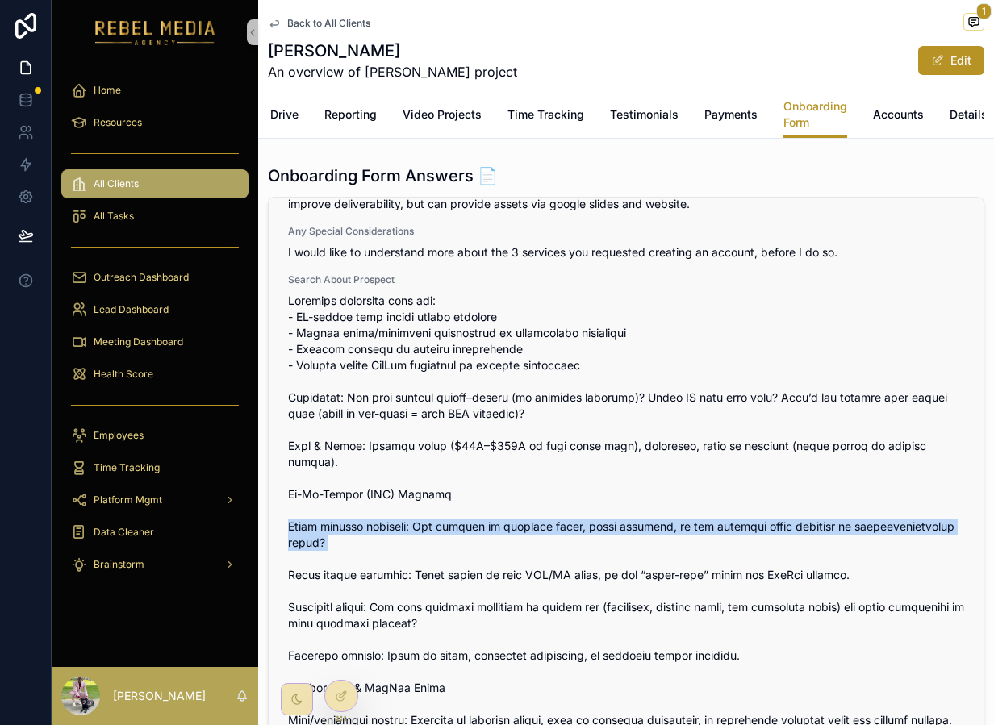
click at [466, 532] on span "scrollable content" at bounding box center [626, 656] width 676 height 726
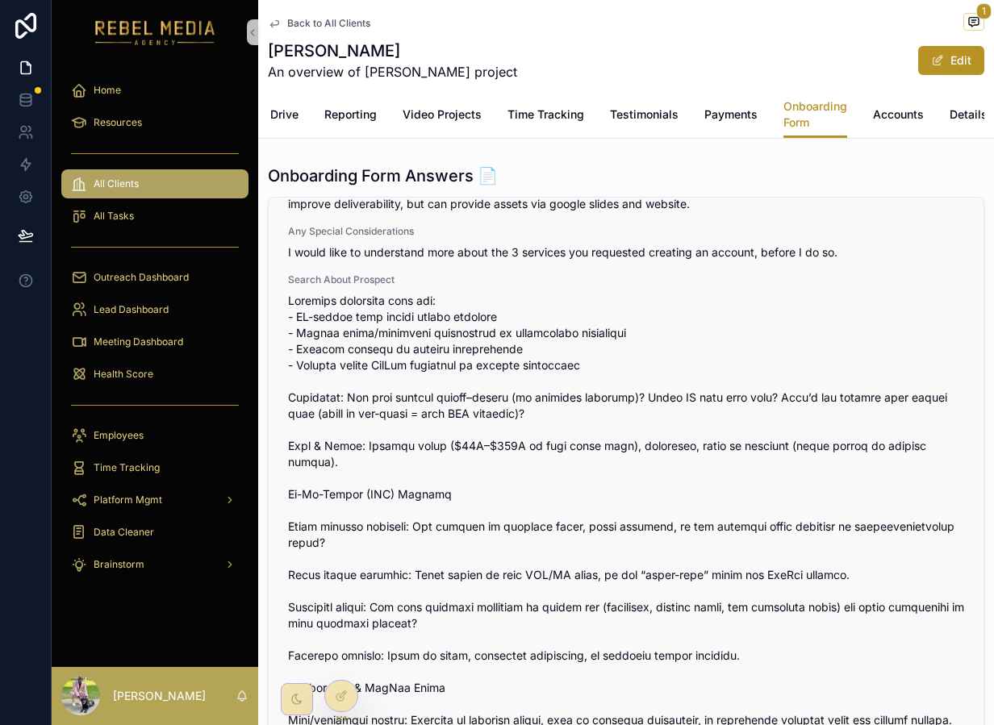
click at [432, 594] on span "scrollable content" at bounding box center [626, 656] width 676 height 726
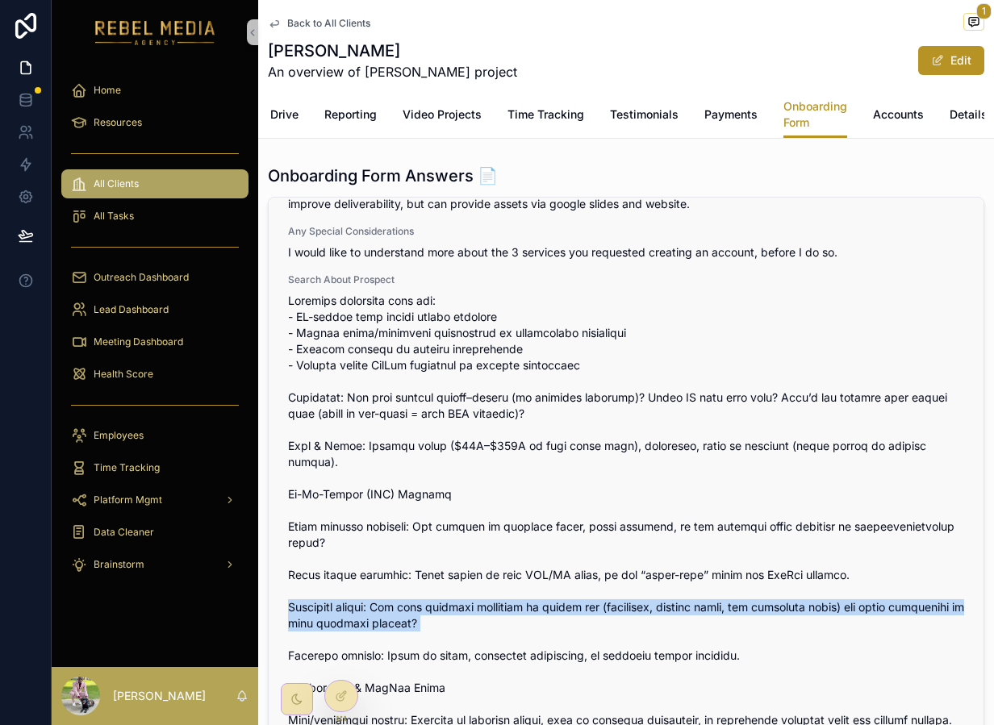
click at [432, 594] on span "scrollable content" at bounding box center [626, 656] width 676 height 726
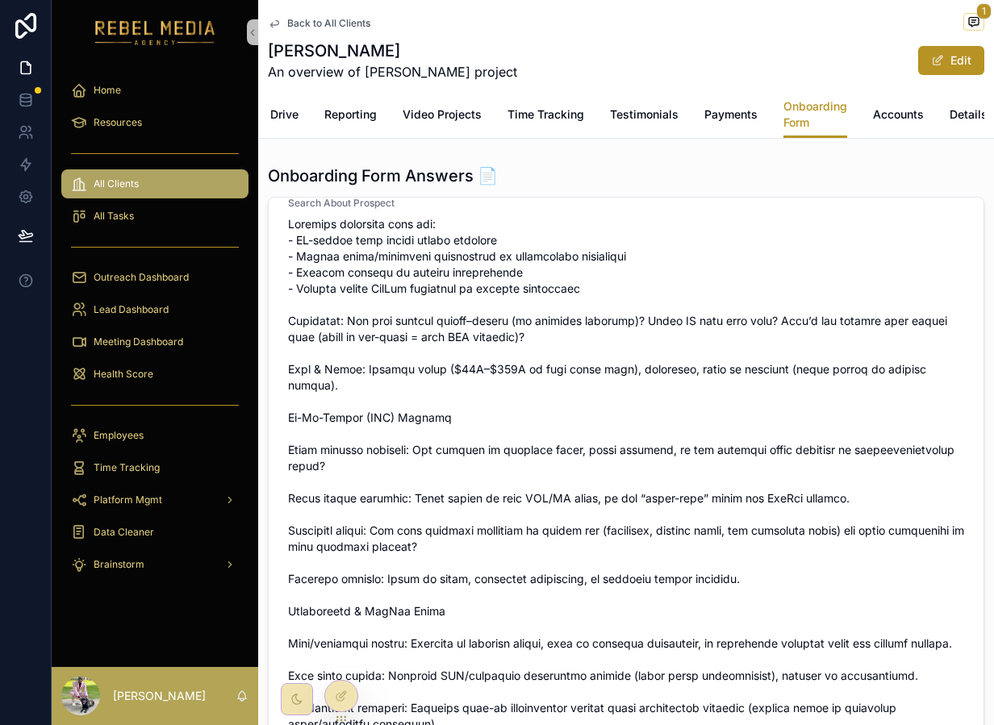
scroll to position [1648, 0]
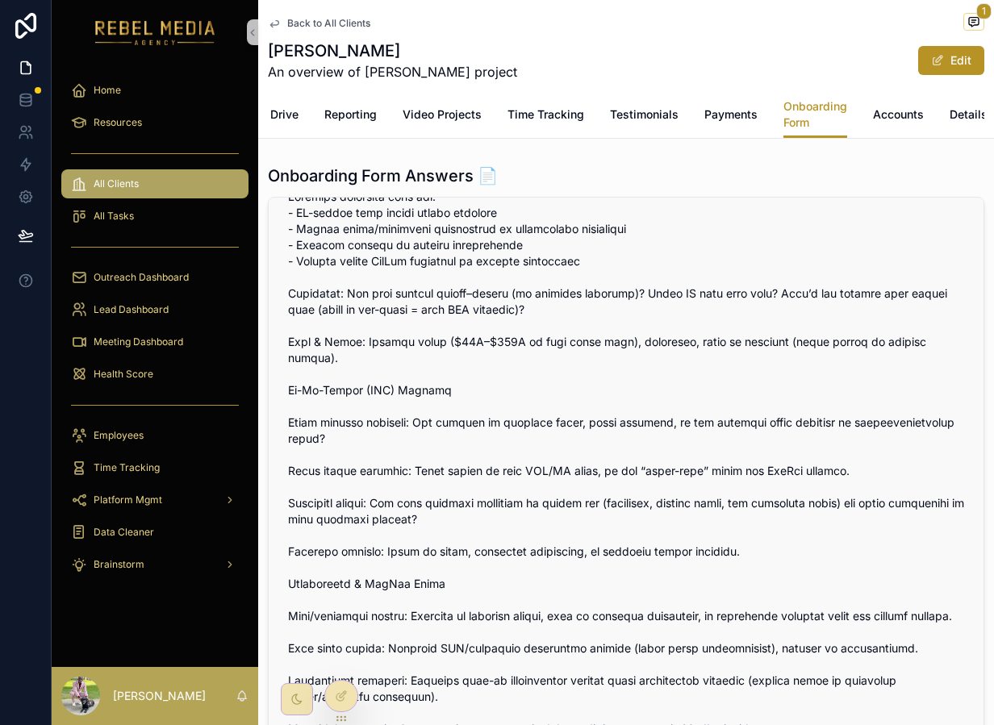
click at [429, 533] on span "scrollable content" at bounding box center [626, 552] width 676 height 726
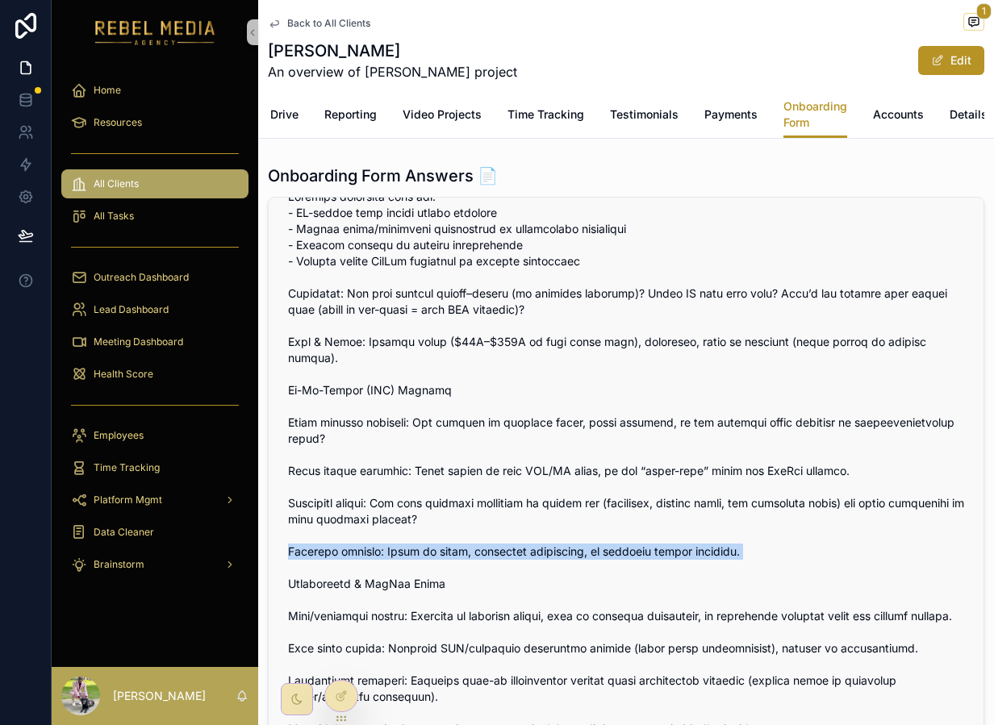
click at [429, 533] on span "scrollable content" at bounding box center [626, 552] width 676 height 726
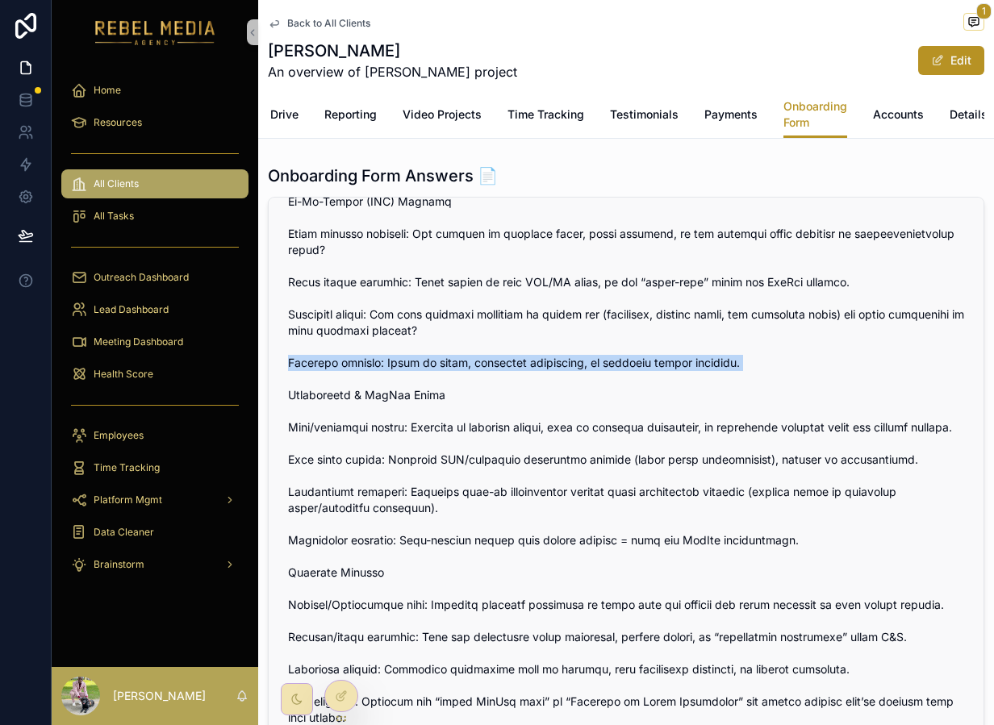
scroll to position [1836, 0]
click at [415, 448] on span "scrollable content" at bounding box center [626, 364] width 676 height 726
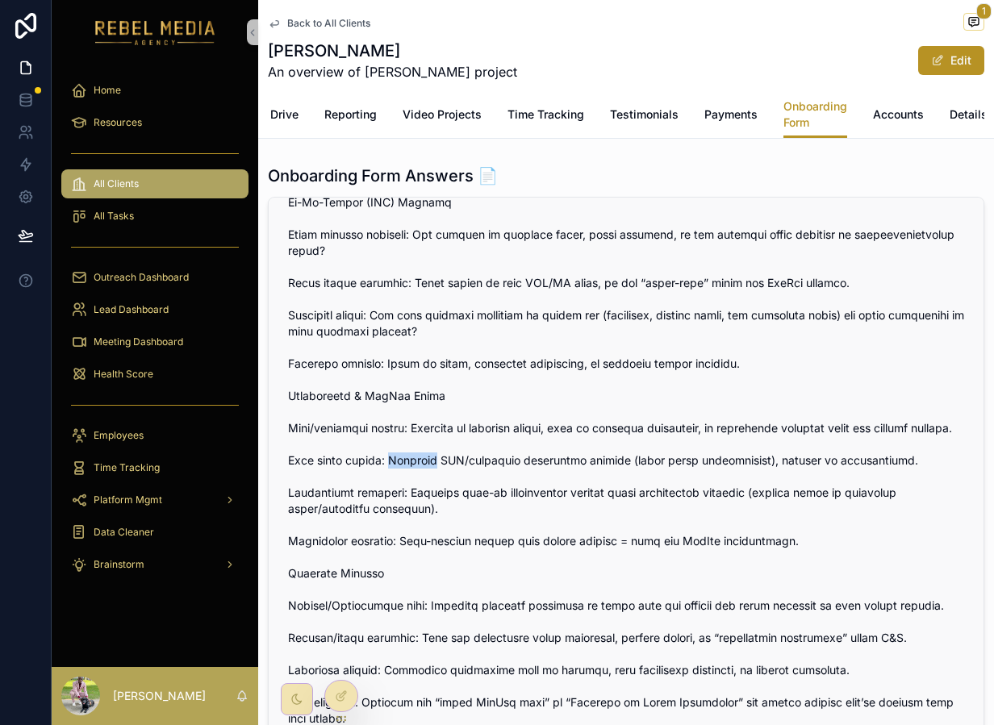
click at [415, 448] on span "scrollable content" at bounding box center [626, 364] width 676 height 726
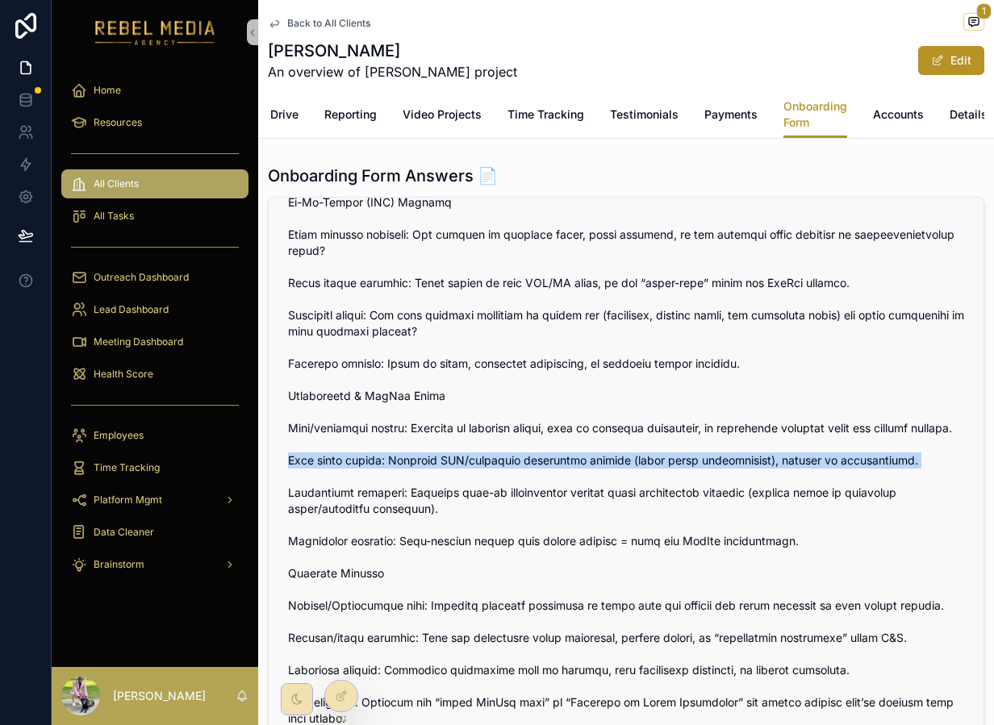
click at [415, 448] on span "scrollable content" at bounding box center [626, 364] width 676 height 726
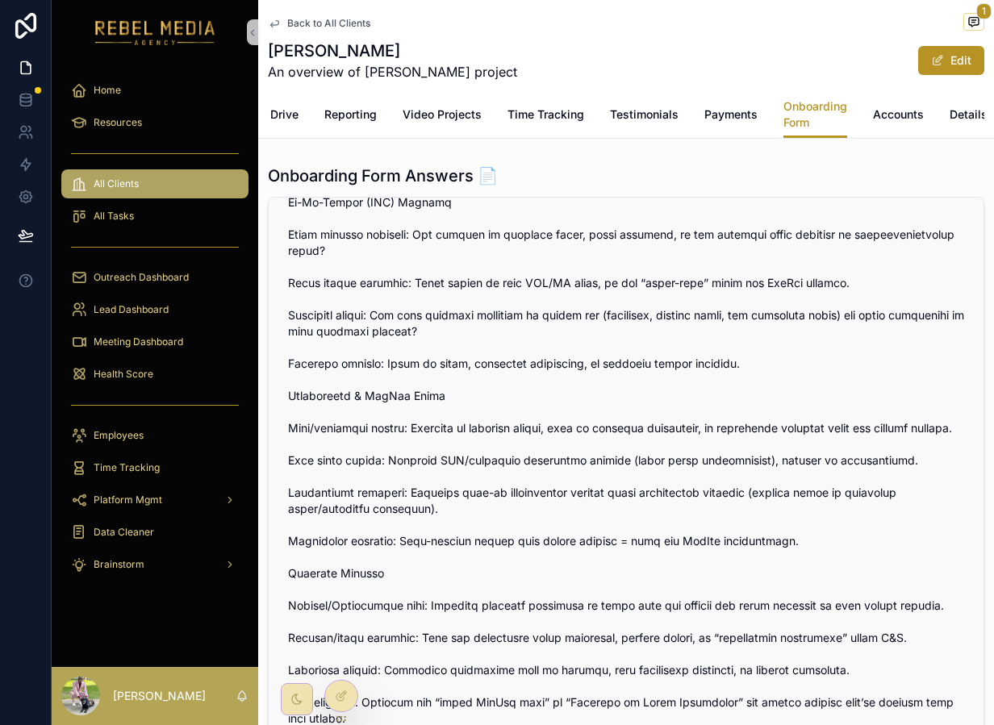
click at [409, 474] on span "scrollable content" at bounding box center [626, 364] width 676 height 726
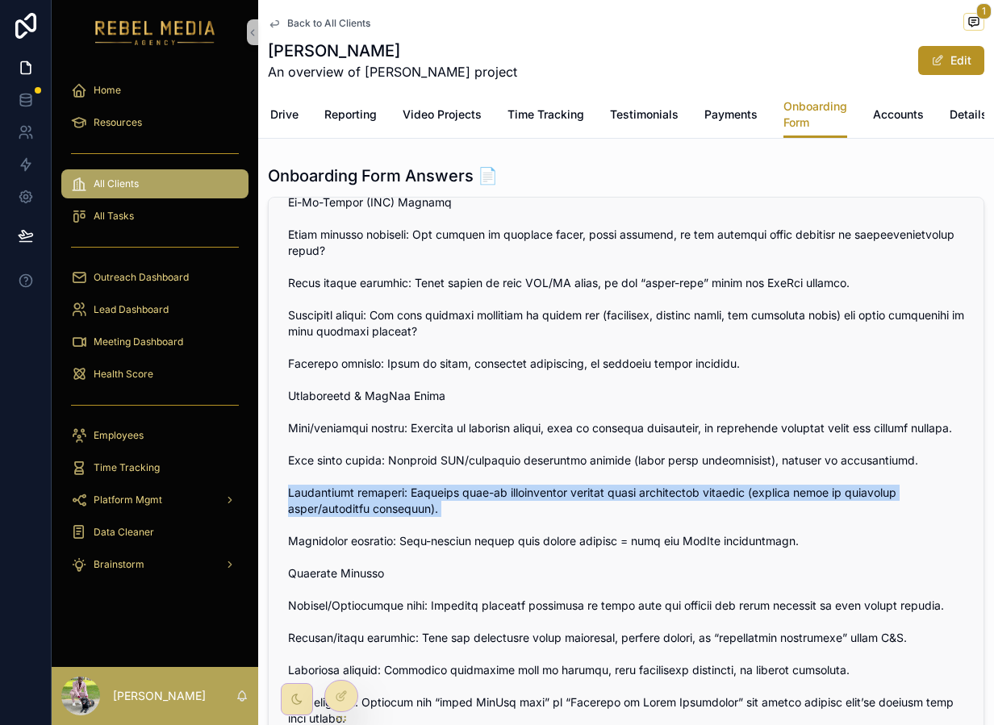
click at [409, 474] on span "scrollable content" at bounding box center [626, 364] width 676 height 726
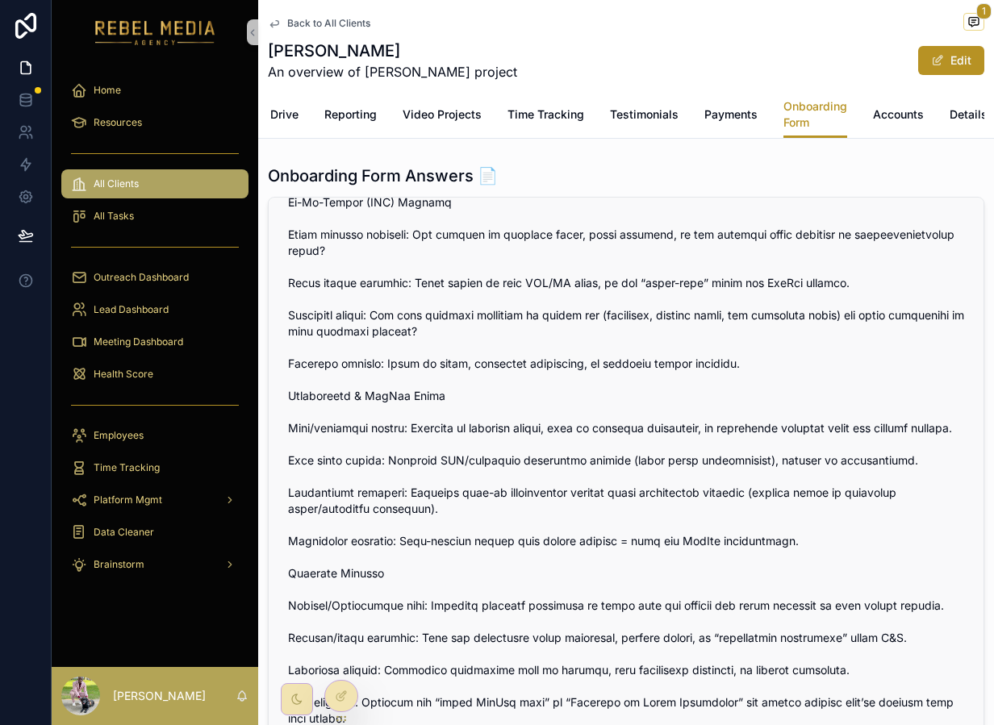
click at [391, 528] on span "scrollable content" at bounding box center [626, 364] width 676 height 726
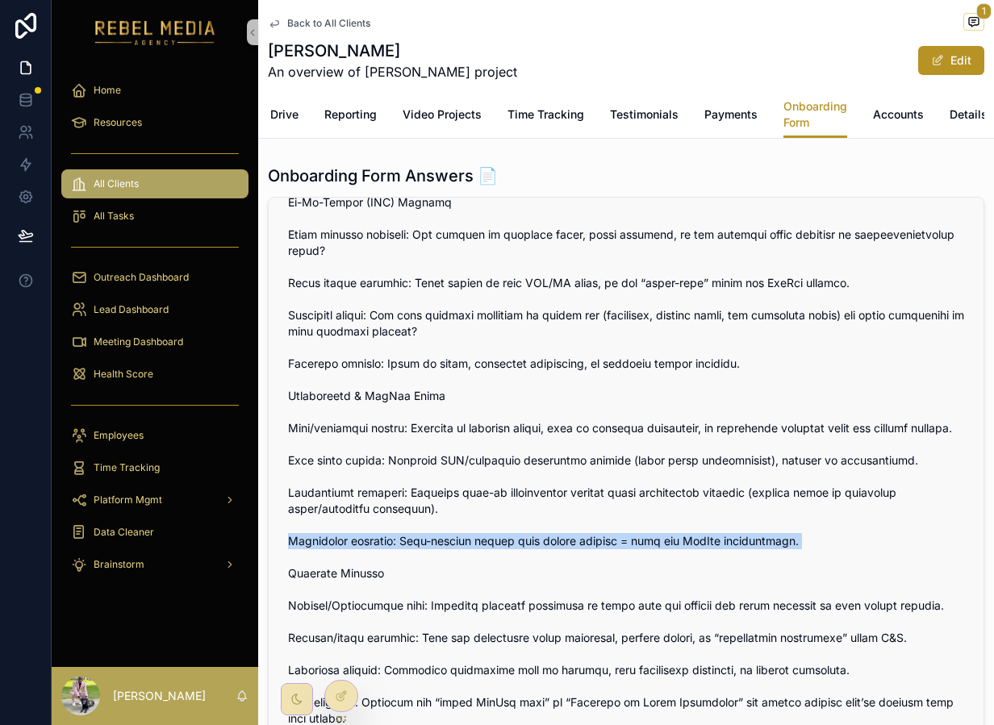
click at [391, 528] on span "scrollable content" at bounding box center [626, 364] width 676 height 726
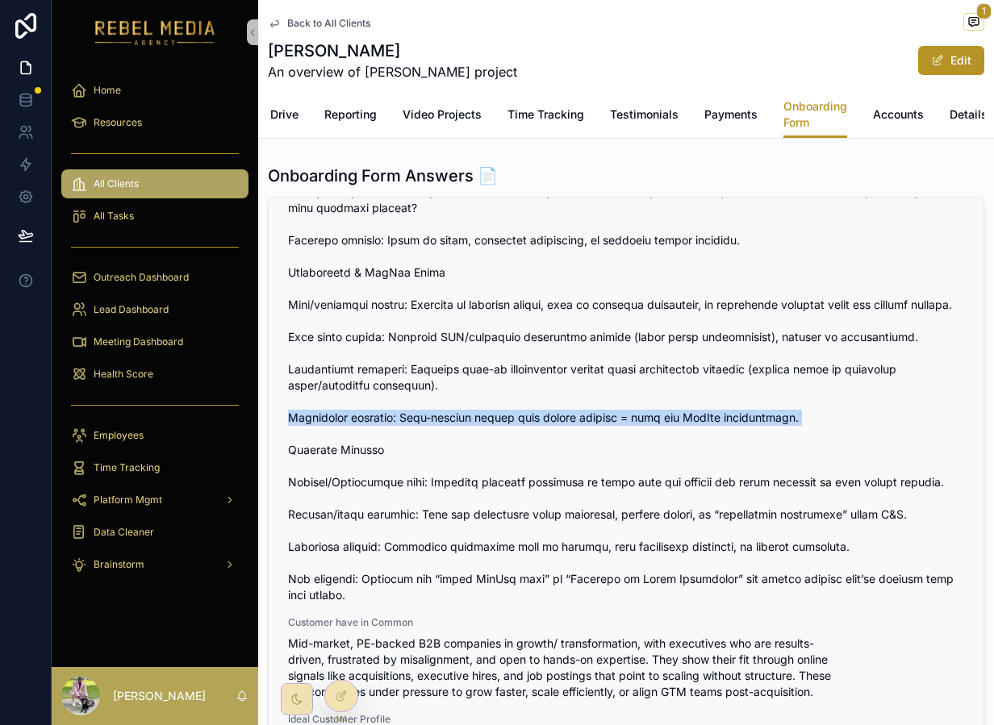
scroll to position [1982, 0]
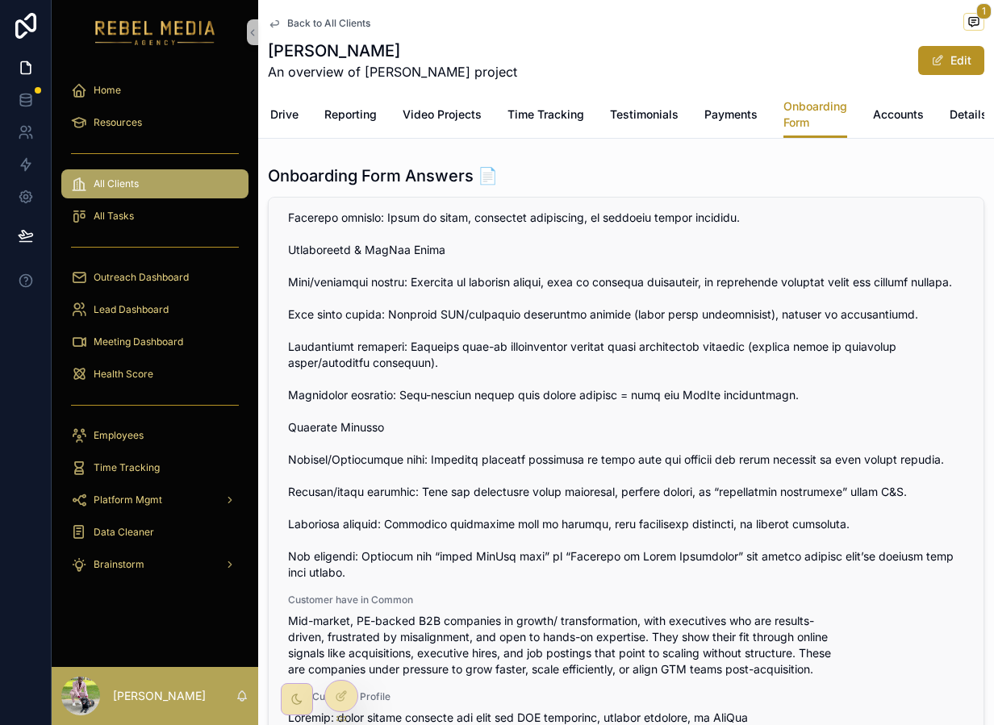
click at [460, 512] on span "scrollable content" at bounding box center [626, 218] width 676 height 726
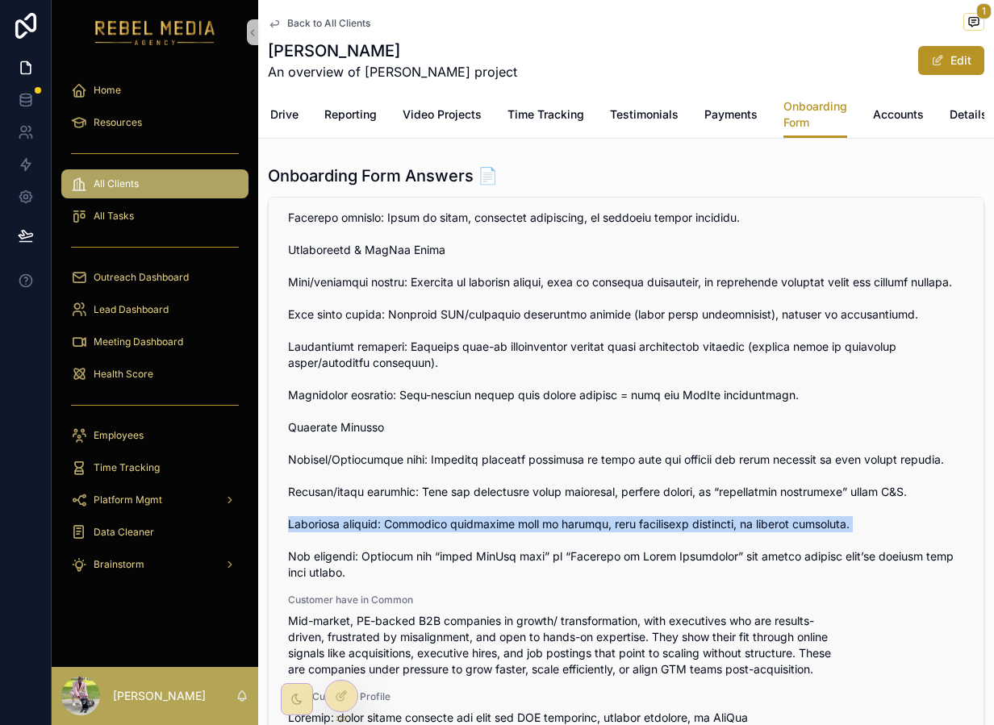
click at [460, 512] on span "scrollable content" at bounding box center [626, 218] width 676 height 726
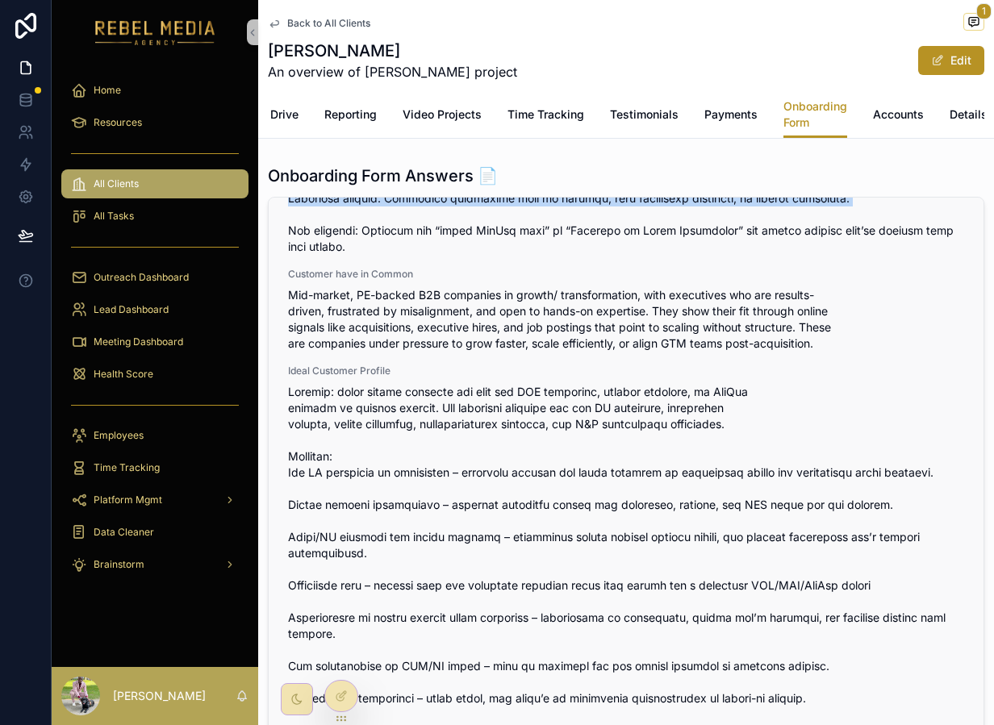
scroll to position [2309, 0]
click at [420, 308] on span "Mid-market, PE-backed B2B companies in growth/ transformation, with executives …" at bounding box center [626, 318] width 676 height 65
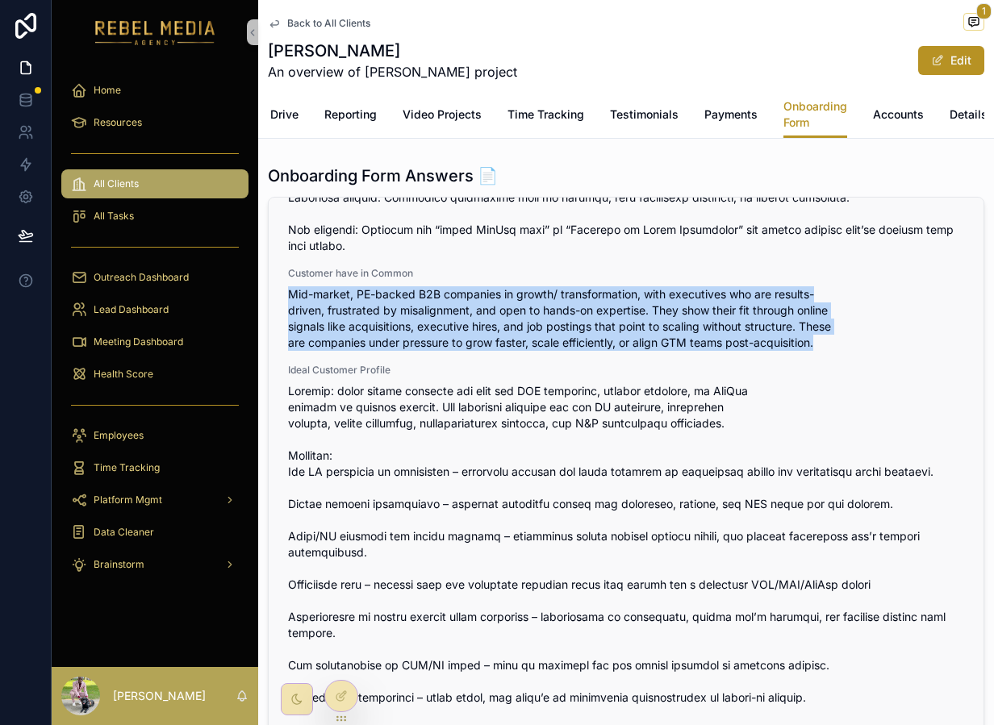
click at [420, 308] on span "Mid-market, PE-backed B2B companies in growth/ transformation, with executives …" at bounding box center [626, 318] width 676 height 65
click at [433, 313] on span "Mid-market, PE-backed B2B companies in growth/ transformation, with executives …" at bounding box center [626, 318] width 676 height 65
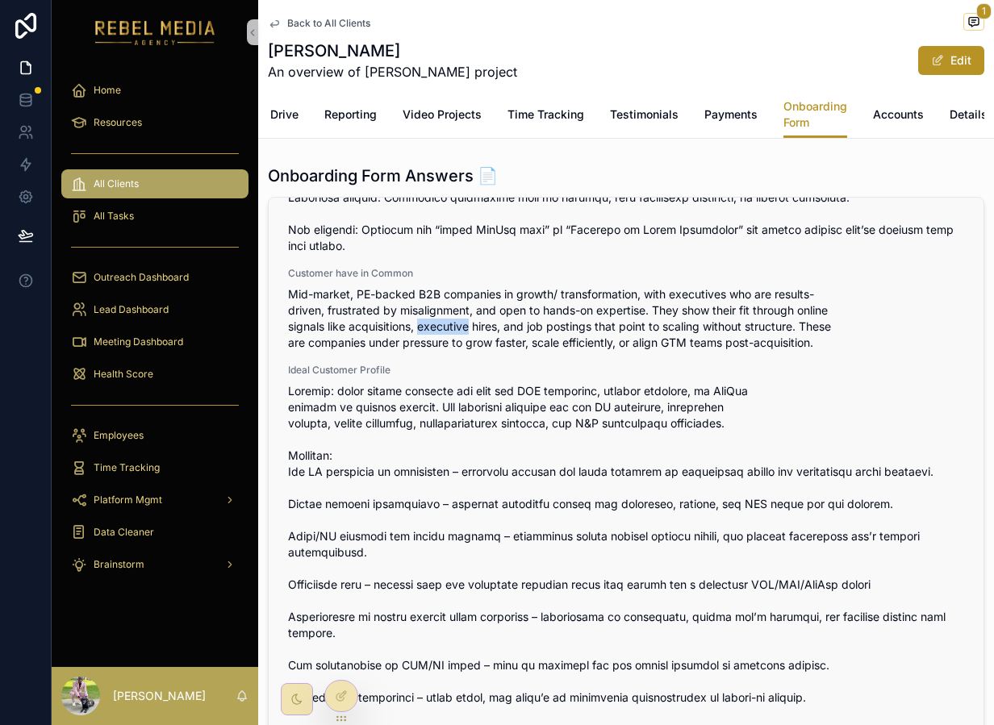
click at [433, 313] on span "Mid-market, PE-backed B2B companies in growth/ transformation, with executives …" at bounding box center [626, 318] width 676 height 65
click at [391, 390] on span "scrollable content" at bounding box center [626, 738] width 676 height 710
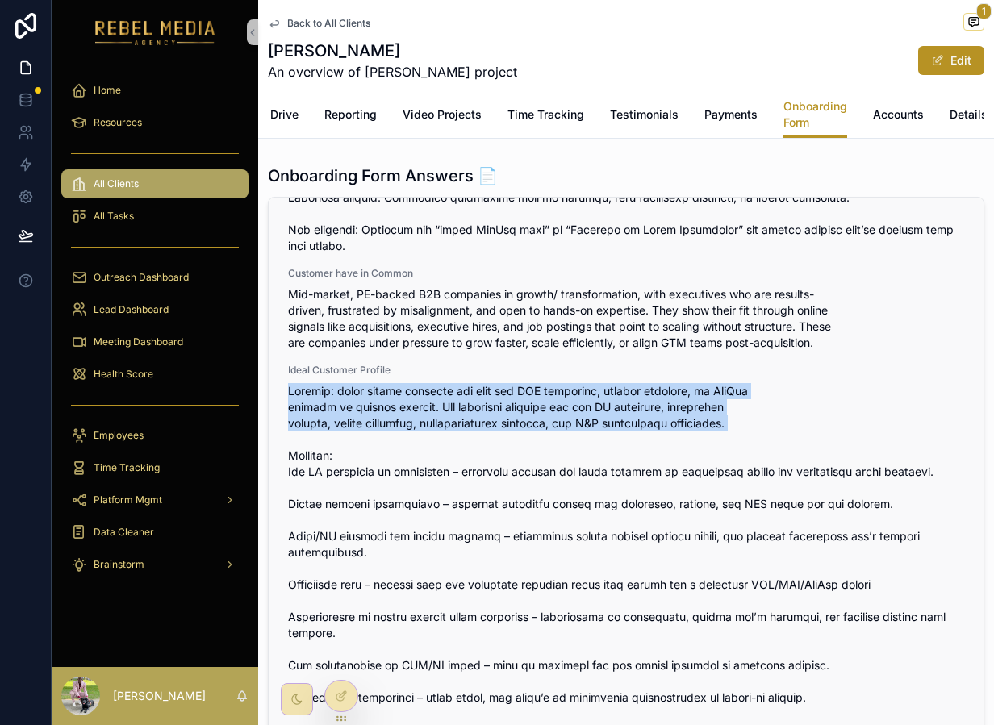
click at [391, 390] on span "scrollable content" at bounding box center [626, 738] width 676 height 710
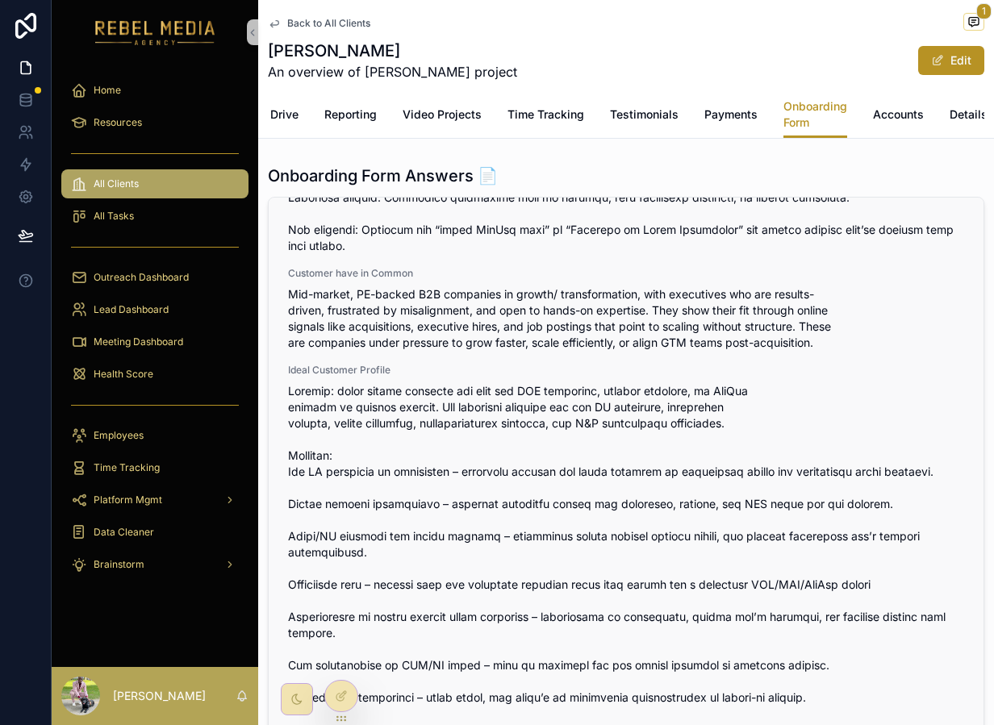
click at [444, 460] on span "scrollable content" at bounding box center [626, 738] width 676 height 710
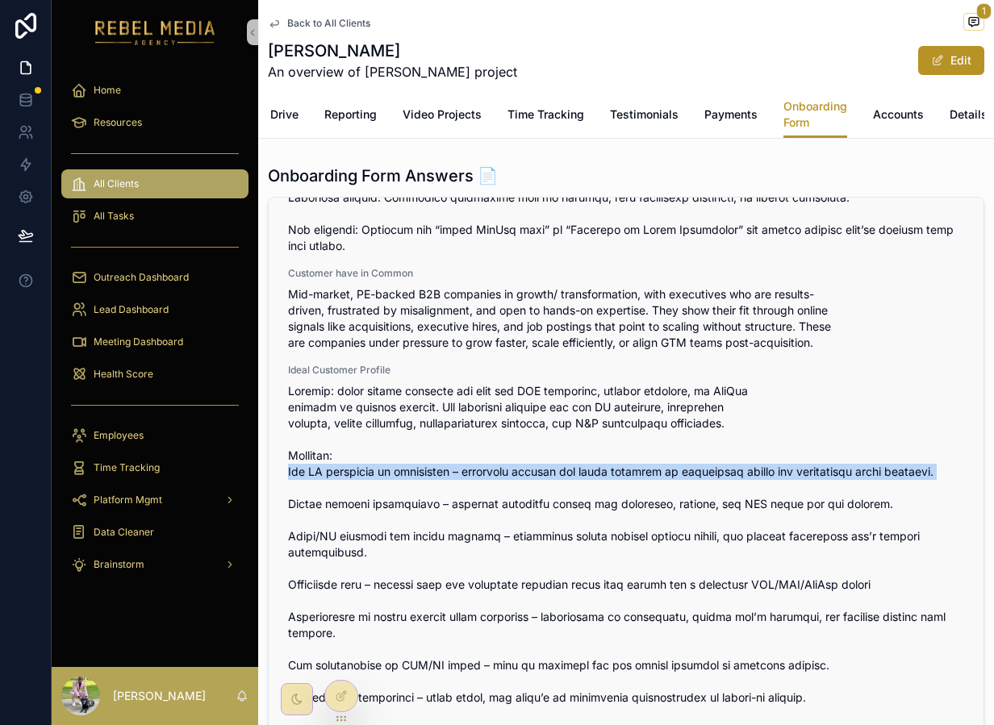
click at [444, 460] on span "scrollable content" at bounding box center [626, 738] width 676 height 710
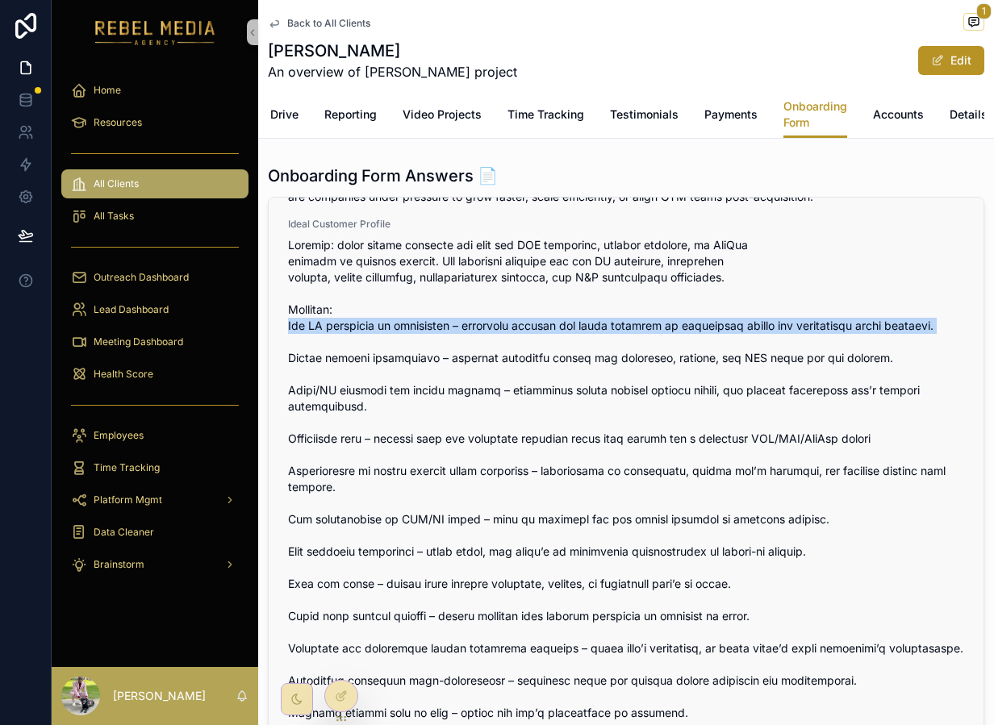
scroll to position [2460, 0]
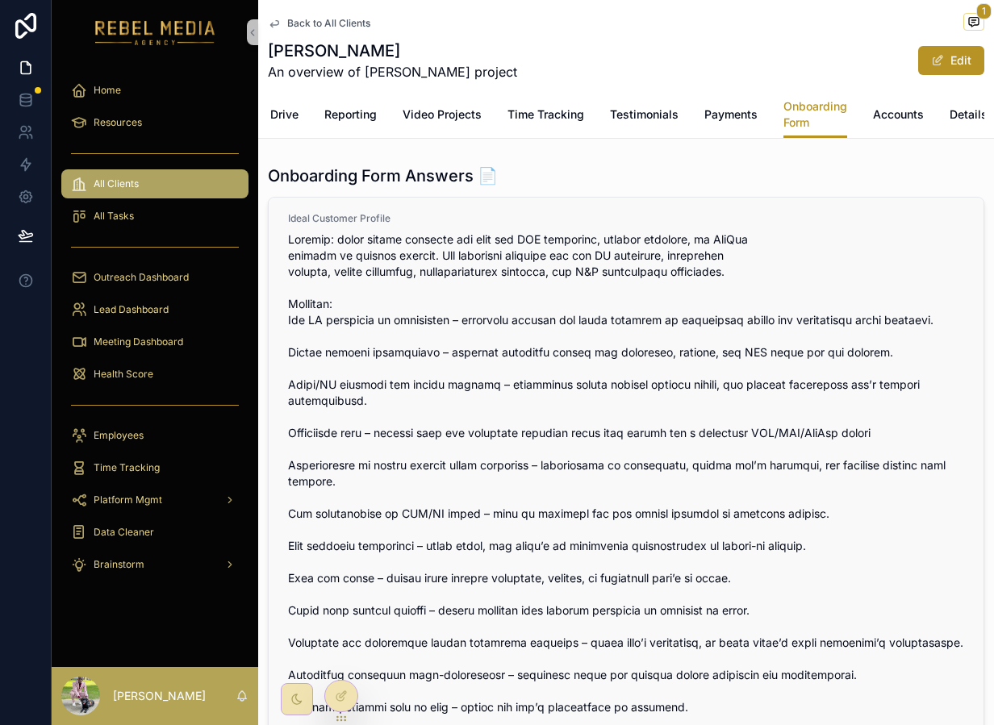
click at [441, 356] on span "scrollable content" at bounding box center [626, 587] width 676 height 710
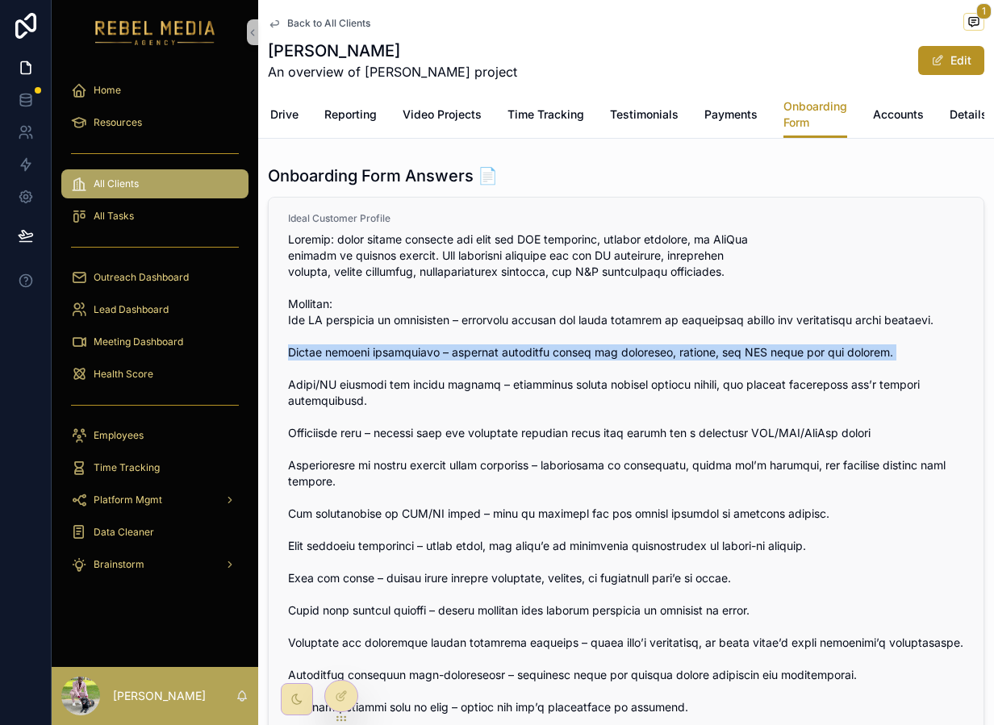
click at [441, 356] on span "scrollable content" at bounding box center [626, 587] width 676 height 710
click at [441, 371] on span "scrollable content" at bounding box center [626, 587] width 676 height 710
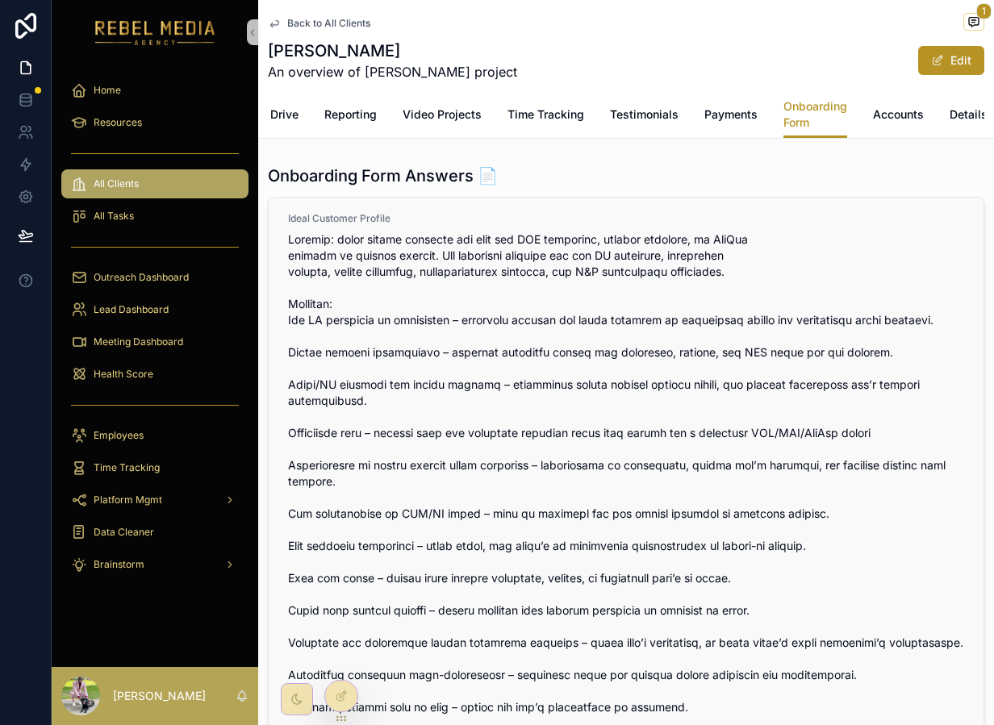
click at [441, 381] on span "scrollable content" at bounding box center [626, 587] width 676 height 710
click at [436, 376] on span "scrollable content" at bounding box center [626, 587] width 676 height 710
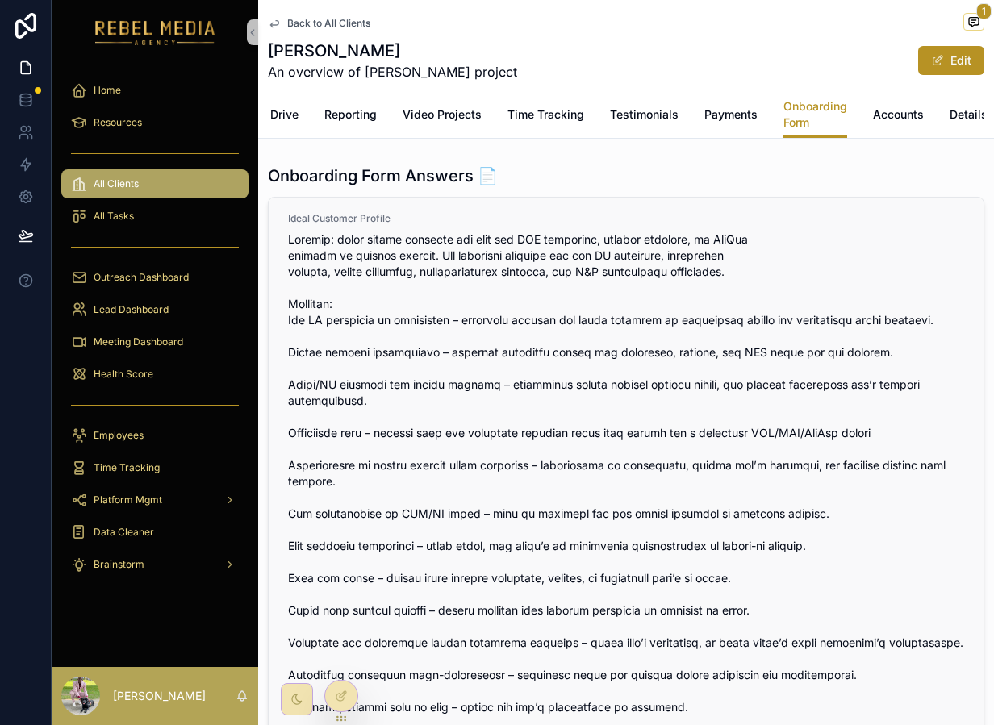
click at [436, 381] on span "scrollable content" at bounding box center [626, 587] width 676 height 710
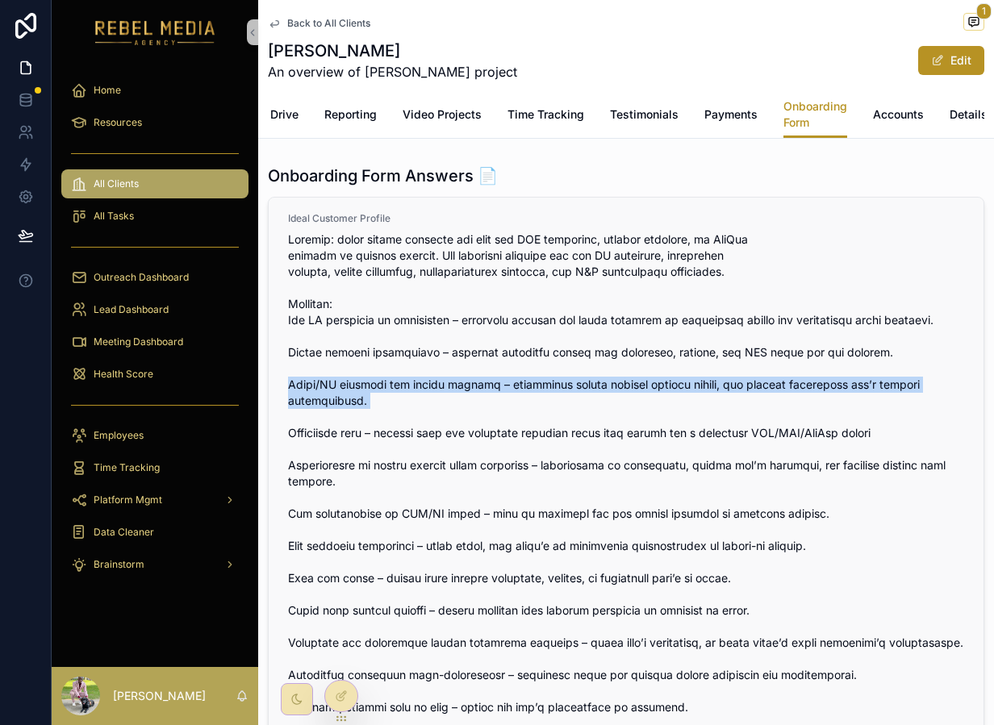
click at [436, 381] on span "scrollable content" at bounding box center [626, 587] width 676 height 710
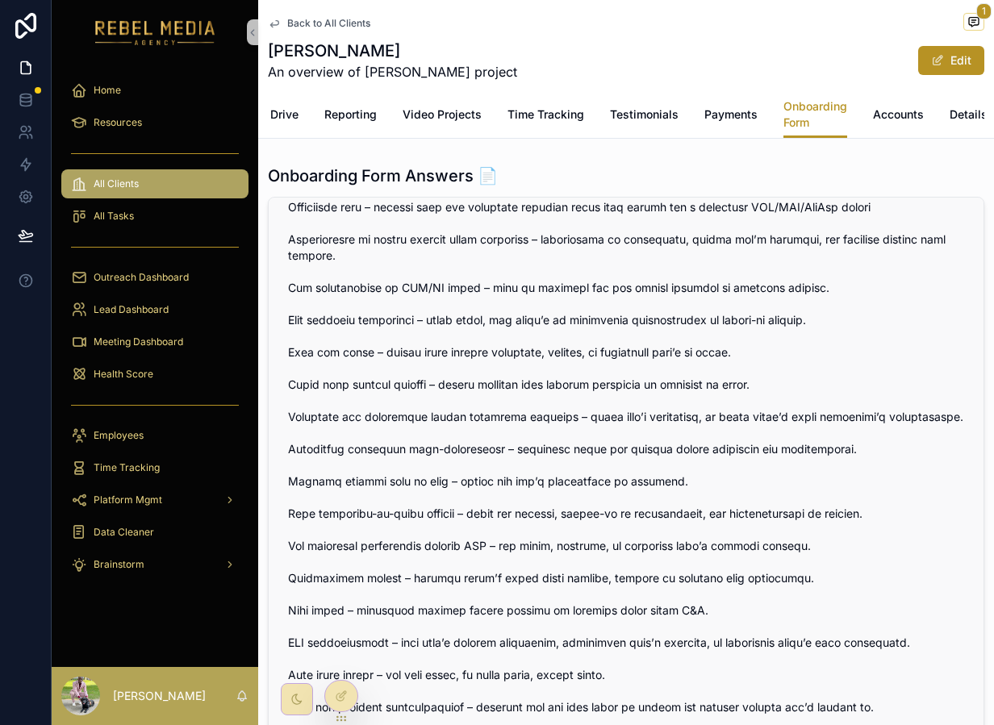
scroll to position [2688, 0]
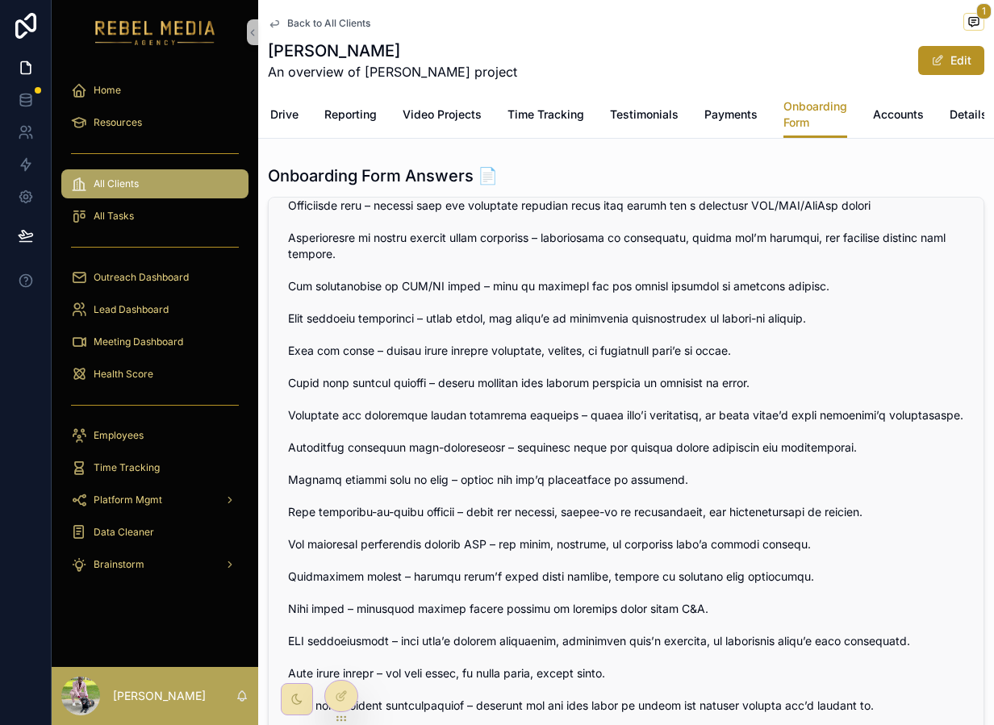
click at [423, 344] on span "scrollable content" at bounding box center [626, 359] width 676 height 710
click at [423, 348] on span "scrollable content" at bounding box center [626, 359] width 676 height 710
click at [420, 378] on span "scrollable content" at bounding box center [626, 359] width 676 height 710
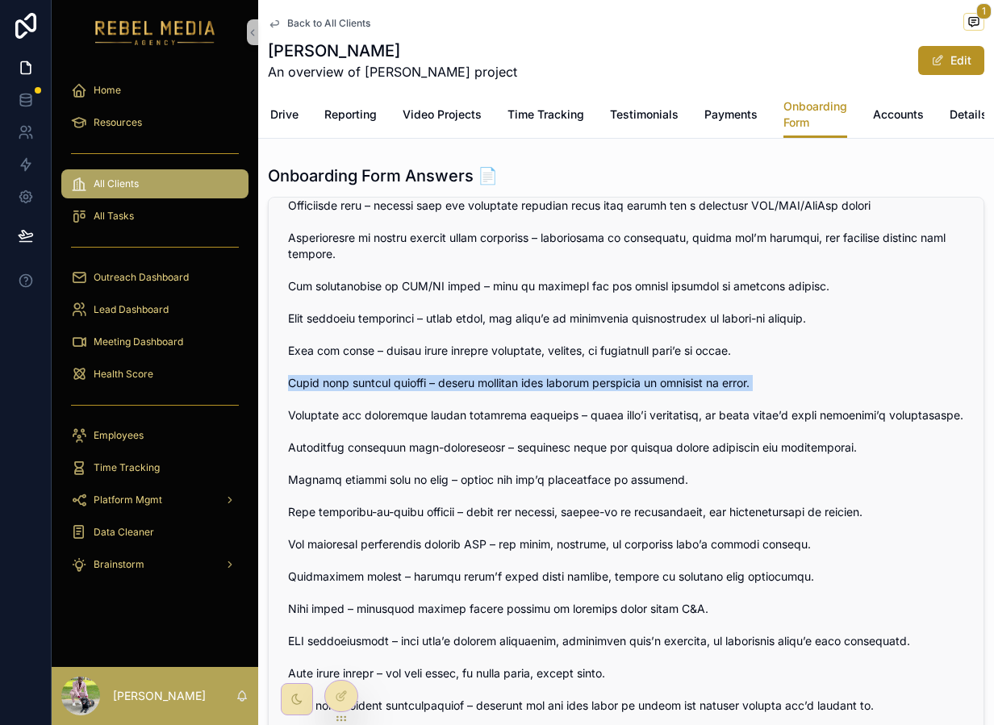
click at [420, 378] on span "scrollable content" at bounding box center [626, 359] width 676 height 710
click at [421, 415] on span "scrollable content" at bounding box center [626, 359] width 676 height 710
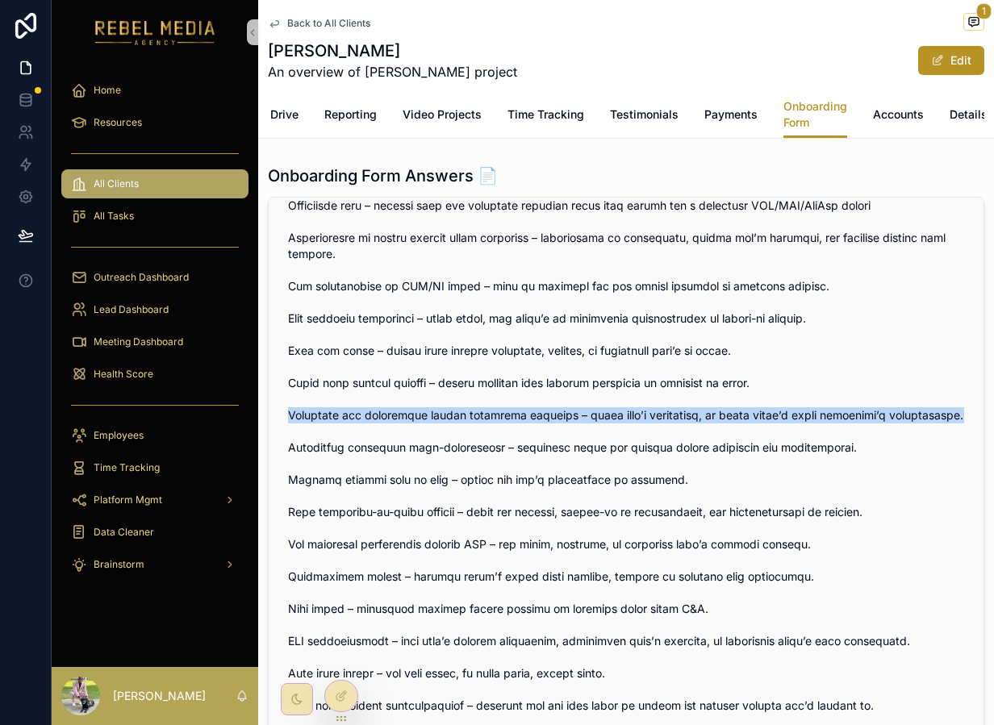
click at [421, 415] on span "scrollable content" at bounding box center [626, 359] width 676 height 710
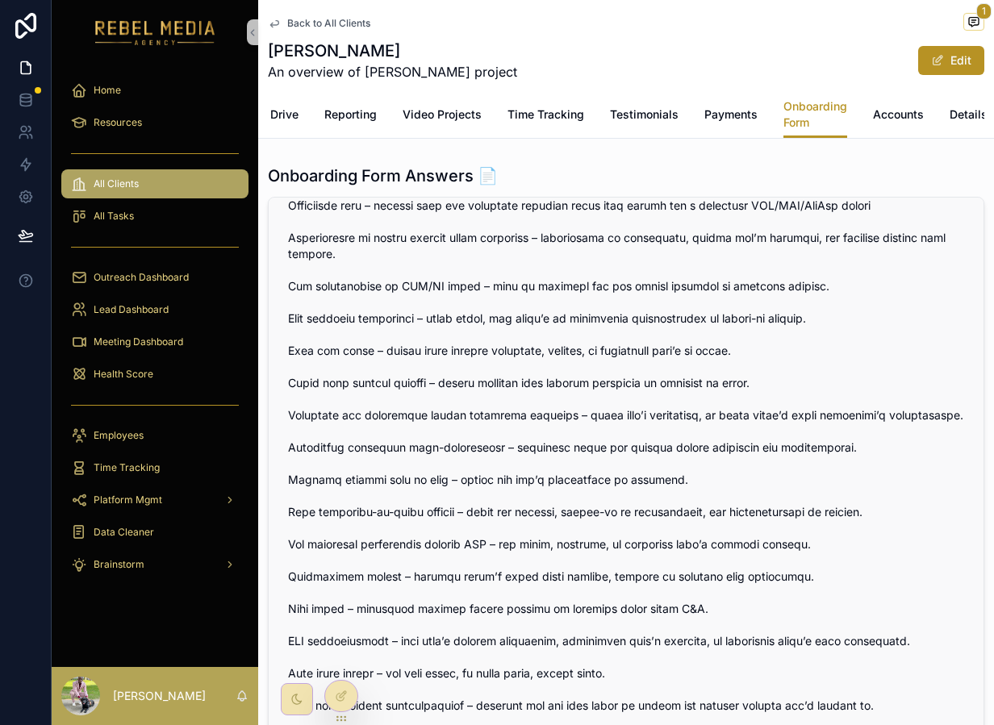
click at [421, 444] on span "scrollable content" at bounding box center [626, 359] width 676 height 710
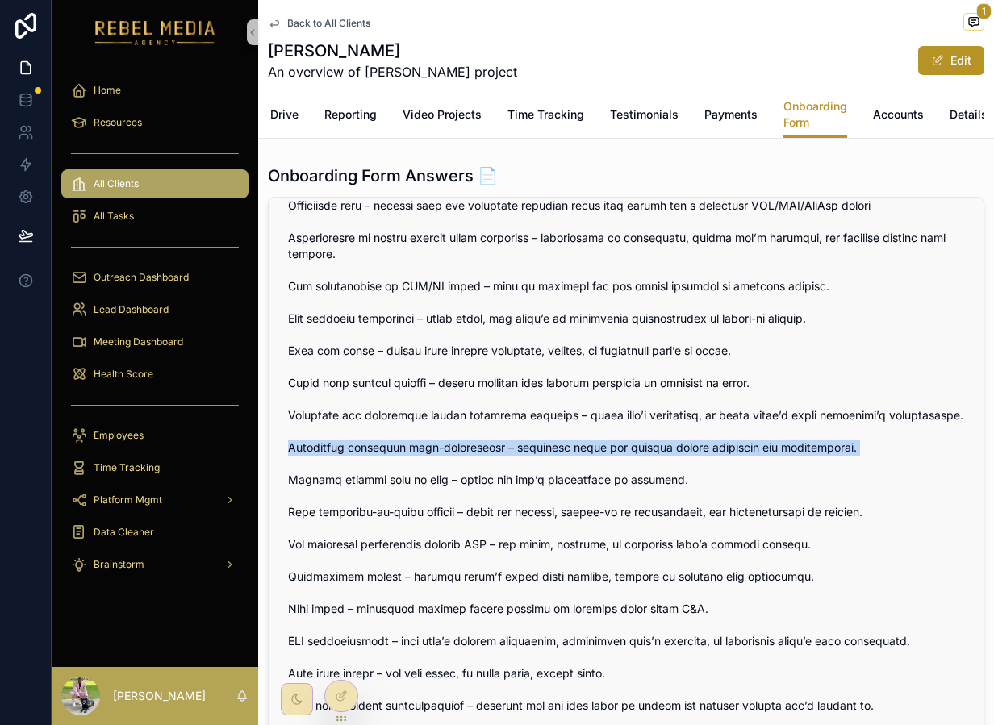
click at [421, 444] on span "scrollable content" at bounding box center [626, 359] width 676 height 710
click at [403, 469] on span "scrollable content" at bounding box center [626, 359] width 676 height 710
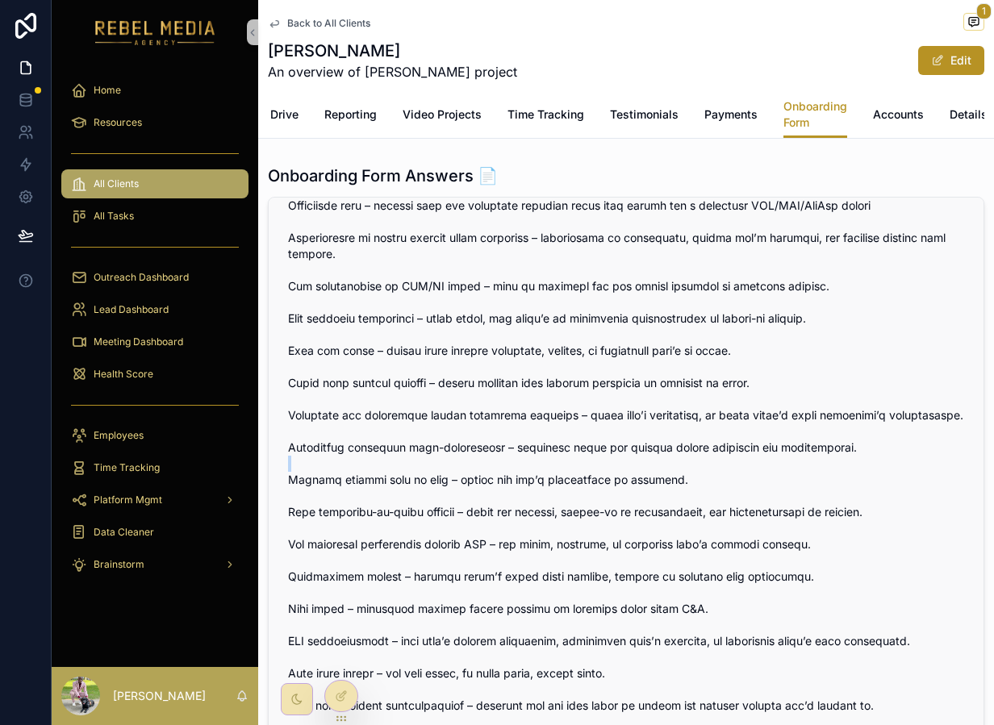
click at [403, 469] on span "scrollable content" at bounding box center [626, 359] width 676 height 710
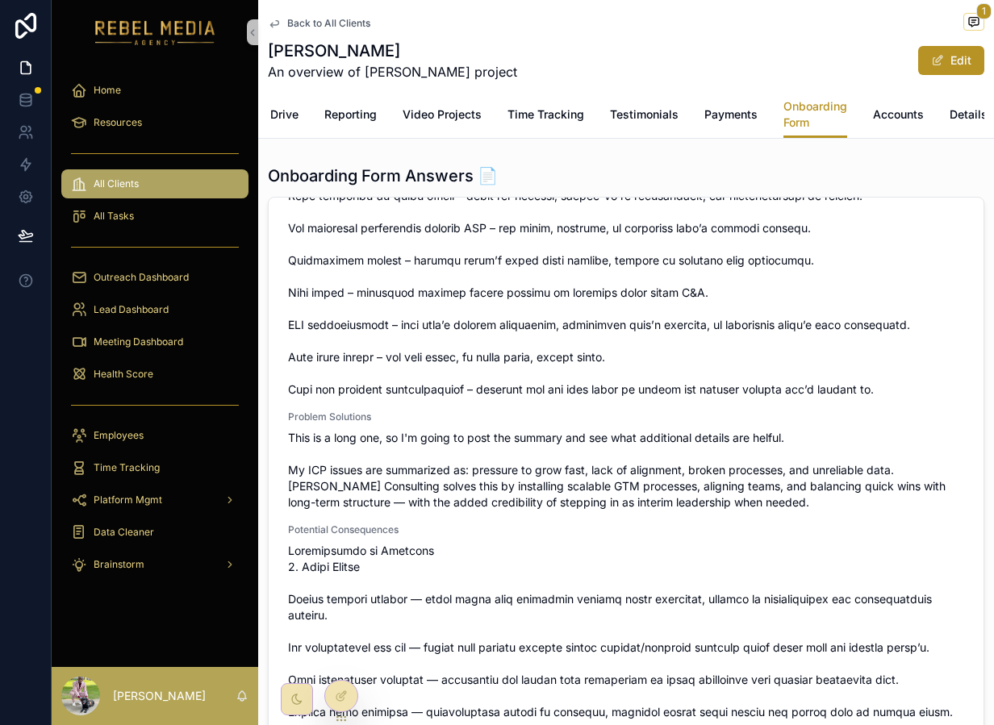
scroll to position [3006, 0]
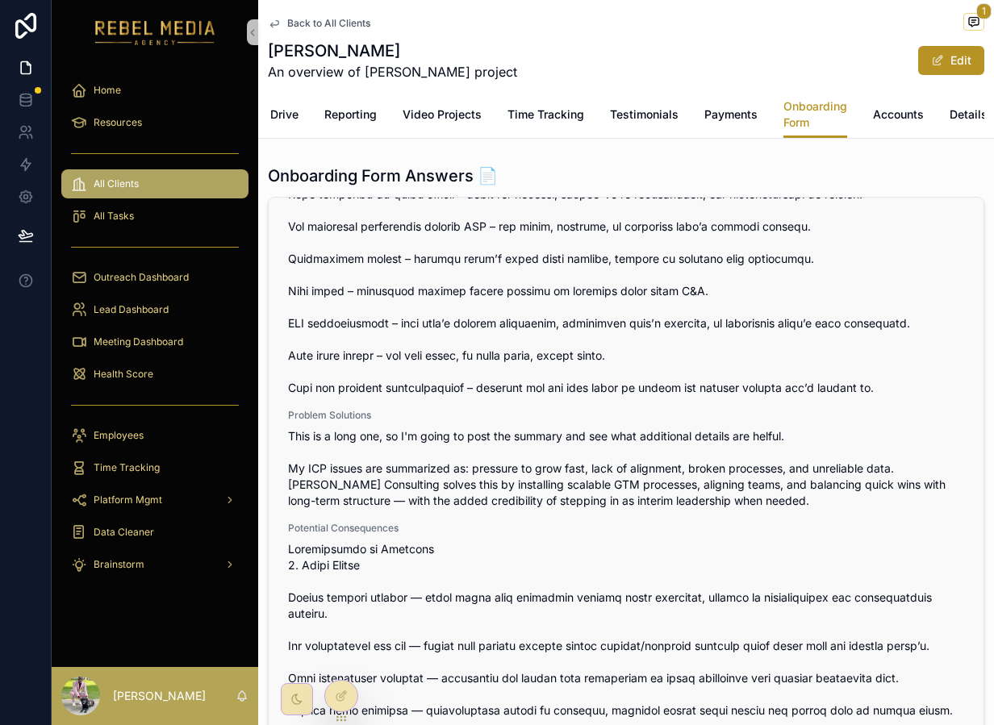
click at [484, 432] on span "This is a long one, so I'm going to post the summary and see what additional de…" at bounding box center [626, 468] width 676 height 81
click at [480, 441] on span "This is a long one, so I'm going to post the summary and see what additional de…" at bounding box center [626, 468] width 676 height 81
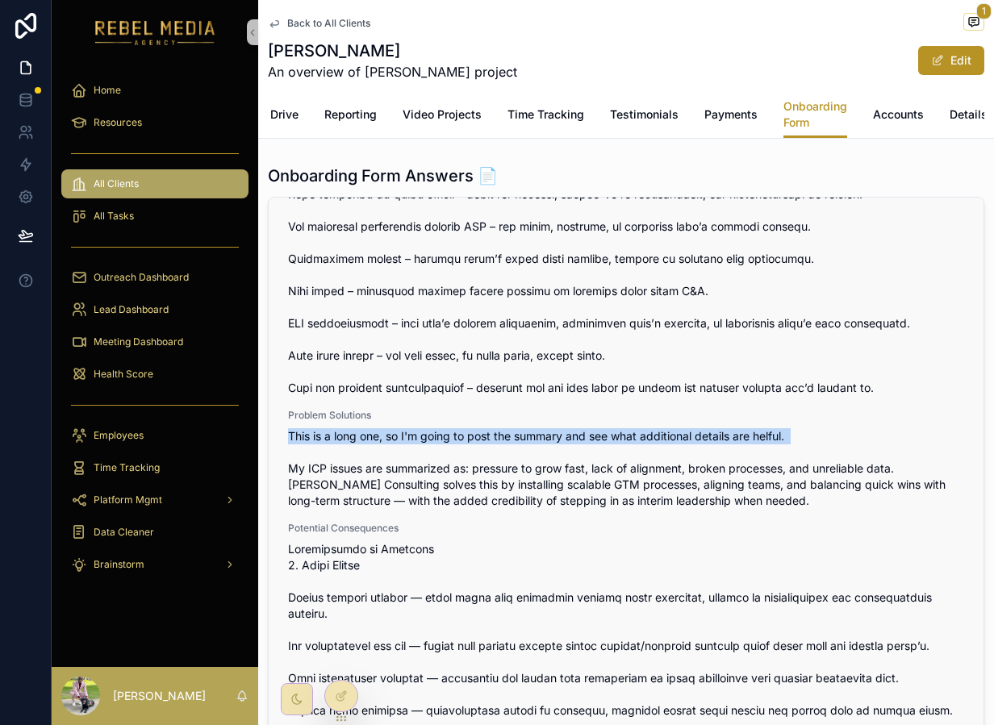
click at [480, 441] on span "This is a long one, so I'm going to post the summary and see what additional de…" at bounding box center [626, 468] width 676 height 81
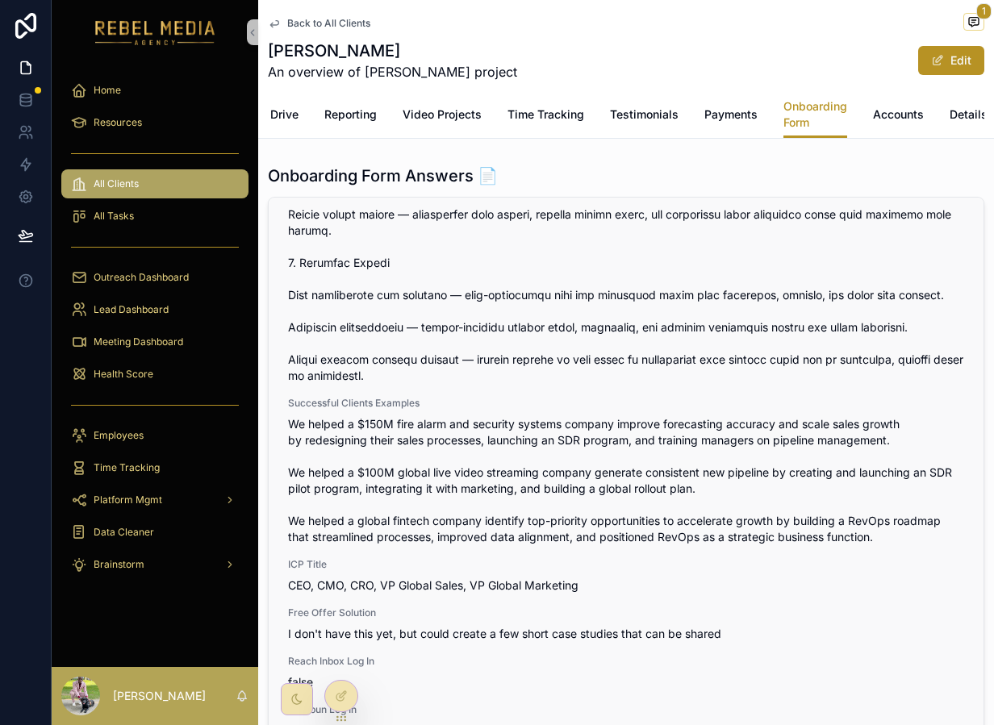
scroll to position [4035, 0]
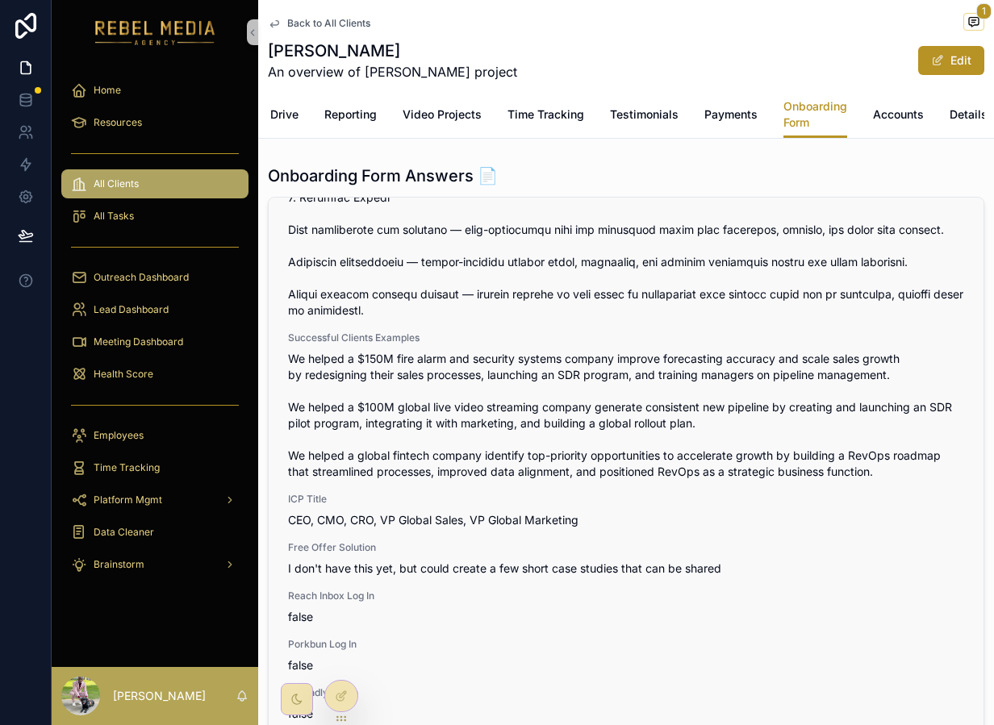
click at [431, 393] on span "We helped a $150M fire alarm and security systems company improve forecasting a…" at bounding box center [626, 415] width 676 height 129
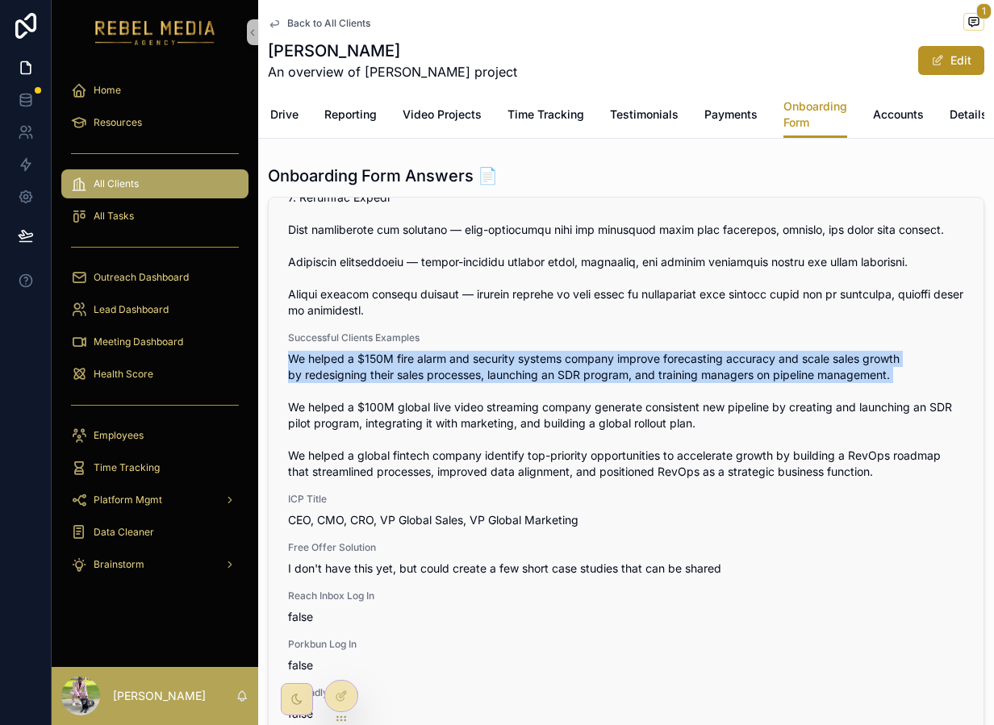
click at [431, 393] on span "We helped a $150M fire alarm and security systems company improve forecasting a…" at bounding box center [626, 415] width 676 height 129
click at [436, 388] on span "We helped a $150M fire alarm and security systems company improve forecasting a…" at bounding box center [626, 415] width 676 height 129
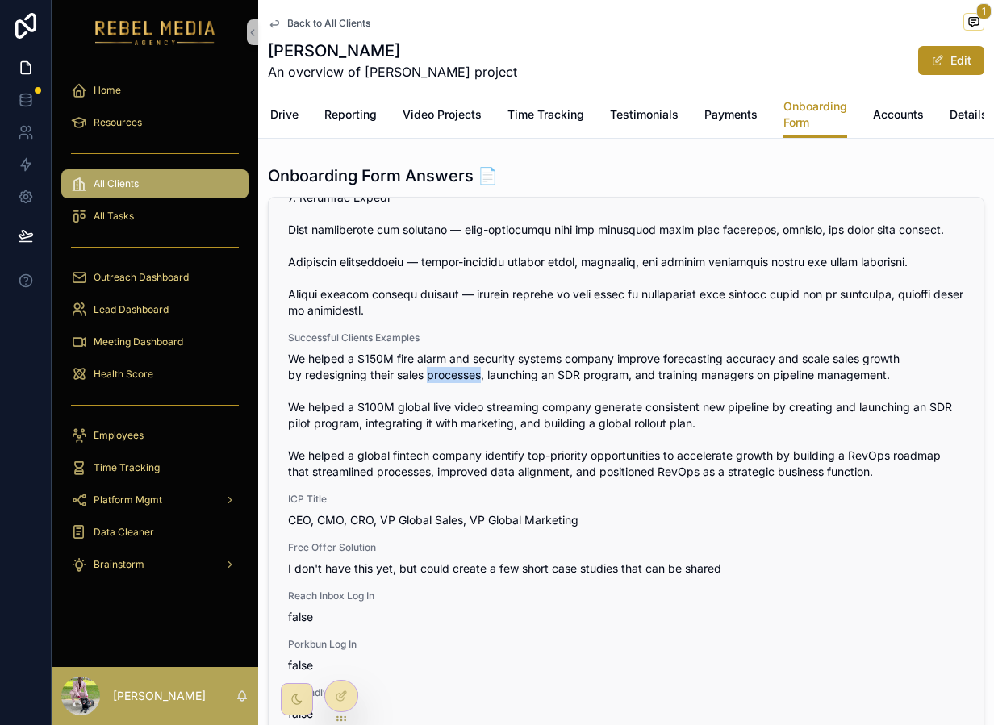
click at [436, 388] on span "We helped a $150M fire alarm and security systems company improve forecasting a…" at bounding box center [626, 415] width 676 height 129
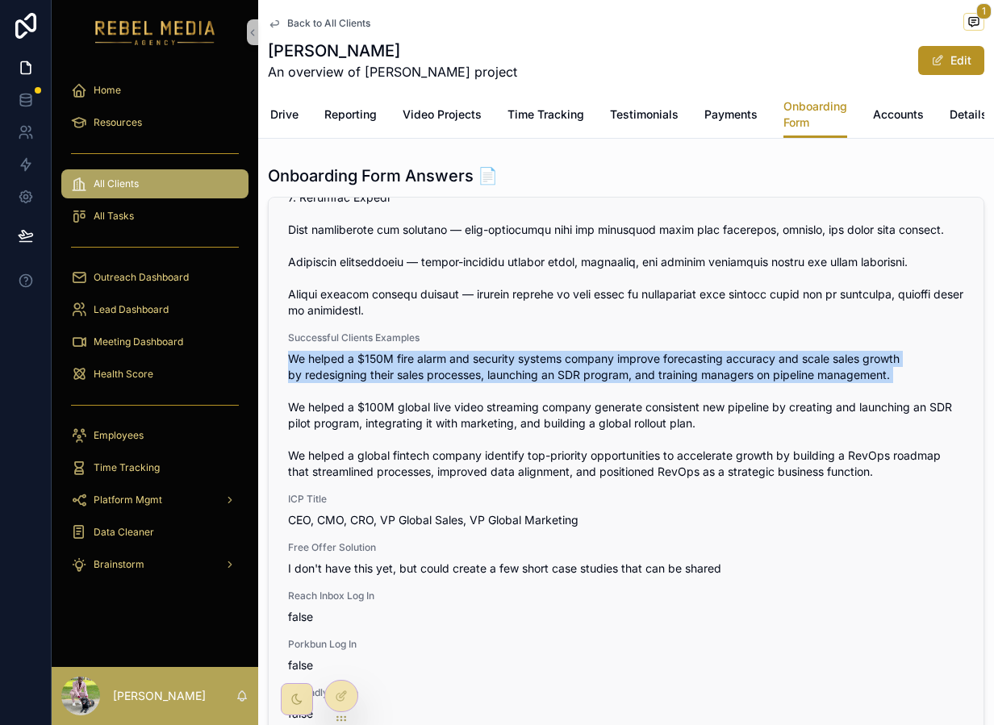
click at [436, 388] on span "We helped a $150M fire alarm and security systems company improve forecasting a…" at bounding box center [626, 415] width 676 height 129
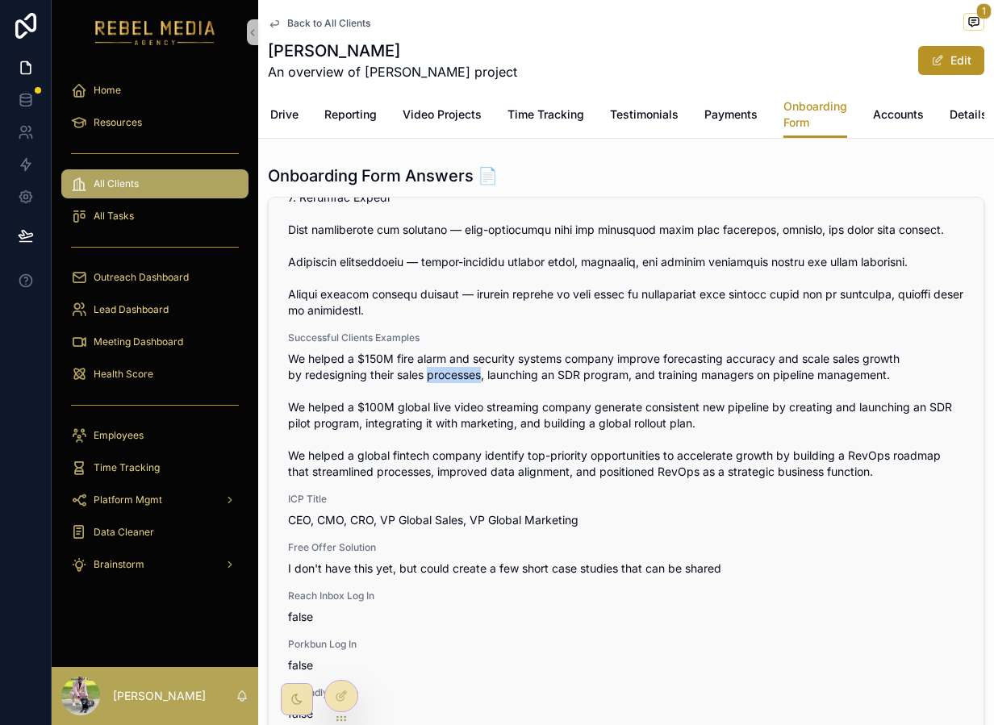
click at [436, 388] on span "We helped a $150M fire alarm and security systems company improve forecasting a…" at bounding box center [626, 415] width 676 height 129
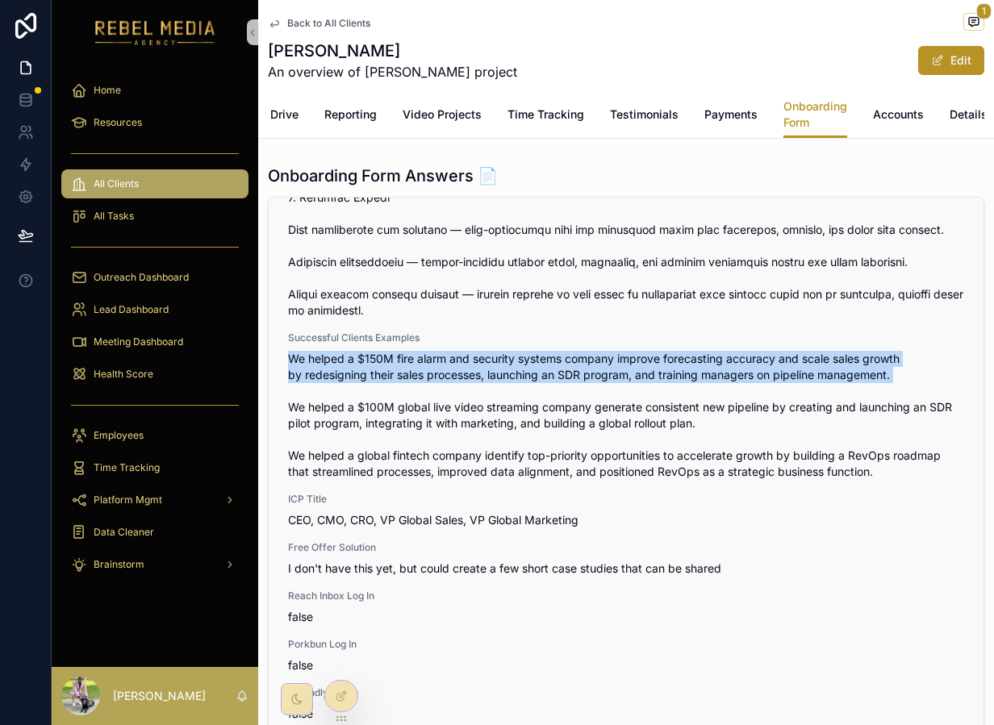
click at [436, 388] on span "We helped a $150M fire alarm and security systems company improve forecasting a…" at bounding box center [626, 415] width 676 height 129
click at [530, 393] on span "We helped a $150M fire alarm and security systems company improve forecasting a…" at bounding box center [626, 415] width 676 height 129
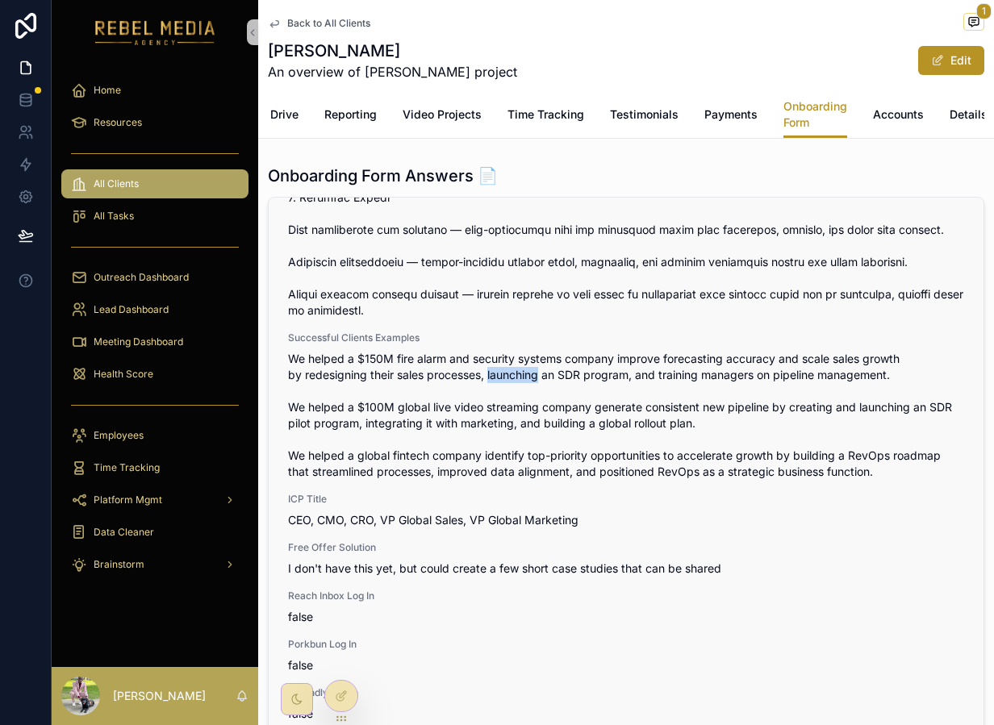
click at [530, 393] on span "We helped a $150M fire alarm and security systems company improve forecasting a…" at bounding box center [626, 415] width 676 height 129
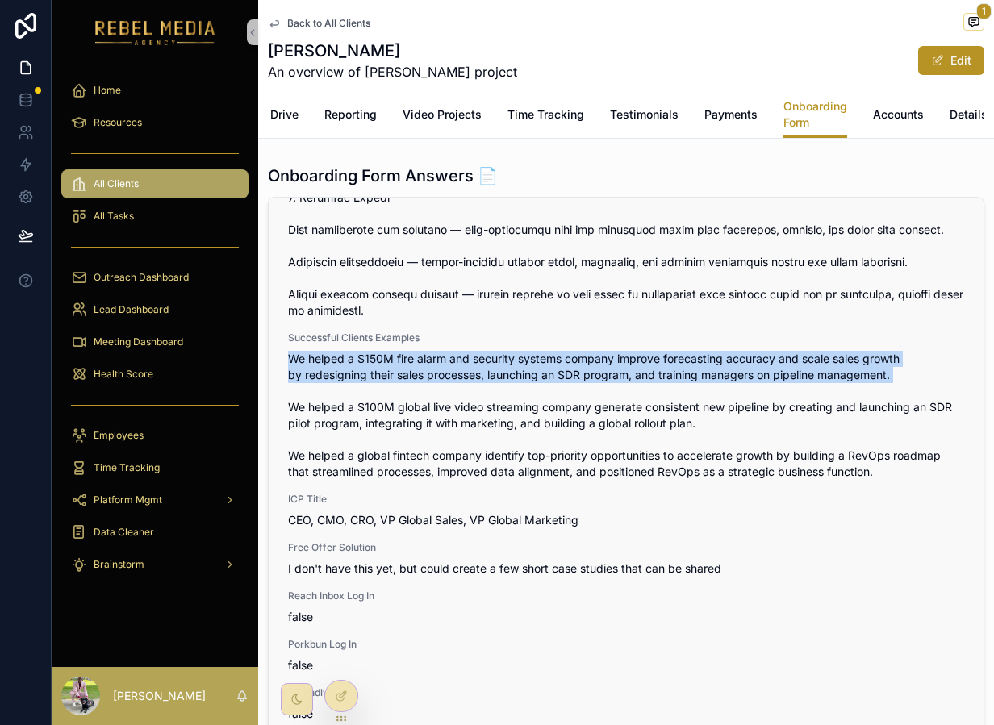
click at [530, 393] on span "We helped a $150M fire alarm and security systems company improve forecasting a…" at bounding box center [626, 415] width 676 height 129
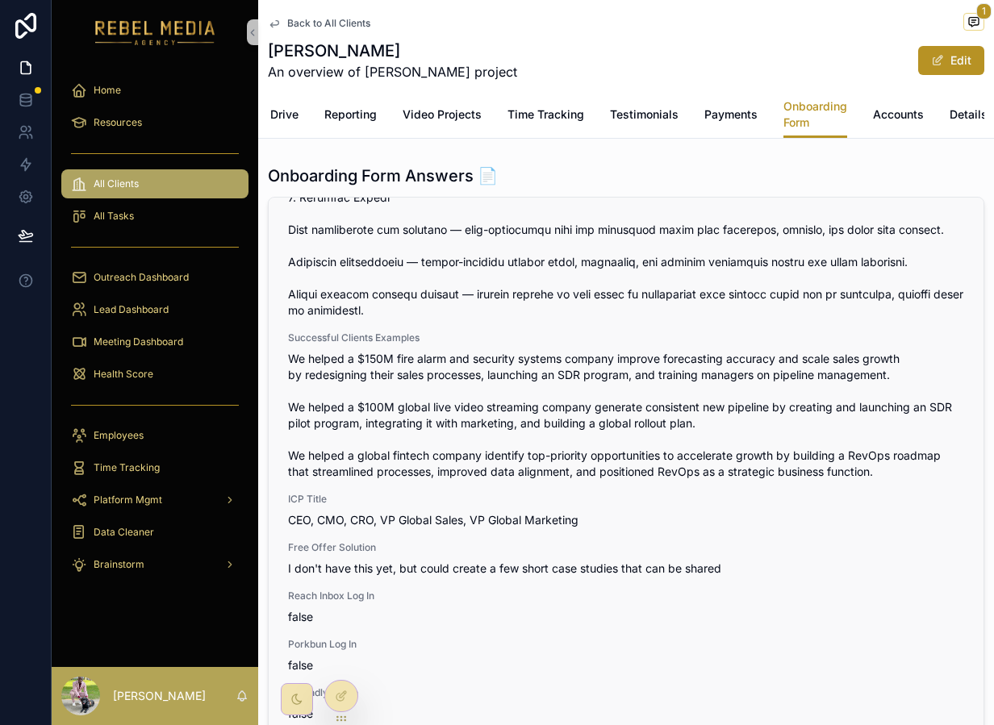
click at [595, 387] on span "We helped a $150M fire alarm and security systems company improve forecasting a…" at bounding box center [626, 415] width 676 height 129
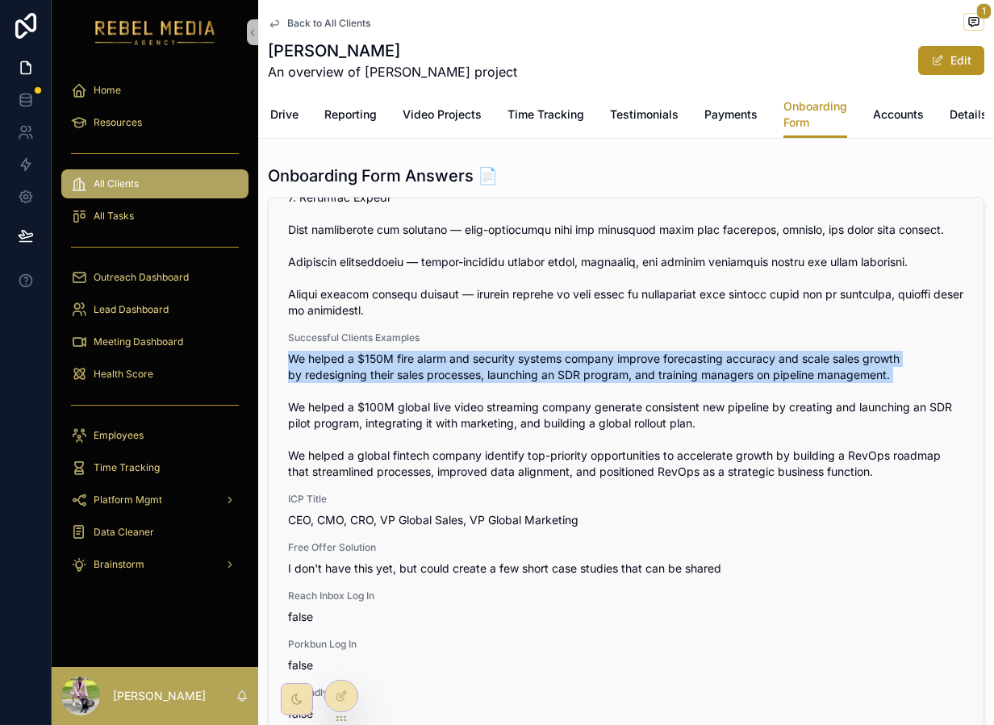
click at [595, 388] on span "We helped a $150M fire alarm and security systems company improve forecasting a…" at bounding box center [626, 415] width 676 height 129
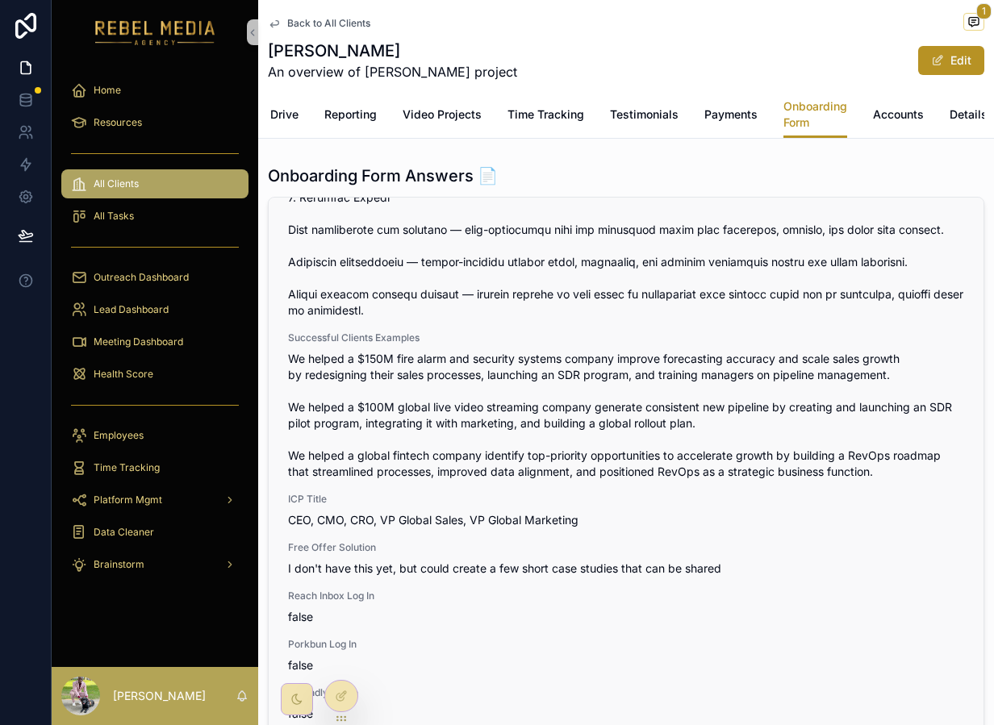
click at [490, 435] on span "We helped a $150M fire alarm and security systems company improve forecasting a…" at bounding box center [626, 415] width 676 height 129
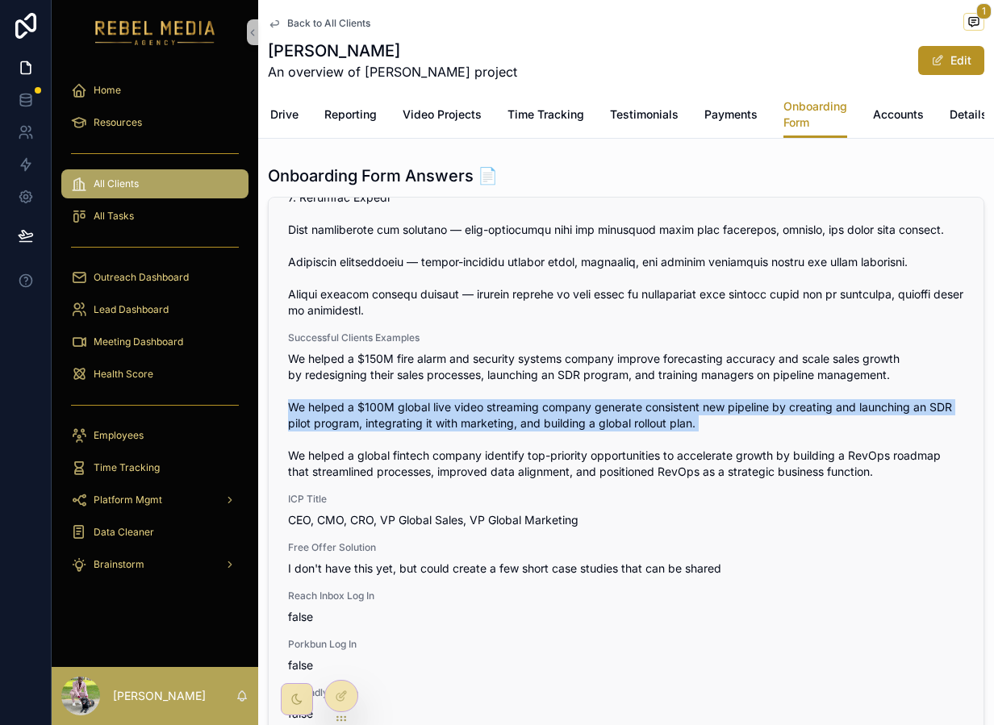
click at [490, 435] on span "We helped a $150M fire alarm and security systems company improve forecasting a…" at bounding box center [626, 415] width 676 height 129
click at [627, 426] on span "We helped a $150M fire alarm and security systems company improve forecasting a…" at bounding box center [626, 415] width 676 height 129
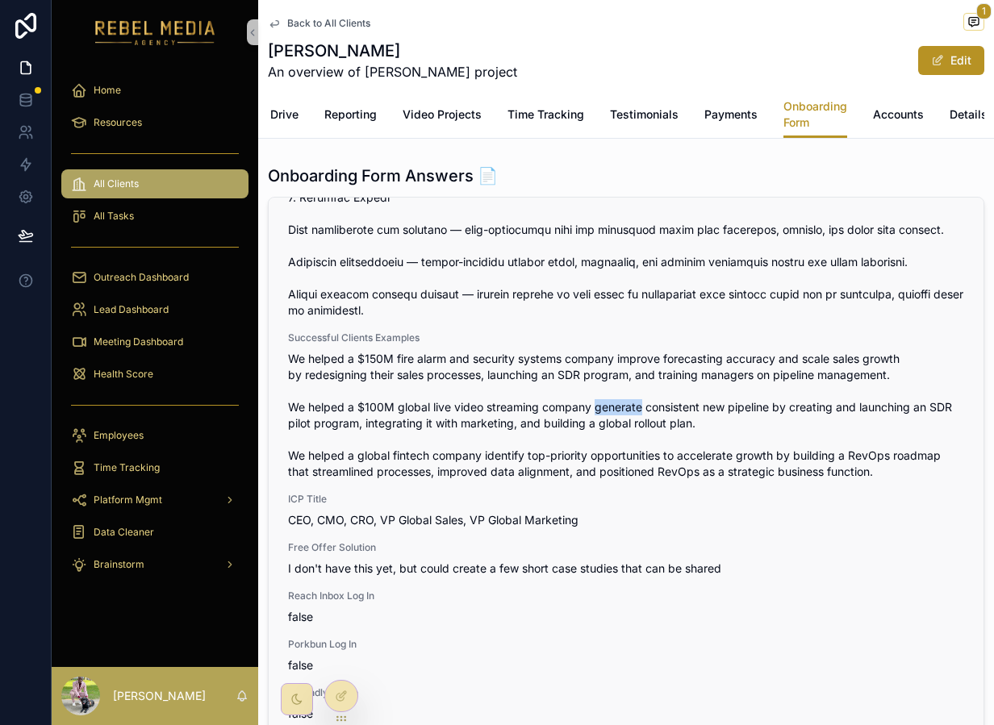
click at [627, 426] on span "We helped a $150M fire alarm and security systems company improve forecasting a…" at bounding box center [626, 415] width 676 height 129
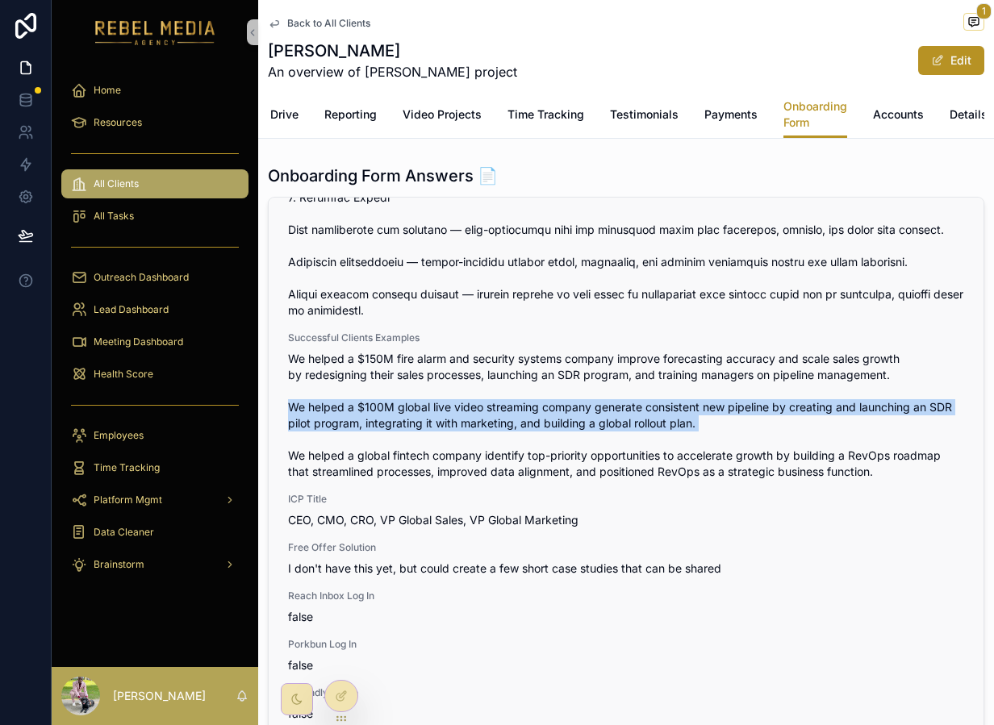
click at [627, 426] on span "We helped a $150M fire alarm and security systems company improve forecasting a…" at bounding box center [626, 415] width 676 height 129
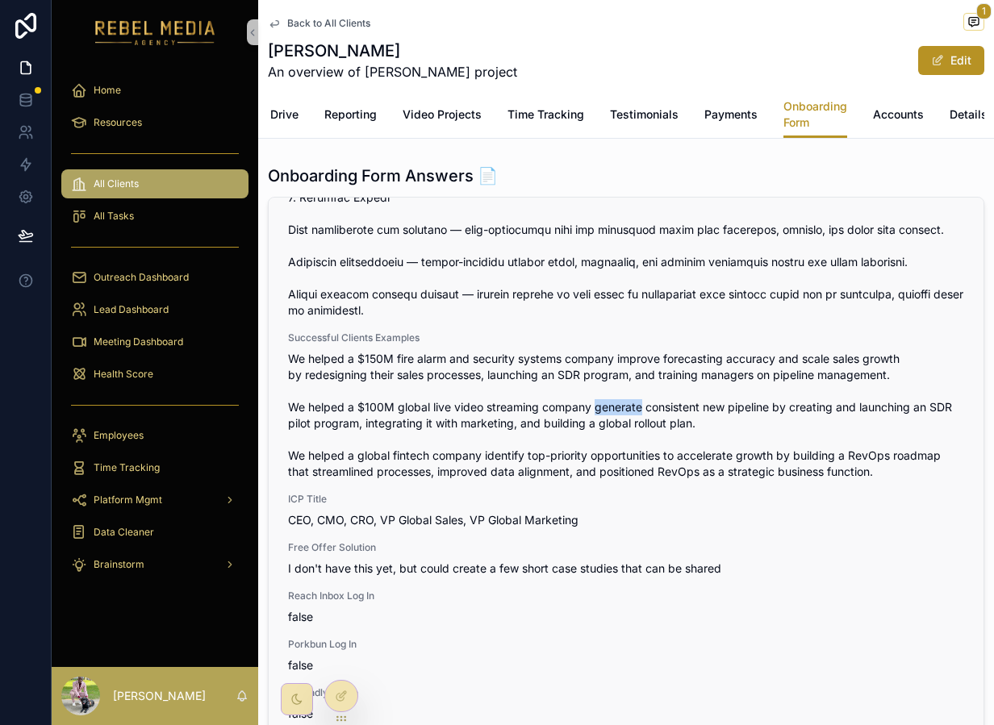
click at [627, 426] on span "We helped a $150M fire alarm and security systems company improve forecasting a…" at bounding box center [626, 415] width 676 height 129
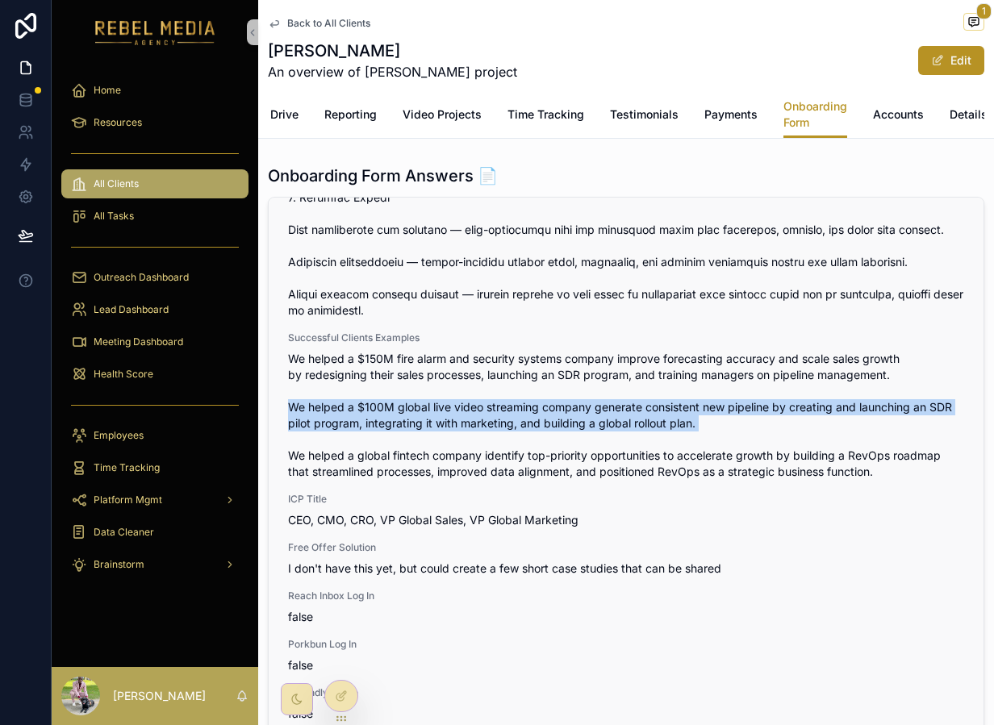
click at [627, 426] on span "We helped a $150M fire alarm and security systems company improve forecasting a…" at bounding box center [626, 415] width 676 height 129
click at [590, 432] on span "We helped a $150M fire alarm and security systems company improve forecasting a…" at bounding box center [626, 415] width 676 height 129
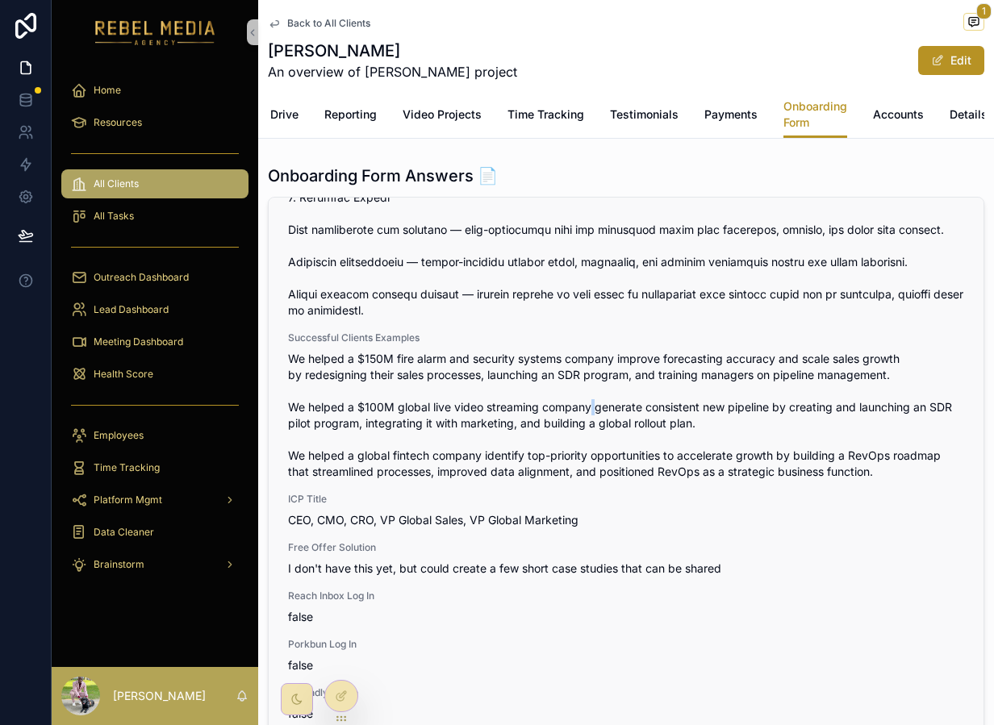
click at [590, 432] on span "We helped a $150M fire alarm and security systems company improve forecasting a…" at bounding box center [626, 415] width 676 height 129
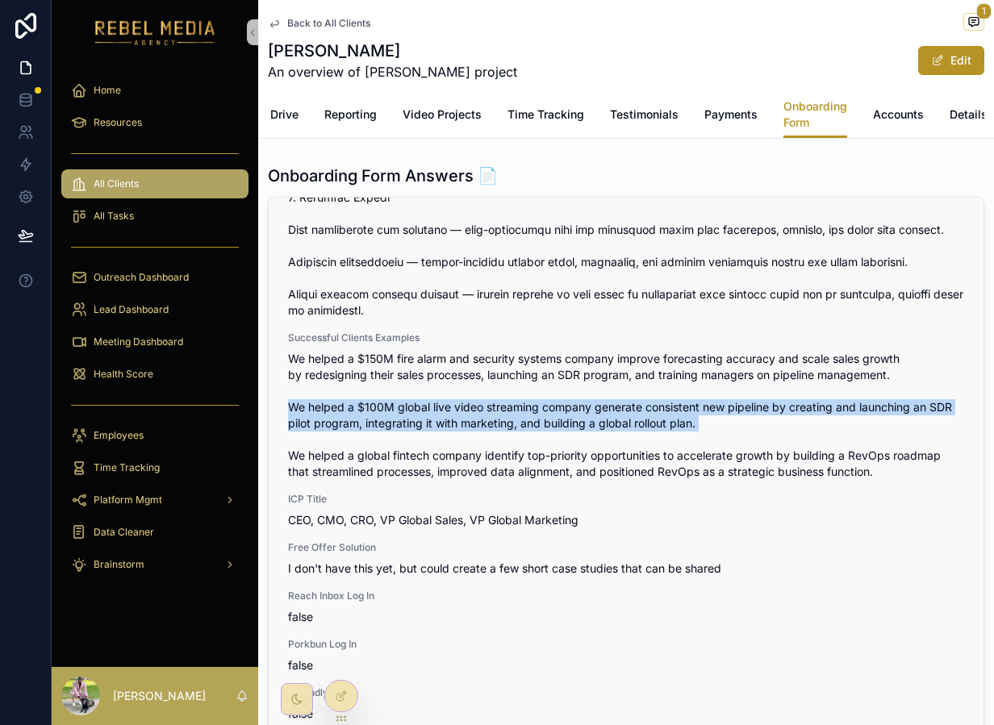
click at [590, 432] on span "We helped a $150M fire alarm and security systems company improve forecasting a…" at bounding box center [626, 415] width 676 height 129
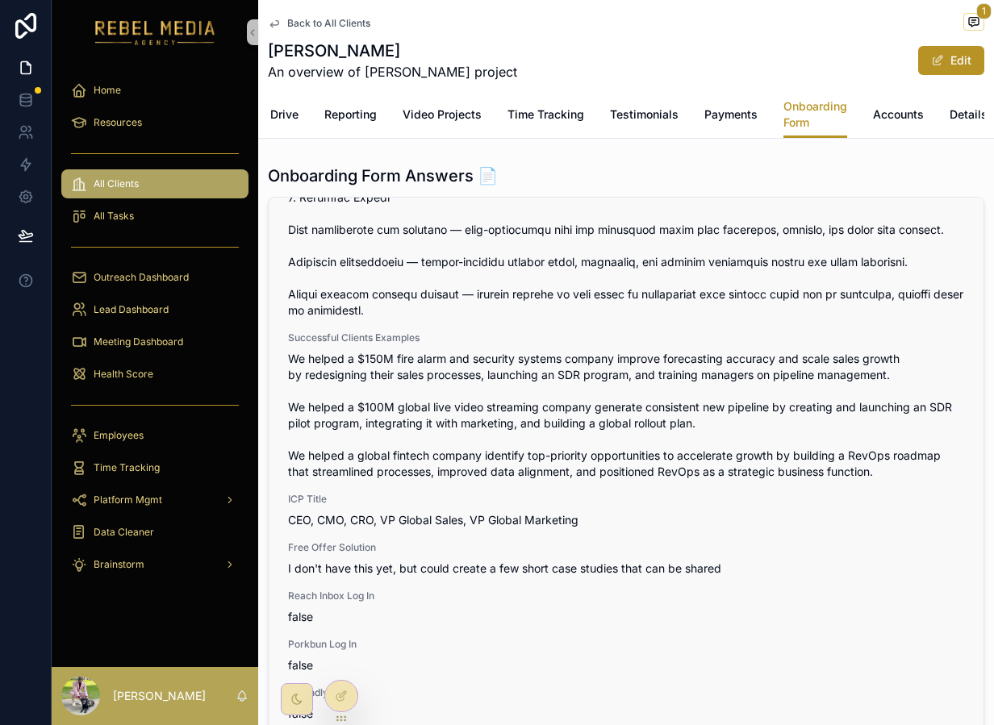
click at [499, 456] on span "We helped a $150M fire alarm and security systems company improve forecasting a…" at bounding box center [626, 415] width 676 height 129
click at [470, 431] on span "We helped a $150M fire alarm and security systems company improve forecasting a…" at bounding box center [626, 415] width 676 height 129
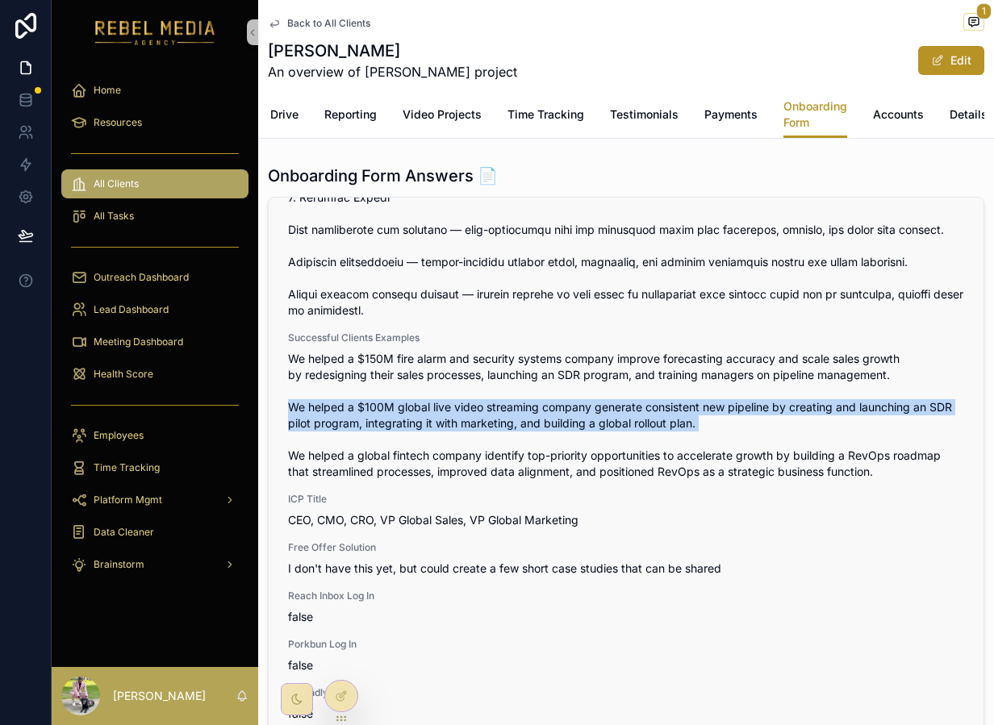
click at [470, 431] on span "We helped a $150M fire alarm and security systems company improve forecasting a…" at bounding box center [626, 415] width 676 height 129
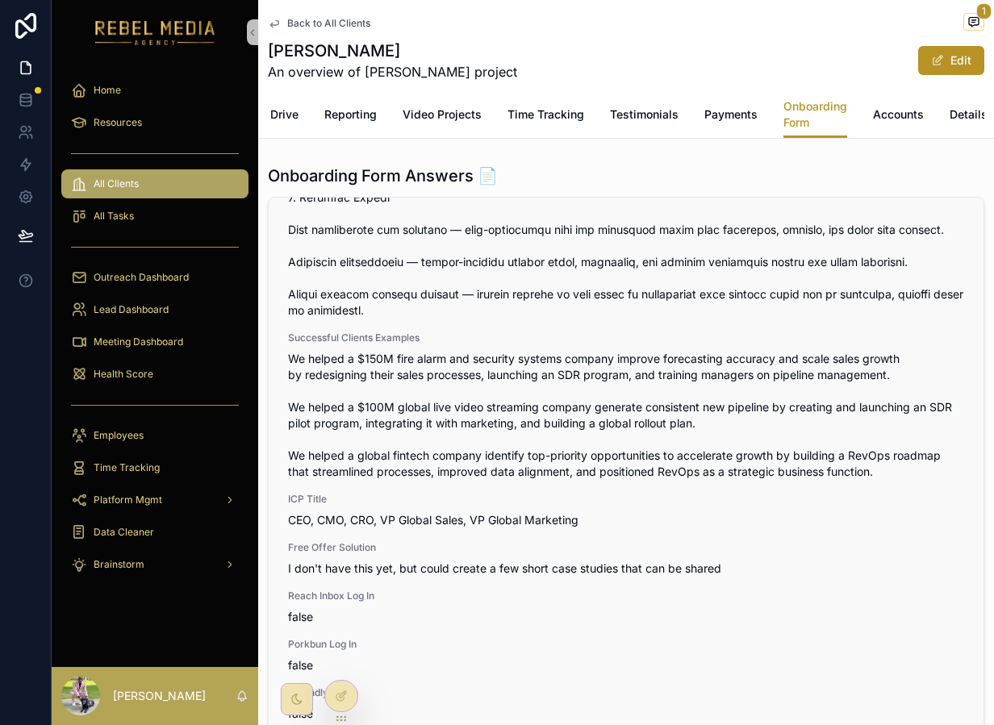
click at [539, 480] on span "We helped a $150M fire alarm and security systems company improve forecasting a…" at bounding box center [626, 415] width 676 height 129
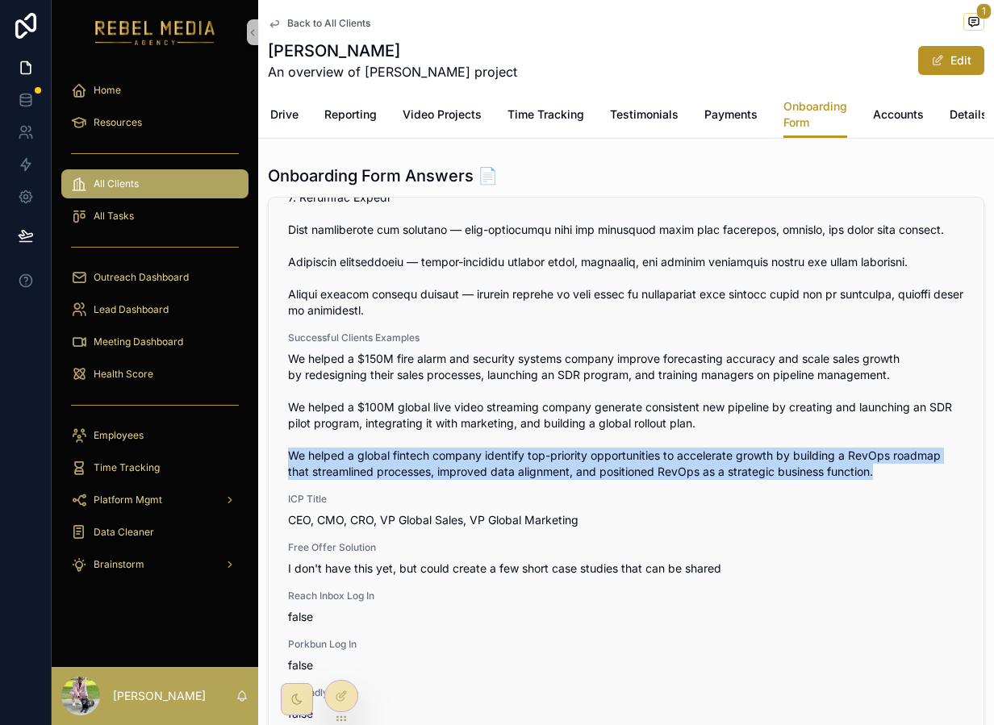
click at [539, 480] on span "We helped a $150M fire alarm and security systems company improve forecasting a…" at bounding box center [626, 415] width 676 height 129
click at [726, 477] on span "We helped a $150M fire alarm and security systems company improve forecasting a…" at bounding box center [626, 415] width 676 height 129
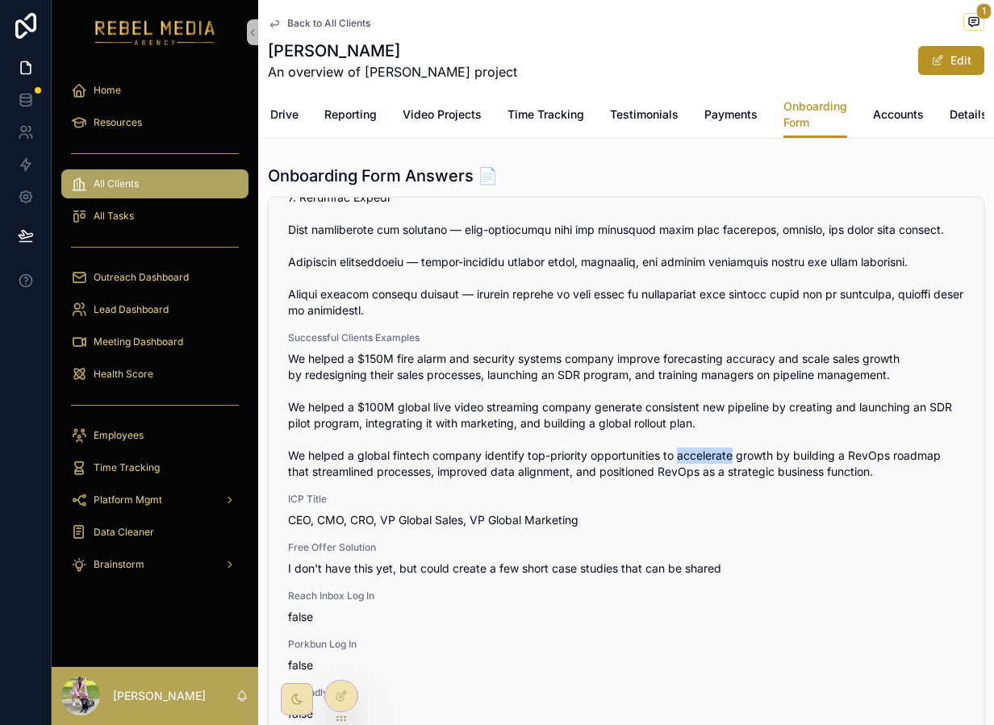
click at [726, 477] on span "We helped a $150M fire alarm and security systems company improve forecasting a…" at bounding box center [626, 415] width 676 height 129
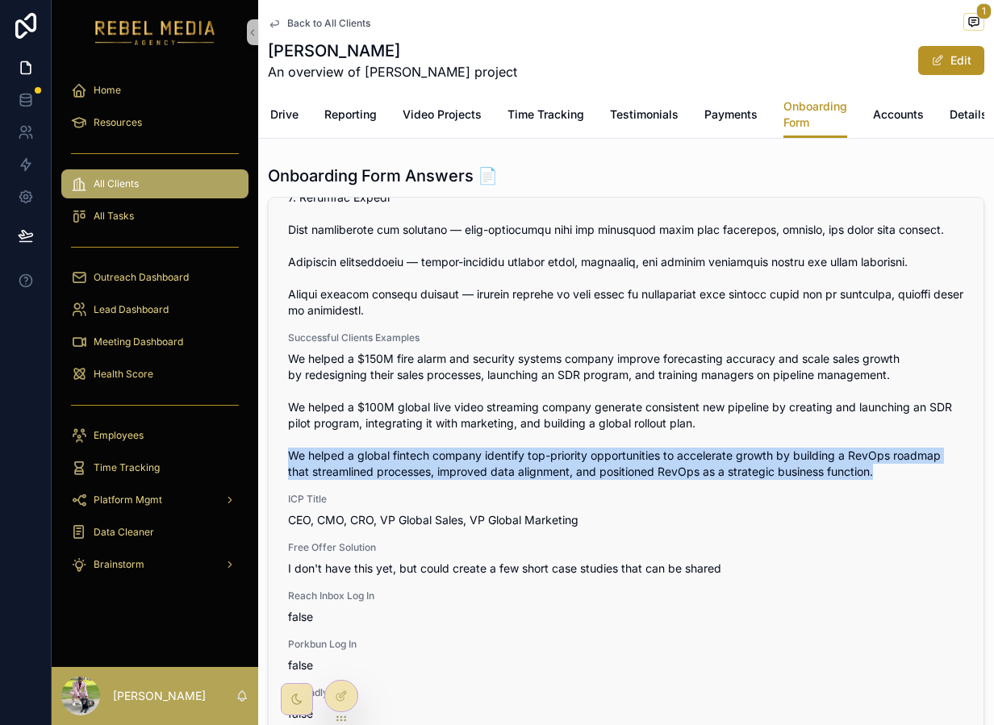
click at [726, 477] on span "We helped a $150M fire alarm and security systems company improve forecasting a…" at bounding box center [626, 415] width 676 height 129
click at [665, 480] on span "We helped a $150M fire alarm and security systems company improve forecasting a…" at bounding box center [626, 415] width 676 height 129
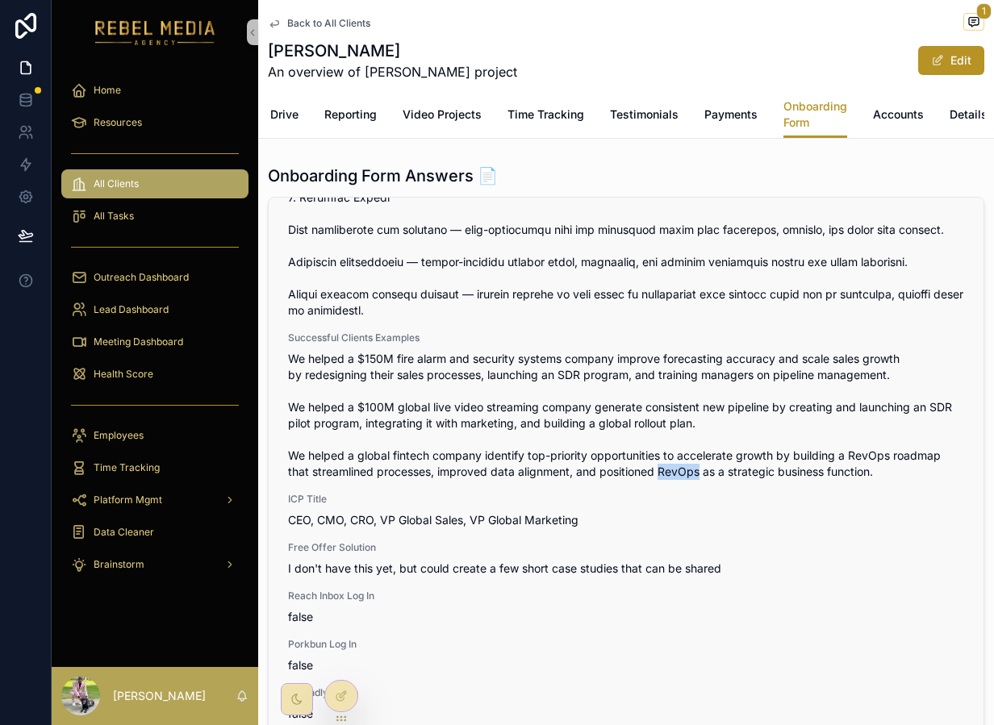
click at [665, 480] on span "We helped a $150M fire alarm and security systems company improve forecasting a…" at bounding box center [626, 415] width 676 height 129
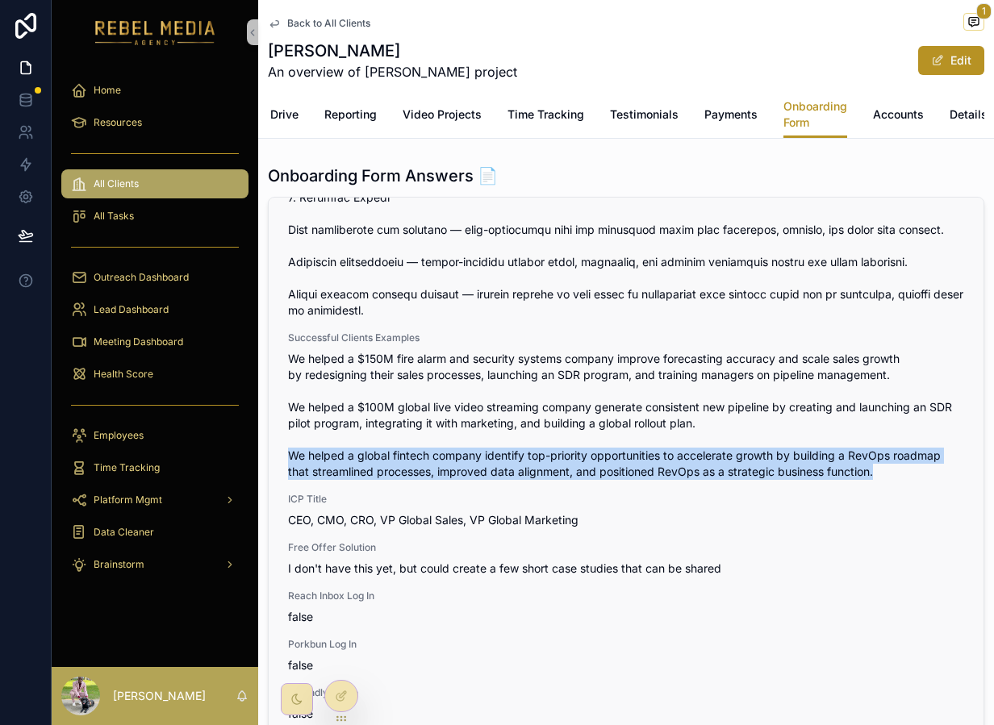
click at [665, 480] on span "We helped a $150M fire alarm and security systems company improve forecasting a…" at bounding box center [626, 415] width 676 height 129
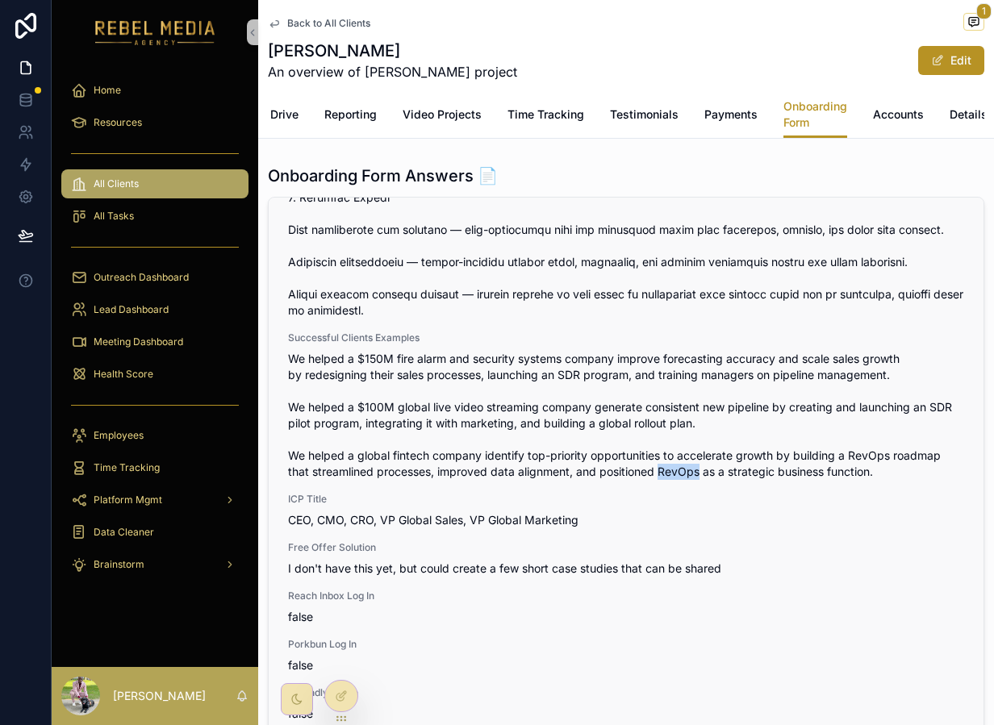
click at [665, 480] on span "We helped a $150M fire alarm and security systems company improve forecasting a…" at bounding box center [626, 415] width 676 height 129
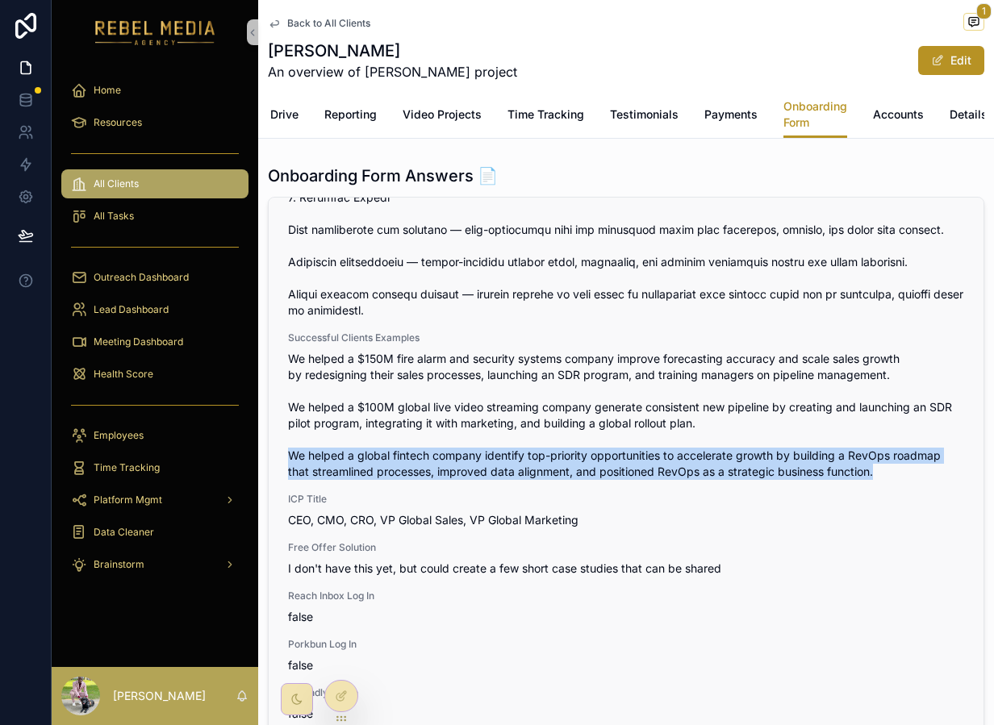
click at [665, 480] on span "We helped a $150M fire alarm and security systems company improve forecasting a…" at bounding box center [626, 415] width 676 height 129
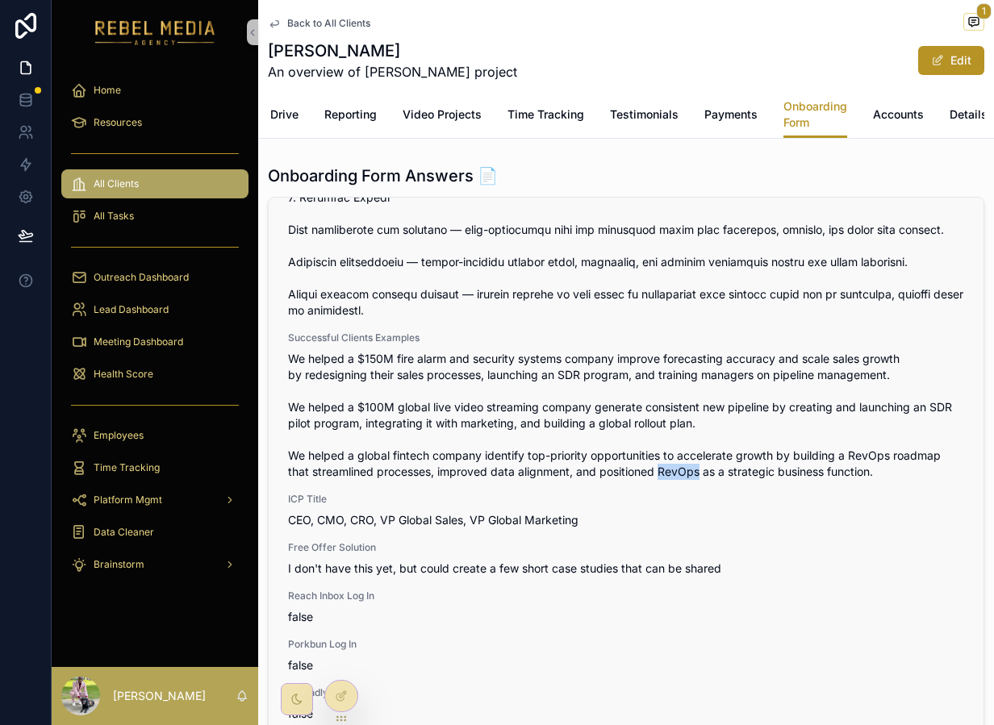
click at [665, 480] on span "We helped a $150M fire alarm and security systems company improve forecasting a…" at bounding box center [626, 415] width 676 height 129
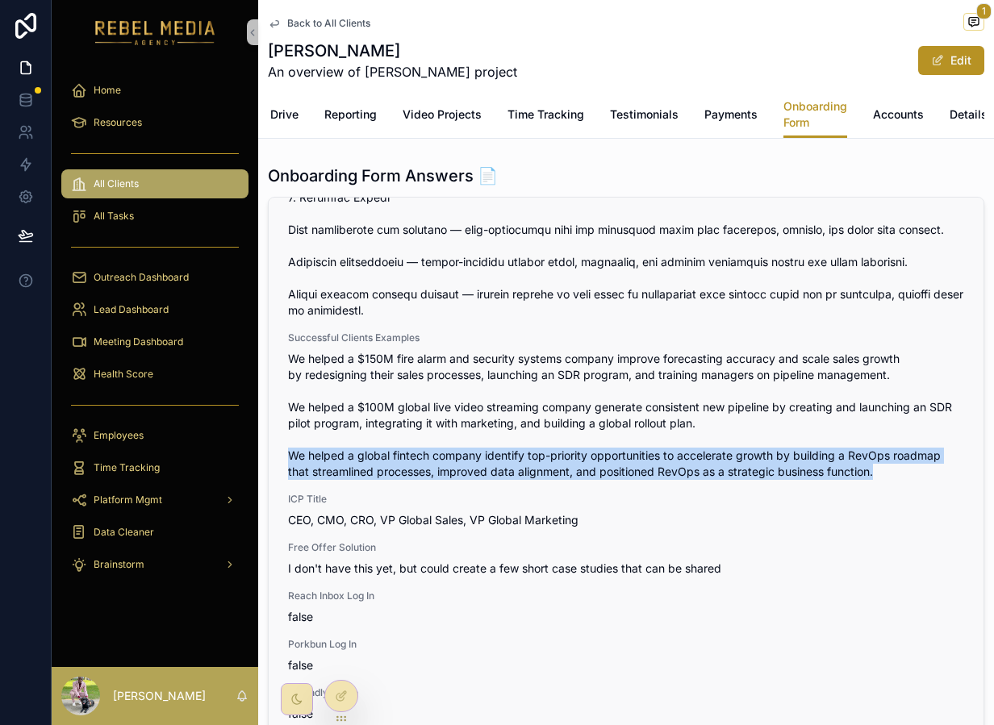
click at [665, 480] on span "We helped a $150M fire alarm and security systems company improve forecasting a…" at bounding box center [626, 415] width 676 height 129
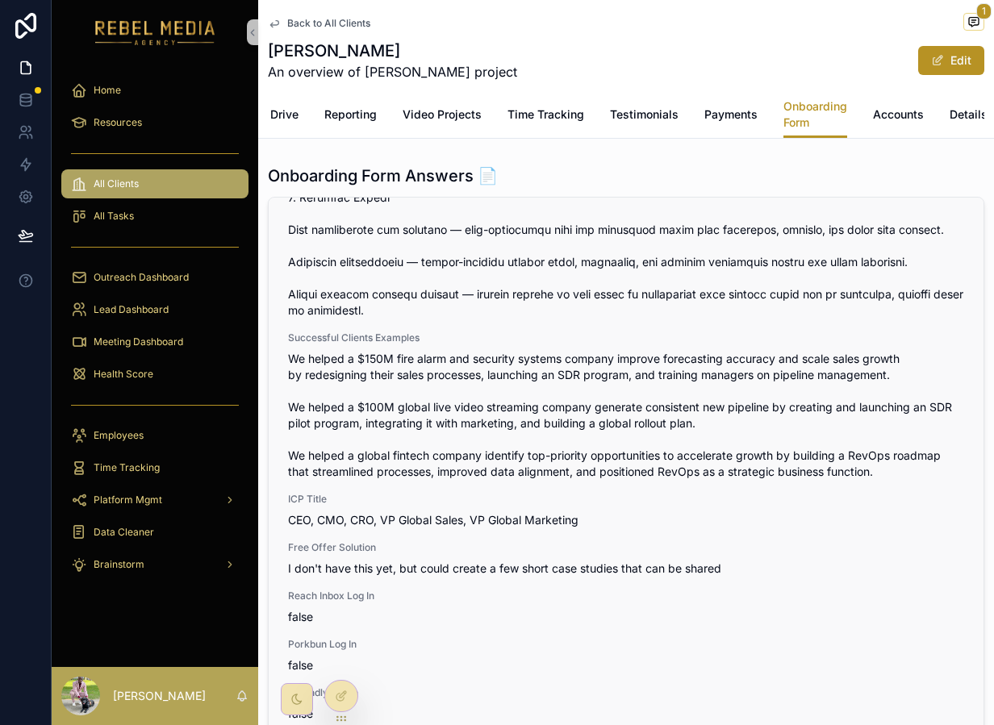
click at [840, 480] on span "We helped a $150M fire alarm and security systems company improve forecasting a…" at bounding box center [626, 415] width 676 height 129
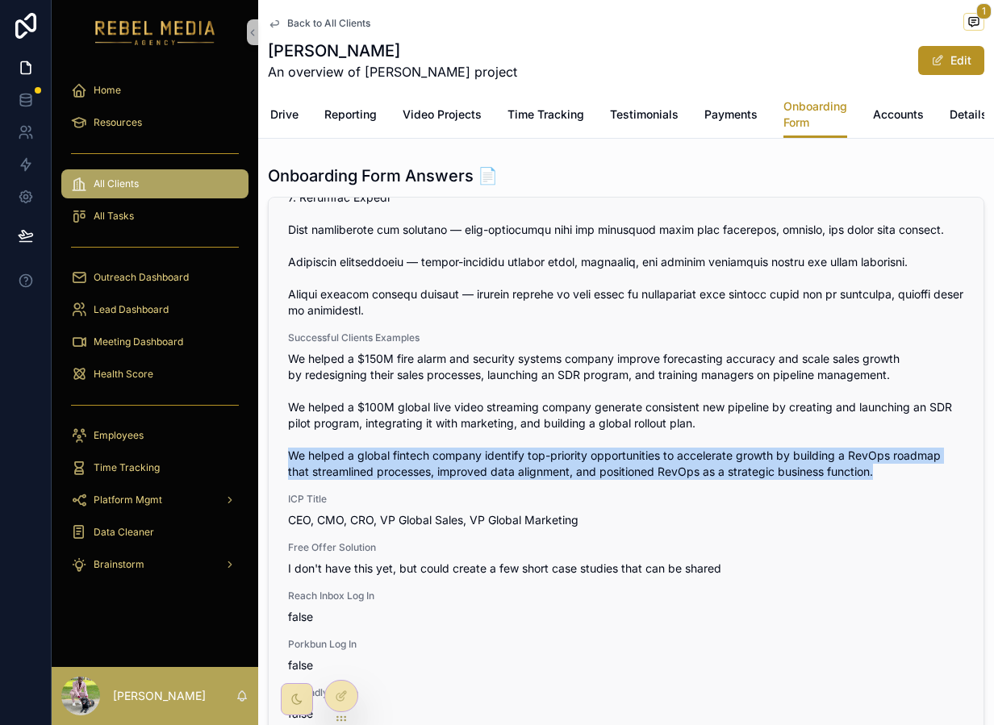
click at [840, 480] on span "We helped a $150M fire alarm and security systems company improve forecasting a…" at bounding box center [626, 415] width 676 height 129
click at [691, 480] on span "We helped a $150M fire alarm and security systems company improve forecasting a…" at bounding box center [626, 415] width 676 height 129
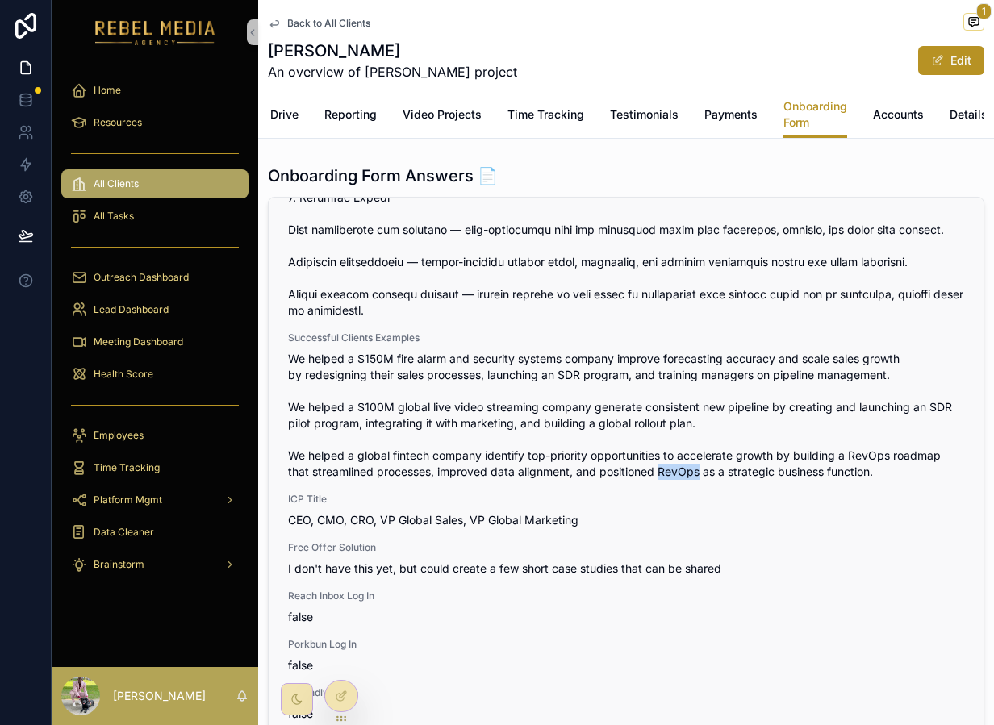
click at [691, 480] on span "We helped a $150M fire alarm and security systems company improve forecasting a…" at bounding box center [626, 415] width 676 height 129
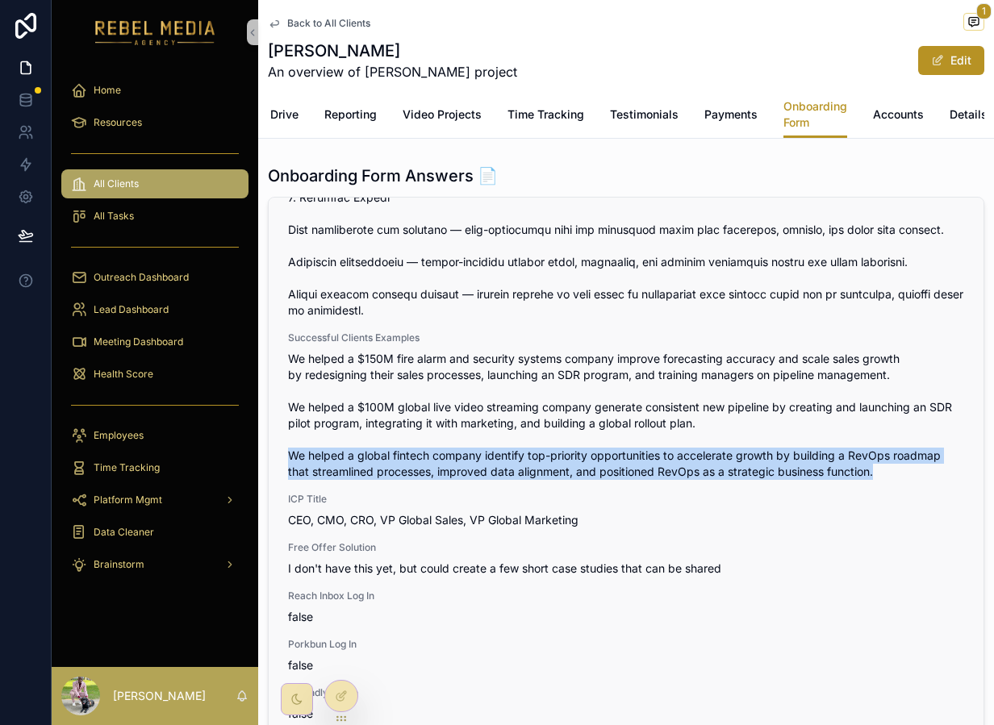
click at [691, 480] on span "We helped a $150M fire alarm and security systems company improve forecasting a…" at bounding box center [626, 415] width 676 height 129
click at [676, 480] on span "We helped a $150M fire alarm and security systems company improve forecasting a…" at bounding box center [626, 415] width 676 height 129
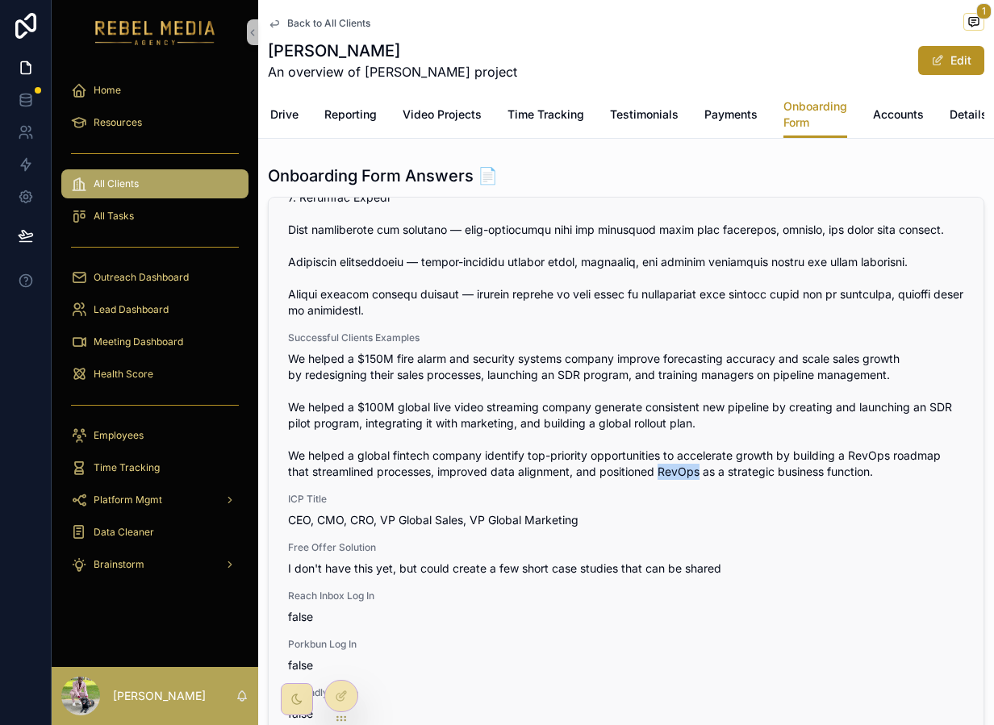
click at [676, 480] on span "We helped a $150M fire alarm and security systems company improve forecasting a…" at bounding box center [626, 415] width 676 height 129
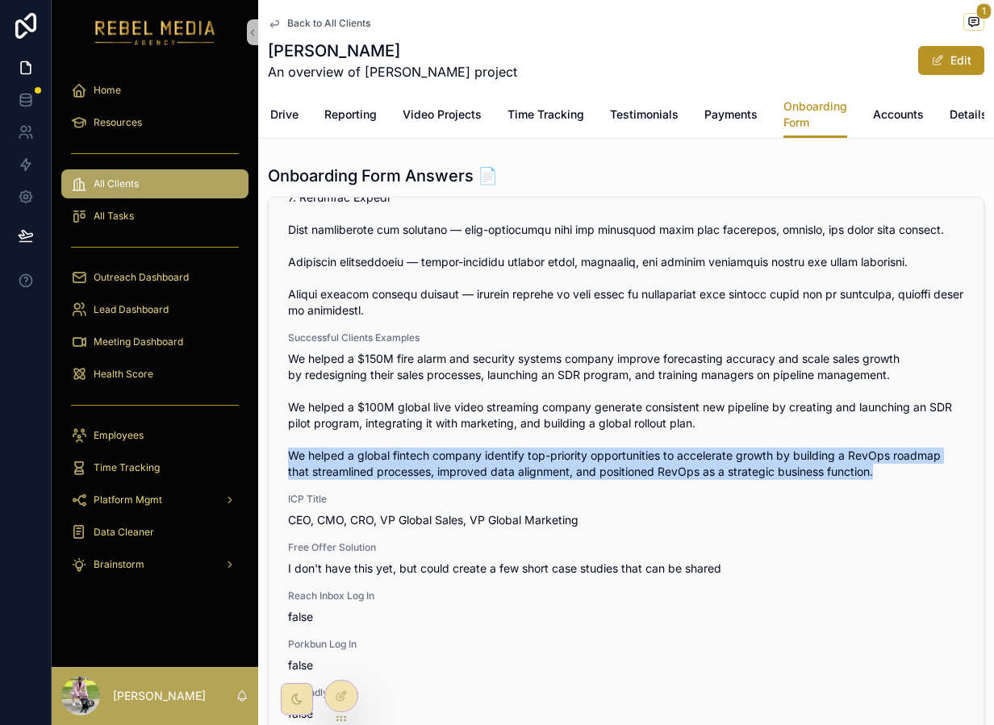
click at [676, 480] on span "We helped a $150M fire alarm and security systems company improve forecasting a…" at bounding box center [626, 415] width 676 height 129
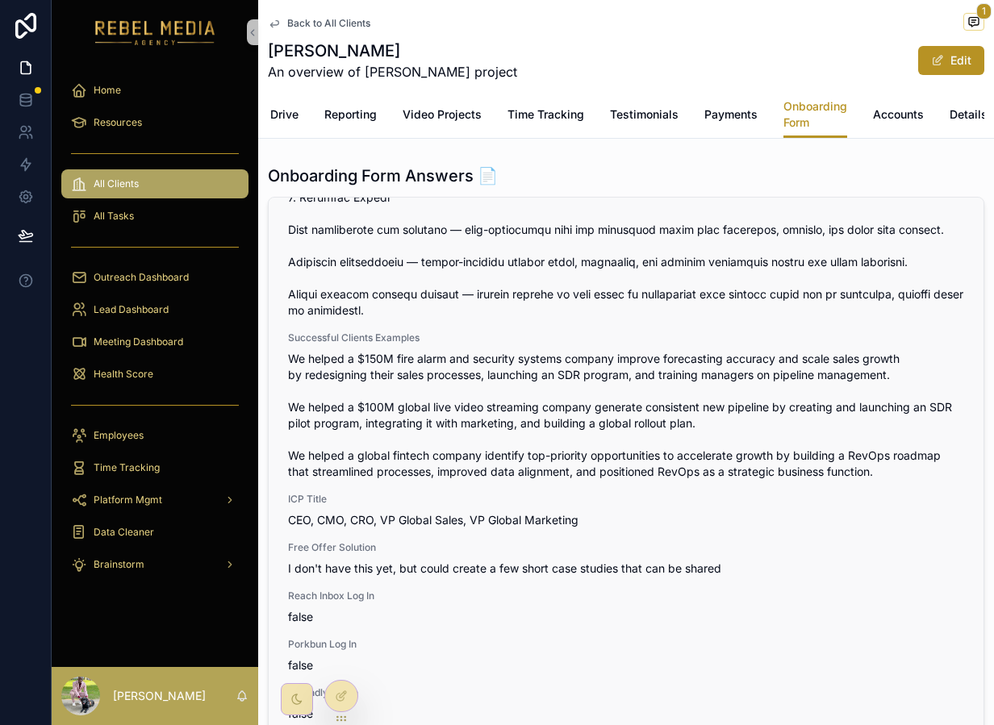
click at [419, 525] on div "ICP Title CEO, CMO, CRO, VP Global Sales, VP Global Marketing" at bounding box center [626, 510] width 676 height 35
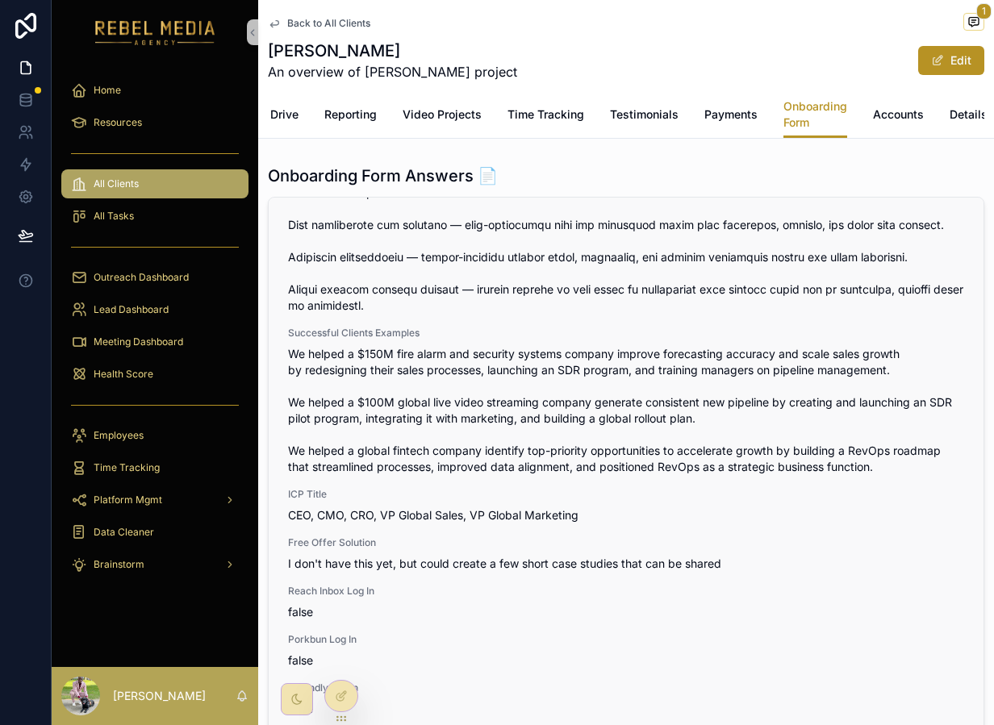
scroll to position [4055, 0]
click at [415, 561] on span "I don't have this yet, but could create a few short case studies that can be sh…" at bounding box center [626, 564] width 676 height 16
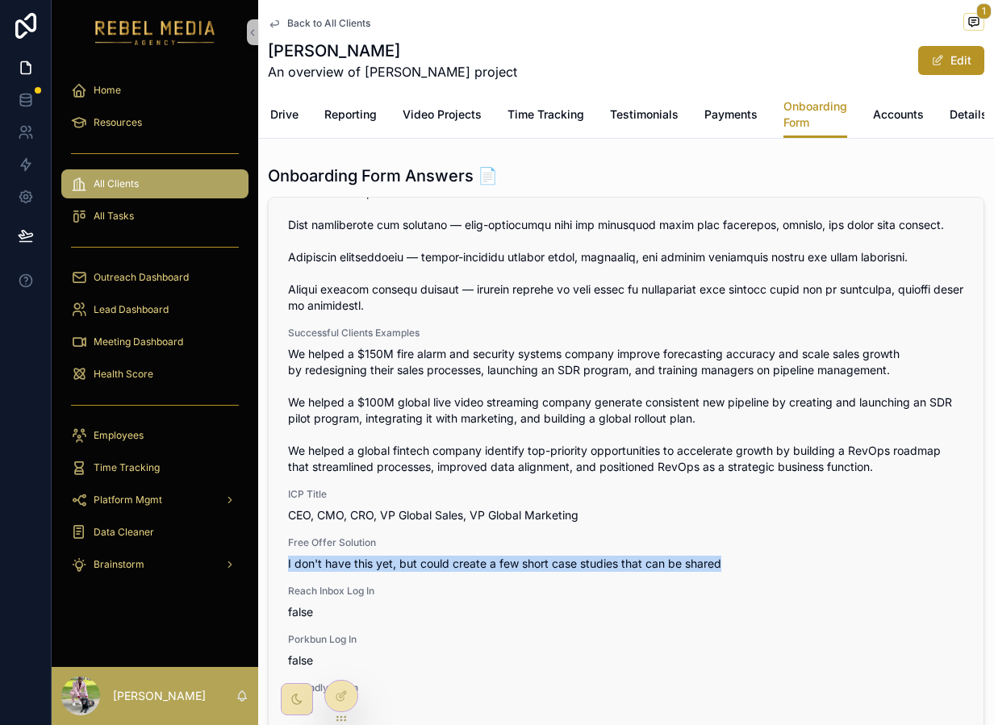
click at [415, 561] on span "I don't have this yet, but could create a few short case studies that can be sh…" at bounding box center [626, 564] width 676 height 16
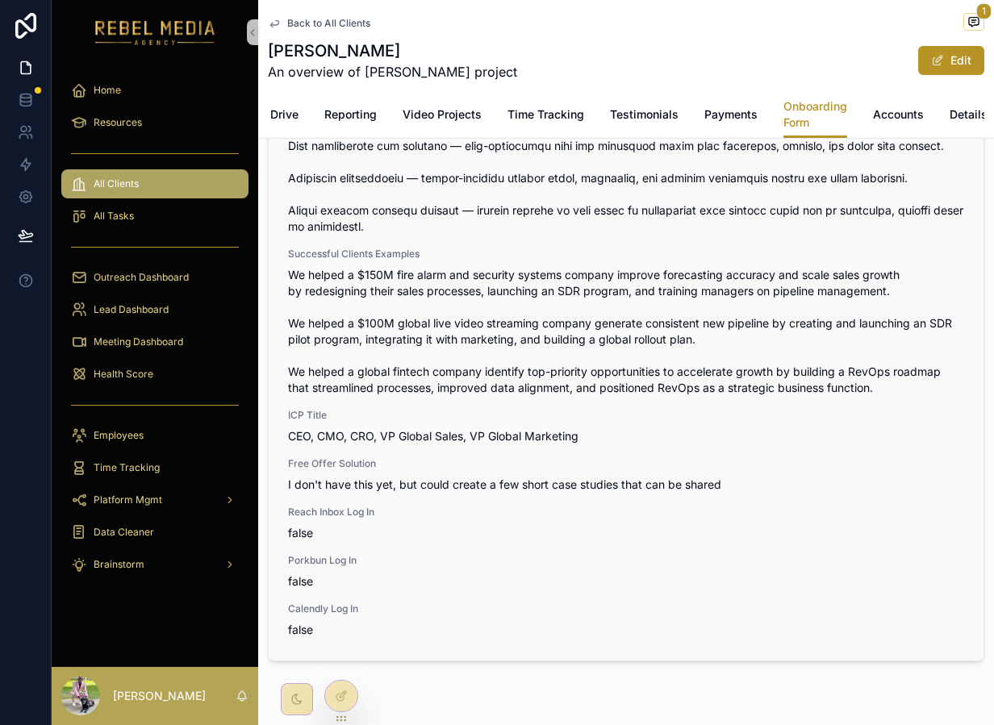
scroll to position [126, 0]
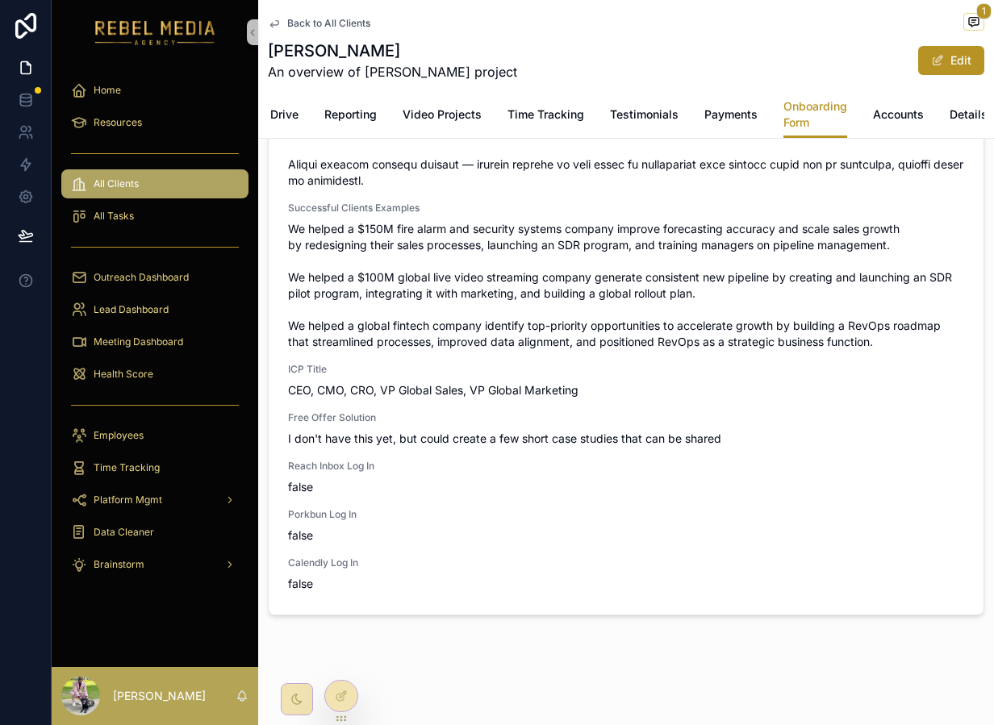
click at [859, 124] on div "Overview Tasks G Drive Reporting Video Projects Time Tracking Testimonials Paym…" at bounding box center [626, 114] width 716 height 47
click at [864, 123] on div "Overview Tasks G Drive Reporting Video Projects Time Tracking Testimonials Paym…" at bounding box center [626, 114] width 716 height 47
click at [873, 120] on span "Accounts" at bounding box center [898, 114] width 51 height 16
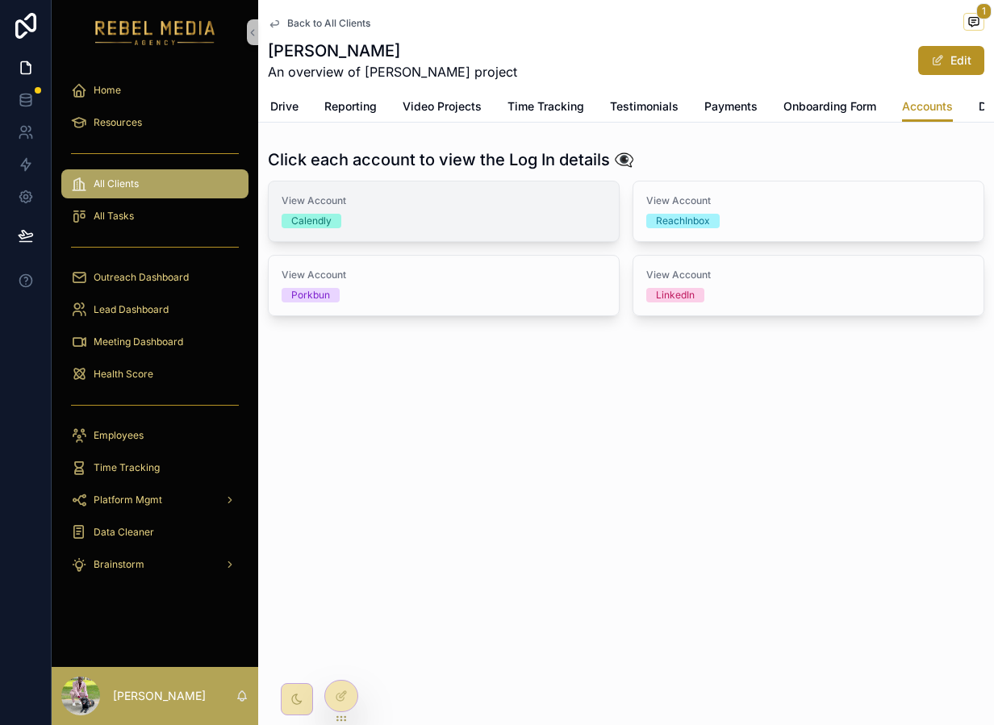
click at [450, 212] on div "View Account Calendly" at bounding box center [444, 211] width 324 height 34
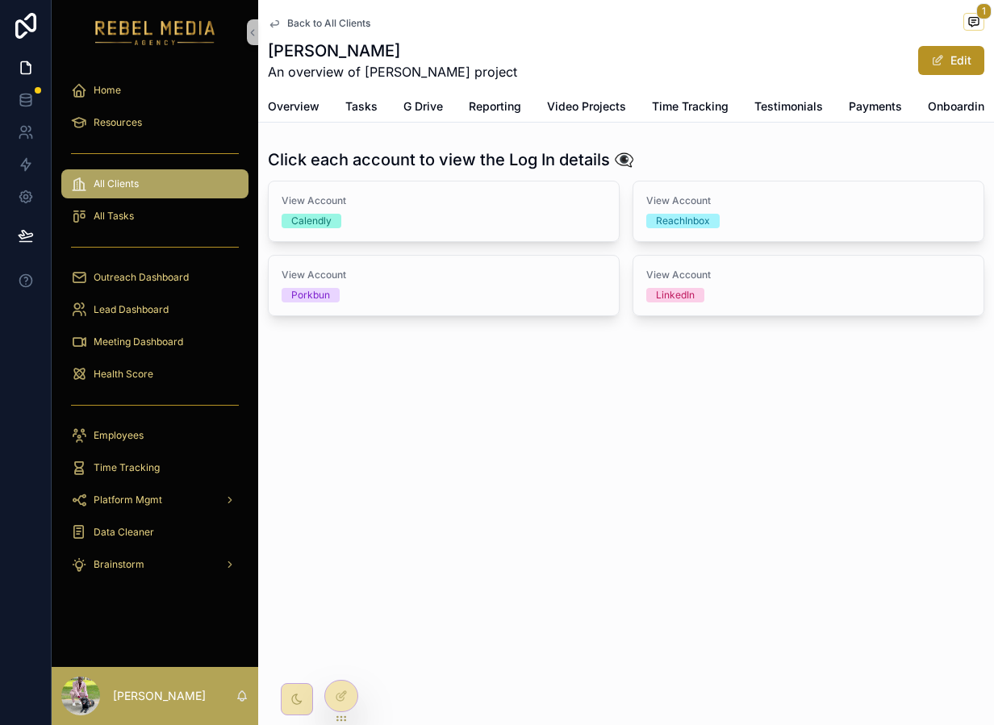
click at [150, 188] on div "All Clients" at bounding box center [155, 184] width 168 height 26
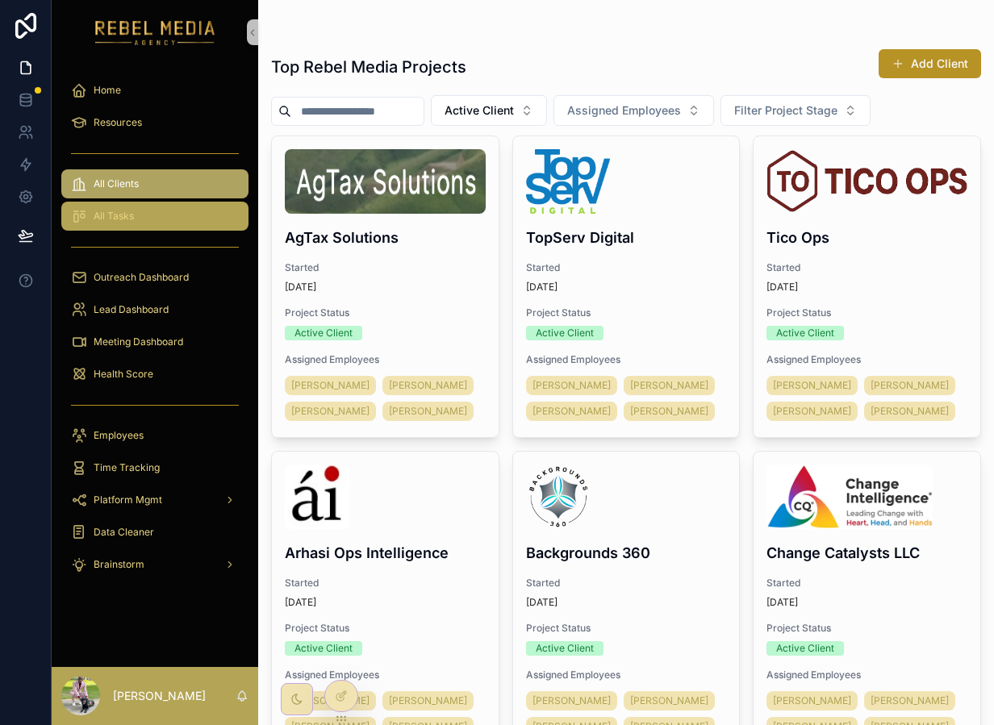
click at [150, 203] on div "All Tasks" at bounding box center [155, 216] width 168 height 26
